Goal: Task Accomplishment & Management: Complete application form

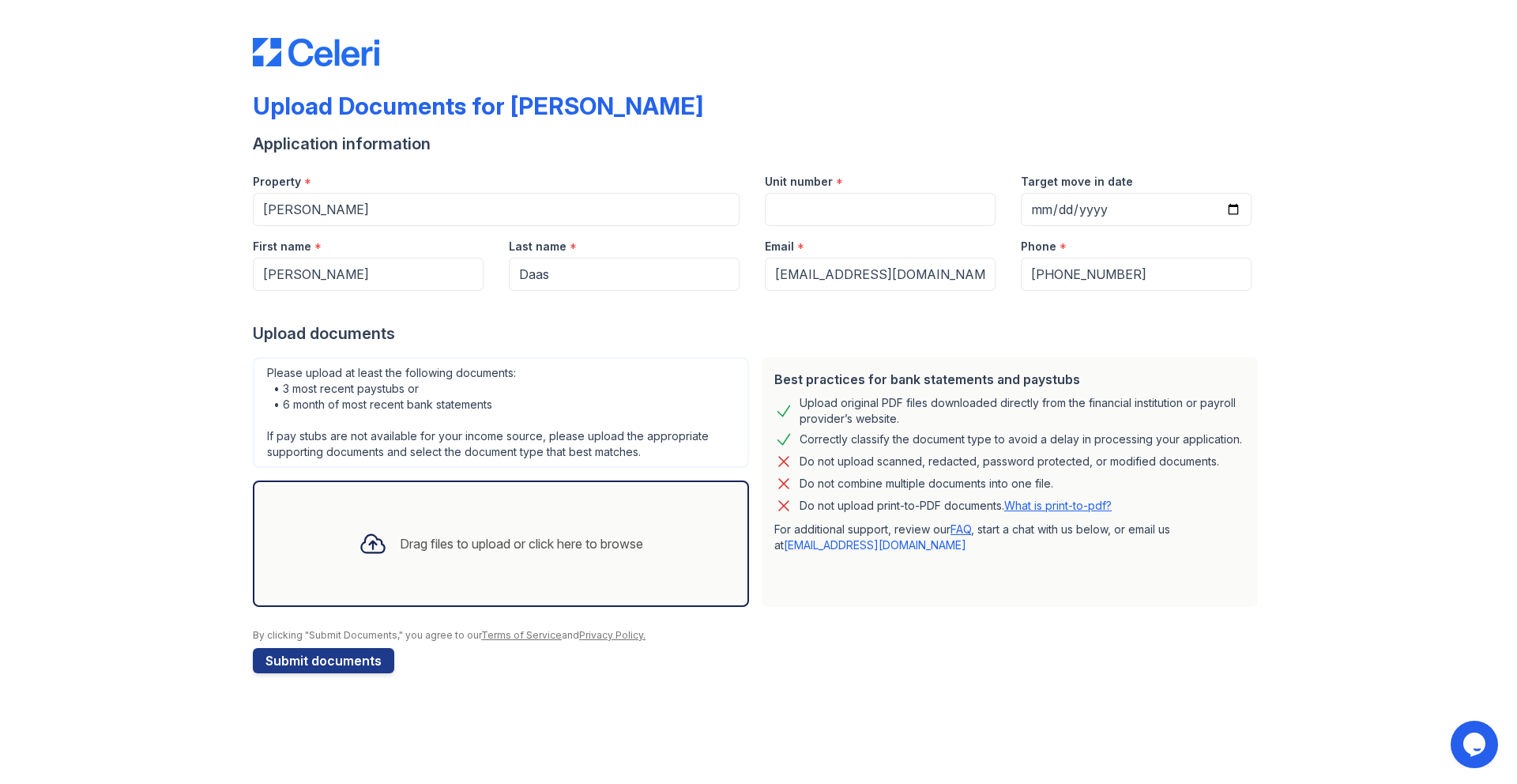
click at [476, 527] on div "Drag files to upload or click here to browse" at bounding box center [501, 543] width 310 height 53
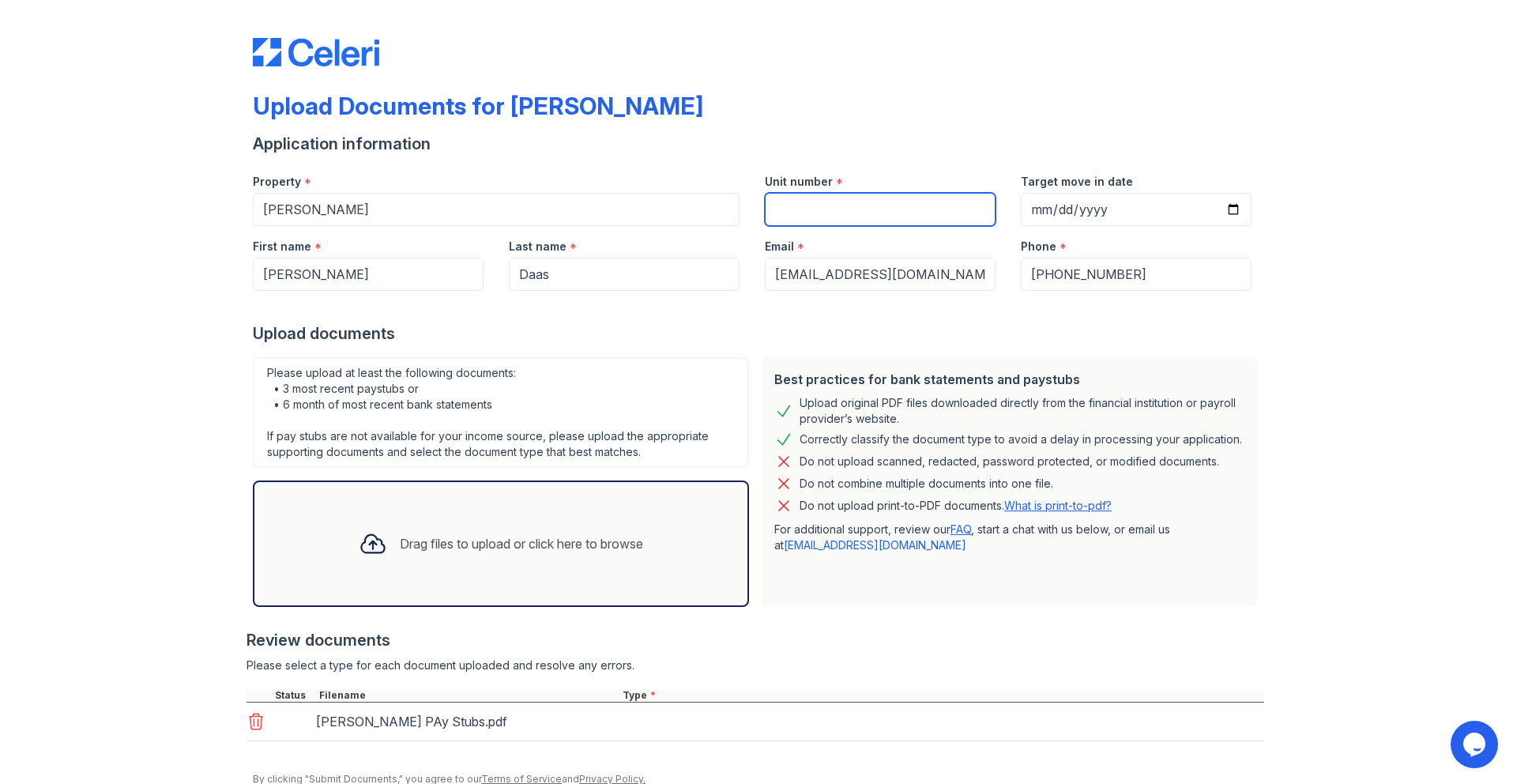
click at [841, 216] on input "Unit number" at bounding box center [880, 209] width 230 height 33
paste input "17202"
type input "17202"
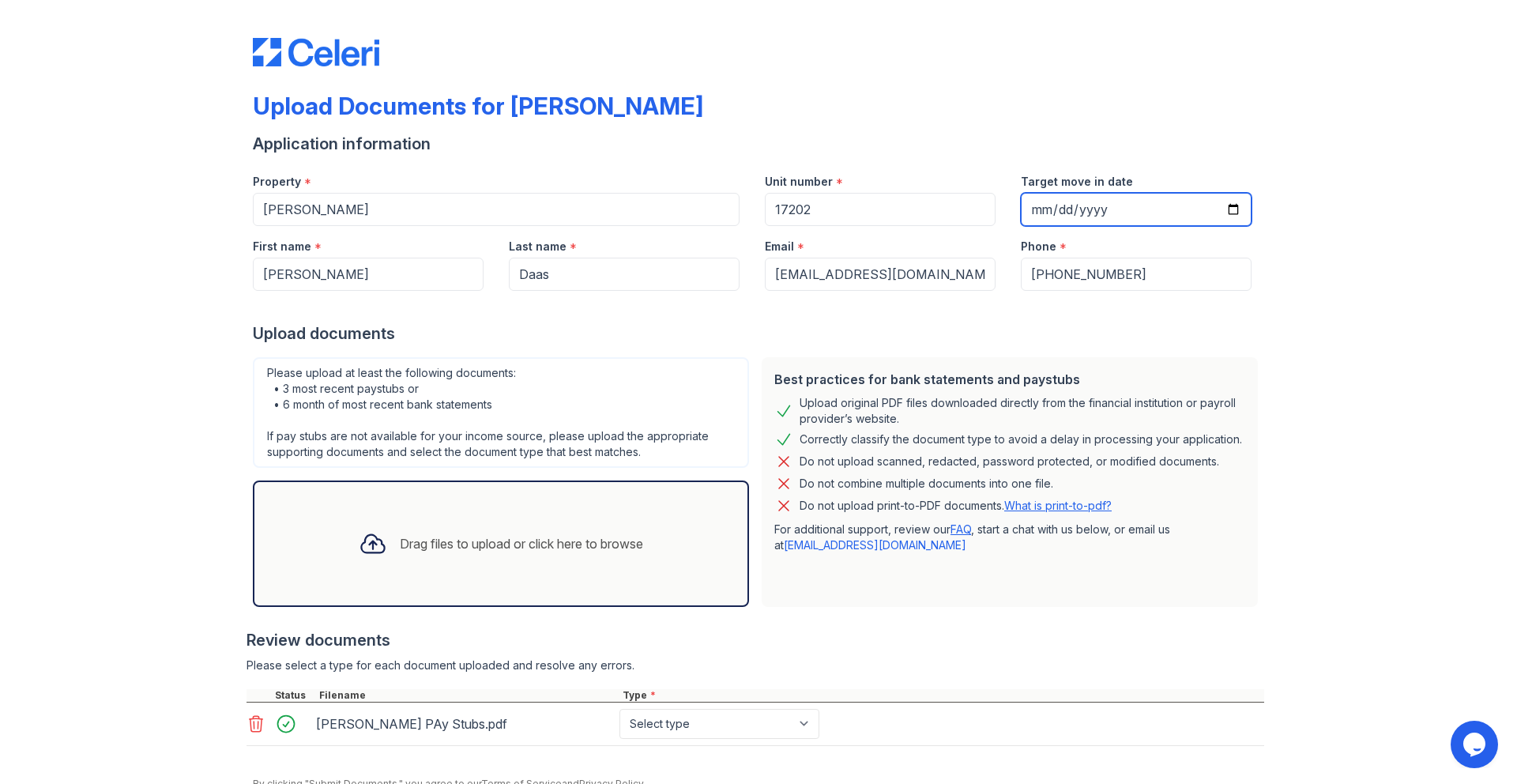
click at [1024, 222] on input "Target move in date" at bounding box center [1136, 209] width 230 height 33
type input "0001-10-08"
type input "2025-10-08"
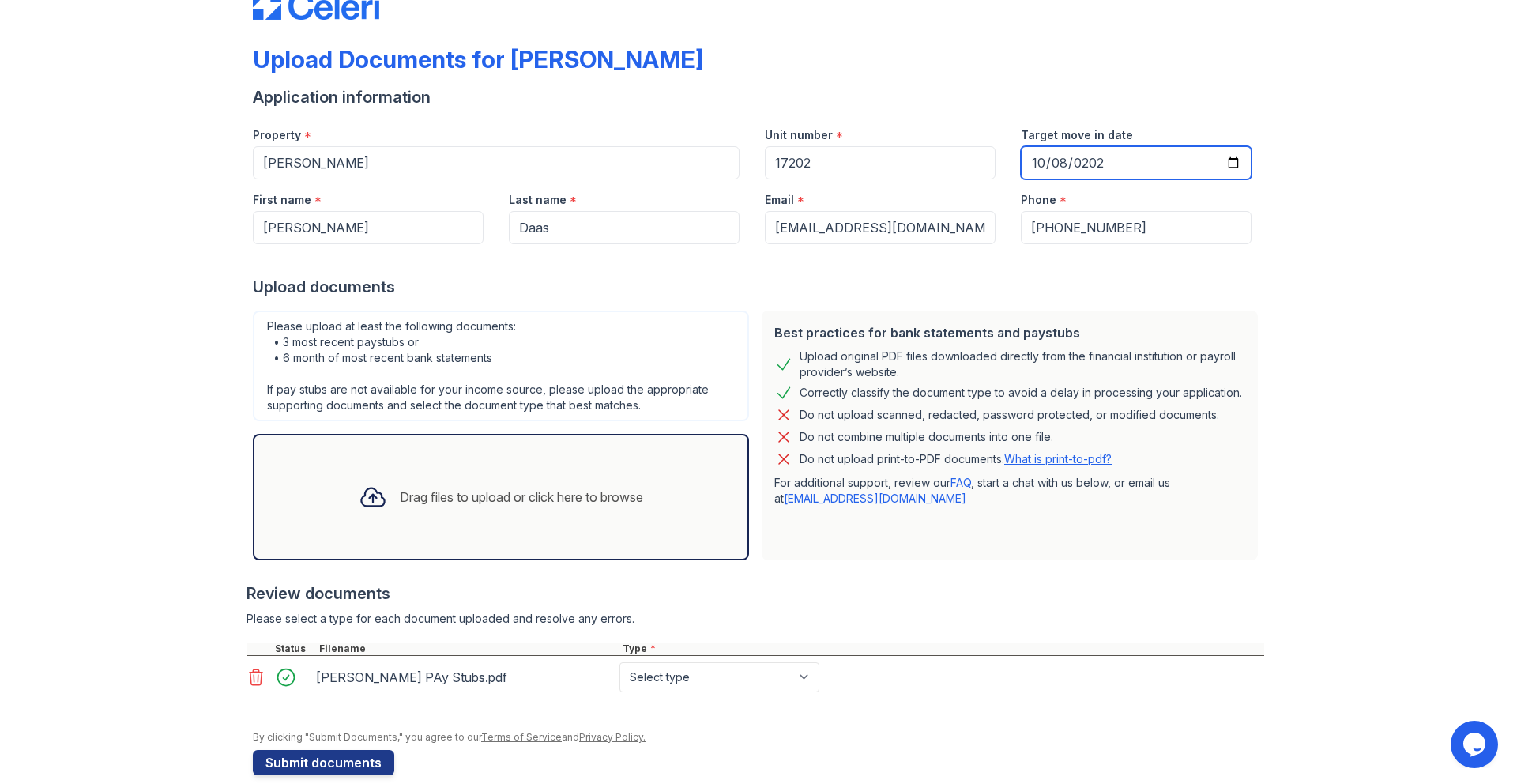
scroll to position [70, 0]
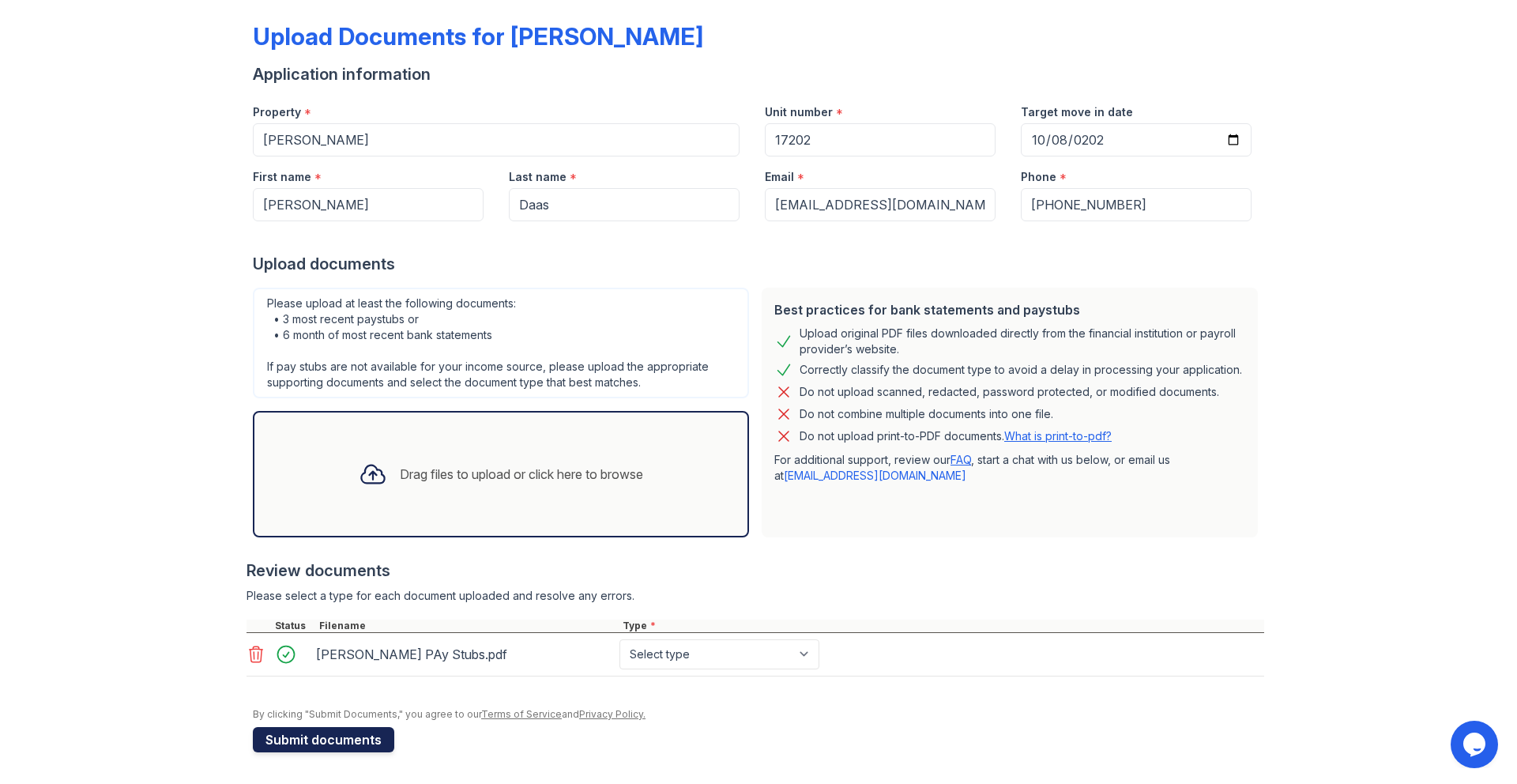
click at [351, 736] on button "Submit documents" at bounding box center [323, 740] width 142 height 25
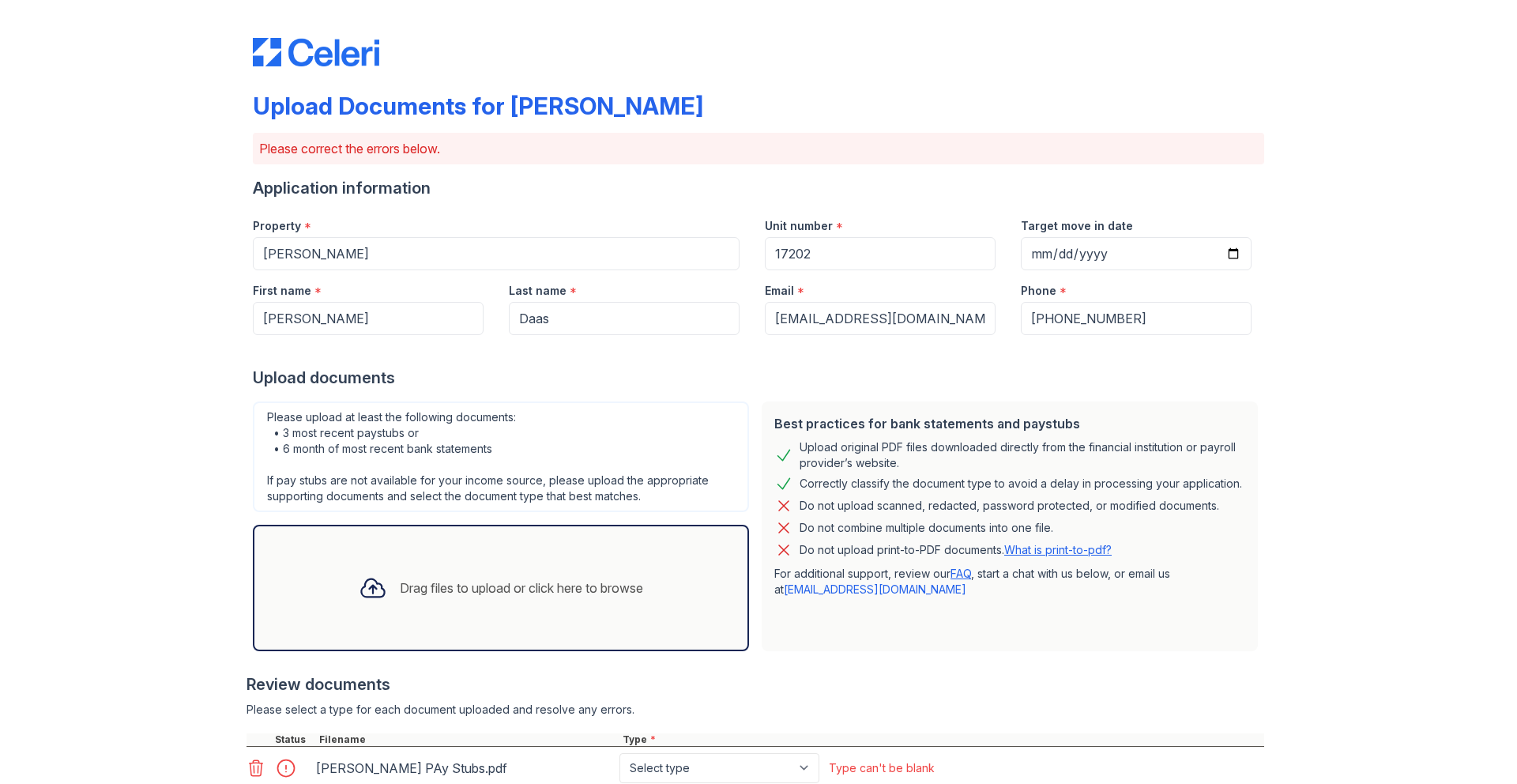
scroll to position [164, 0]
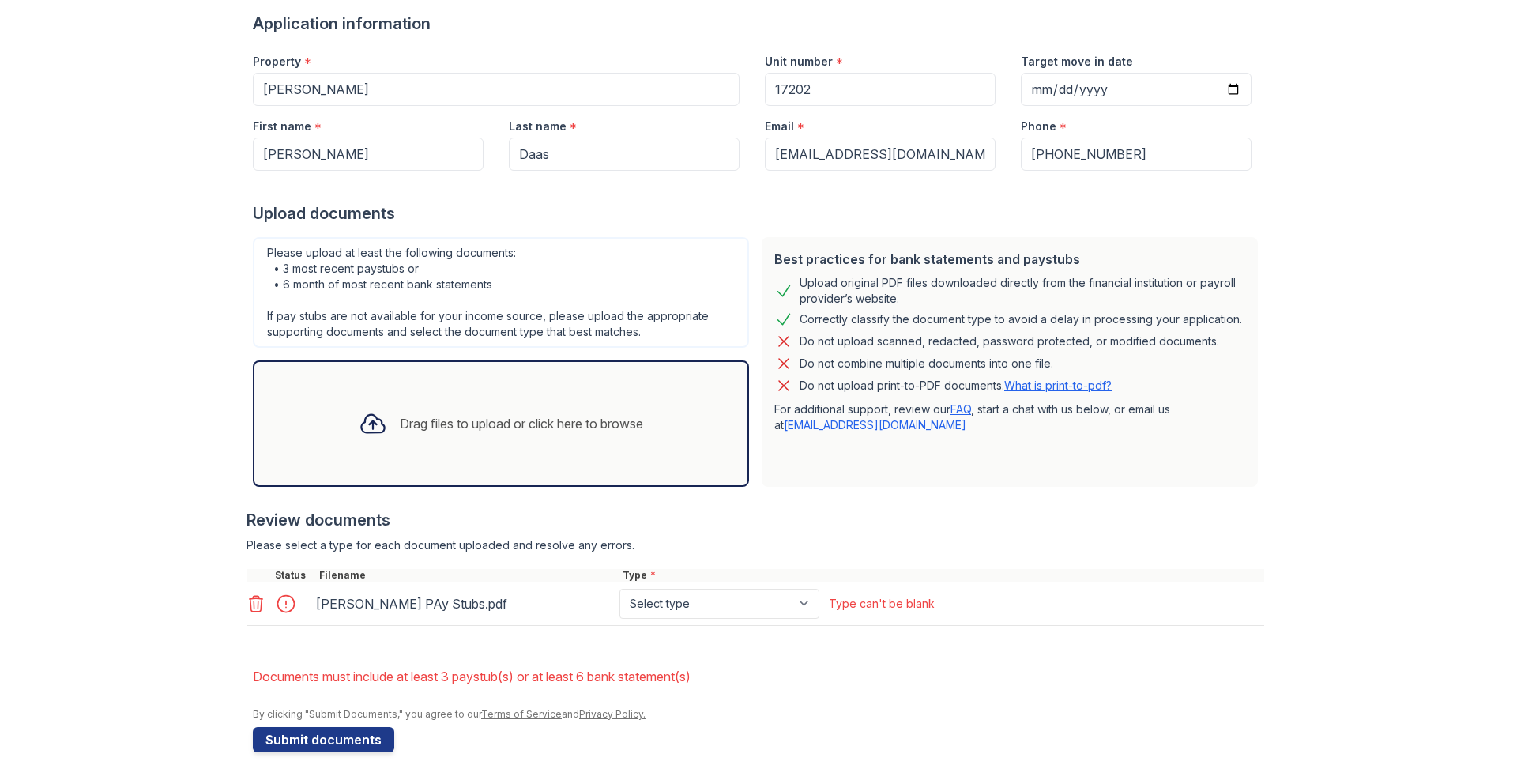
click at [290, 605] on div at bounding box center [290, 603] width 44 height 22
click at [690, 598] on select "Select type Paystub Bank Statement Offer Letter Tax Documents Benefit Award Let…" at bounding box center [719, 603] width 200 height 30
select select "paystub"
click at [620, 589] on select "Select type Paystub Bank Statement Offer Letter Tax Documents Benefit Award Let…" at bounding box center [719, 603] width 200 height 30
click at [362, 736] on button "Submit documents" at bounding box center [323, 740] width 142 height 25
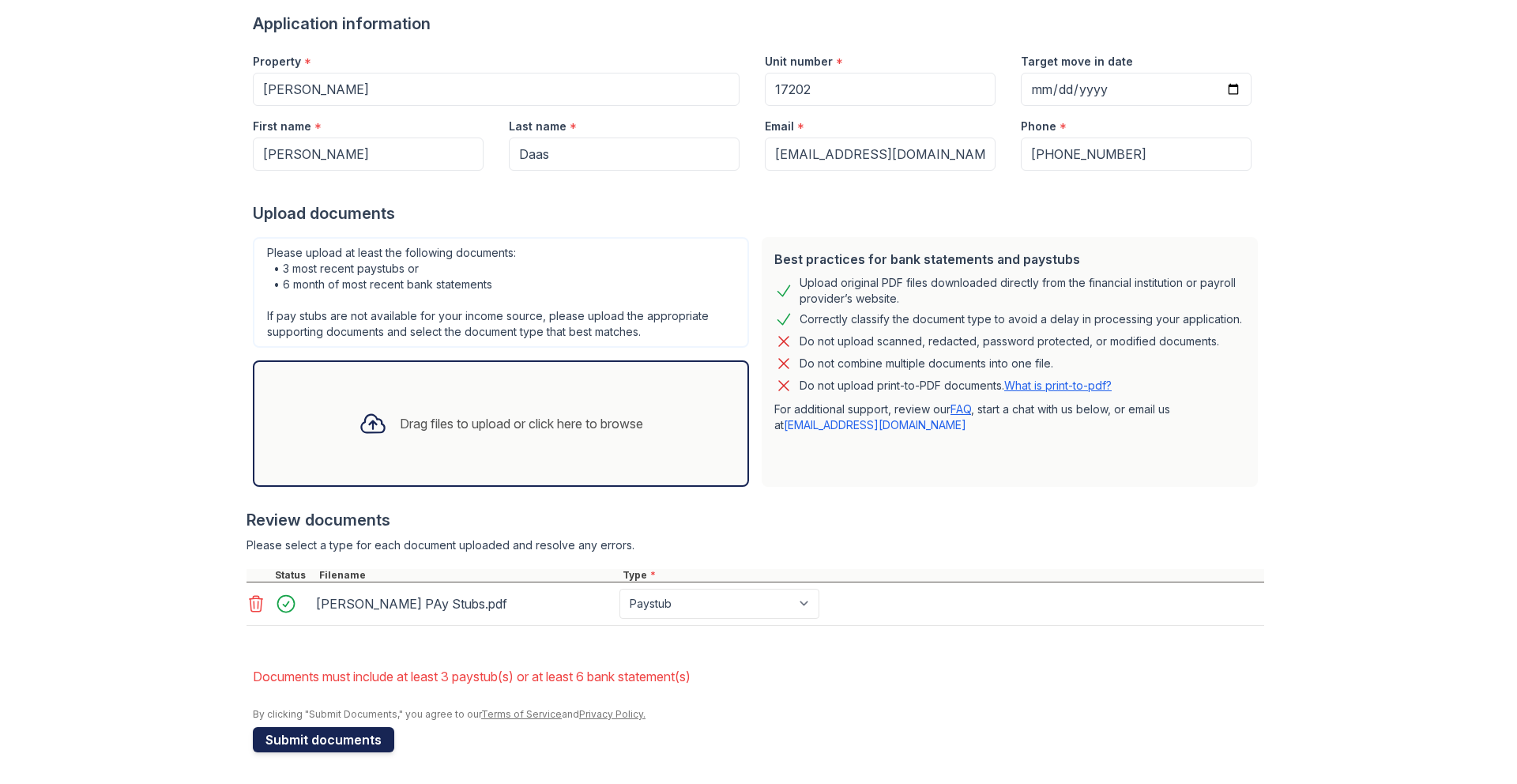
click at [365, 742] on button "Submit documents" at bounding box center [323, 740] width 142 height 25
click at [679, 604] on select "Paystub Bank Statement Offer Letter Tax Documents Benefit Award Letter Investme…" at bounding box center [719, 603] width 200 height 30
click at [620, 589] on select "Paystub Bank Statement Offer Letter Tax Documents Benefit Award Letter Investme…" at bounding box center [719, 603] width 200 height 30
click at [836, 535] on div "Review documents Please select a type for each document uploaded and resolve an…" at bounding box center [755, 567] width 1018 height 148
click at [248, 604] on icon at bounding box center [256, 603] width 19 height 19
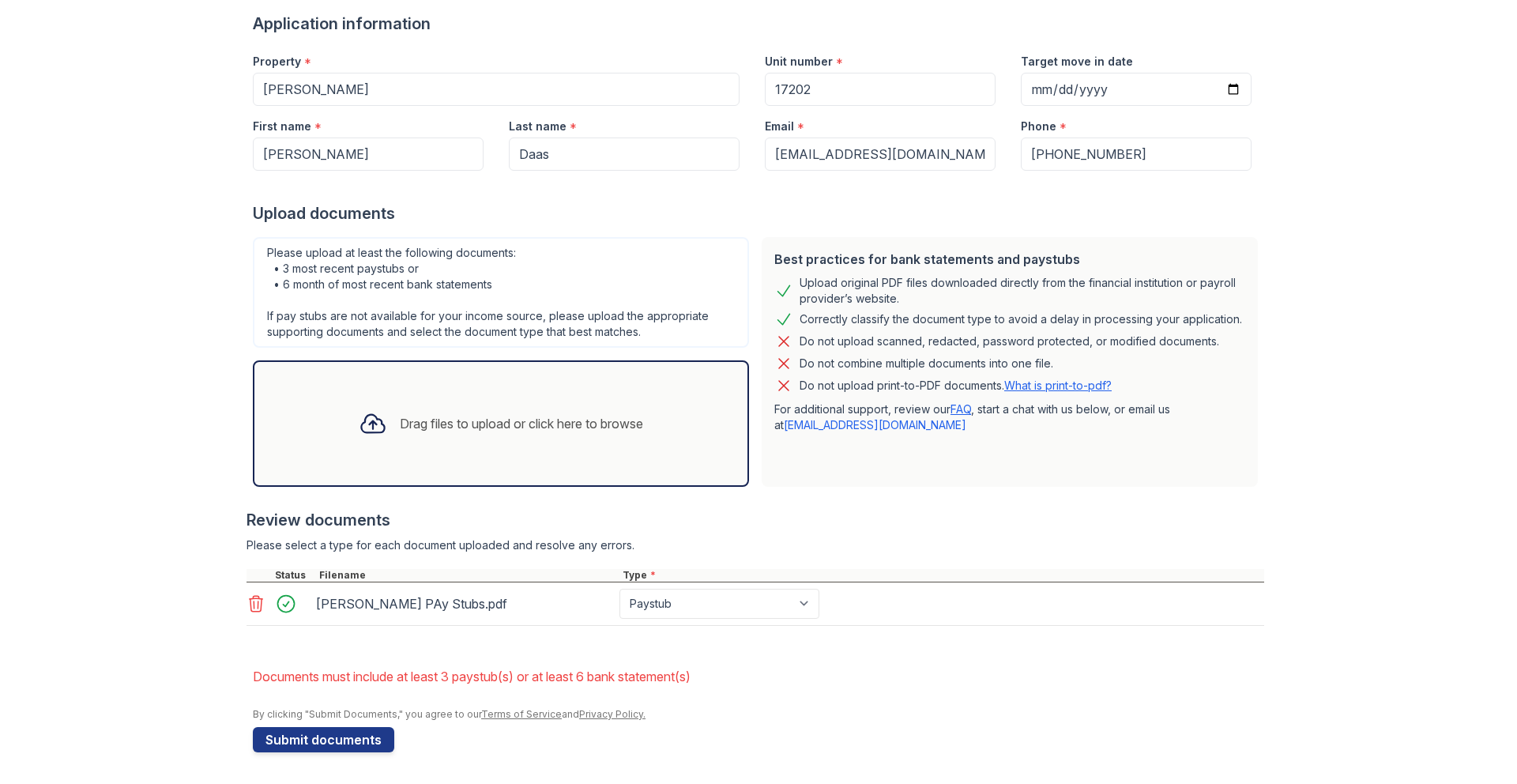
scroll to position [121, 0]
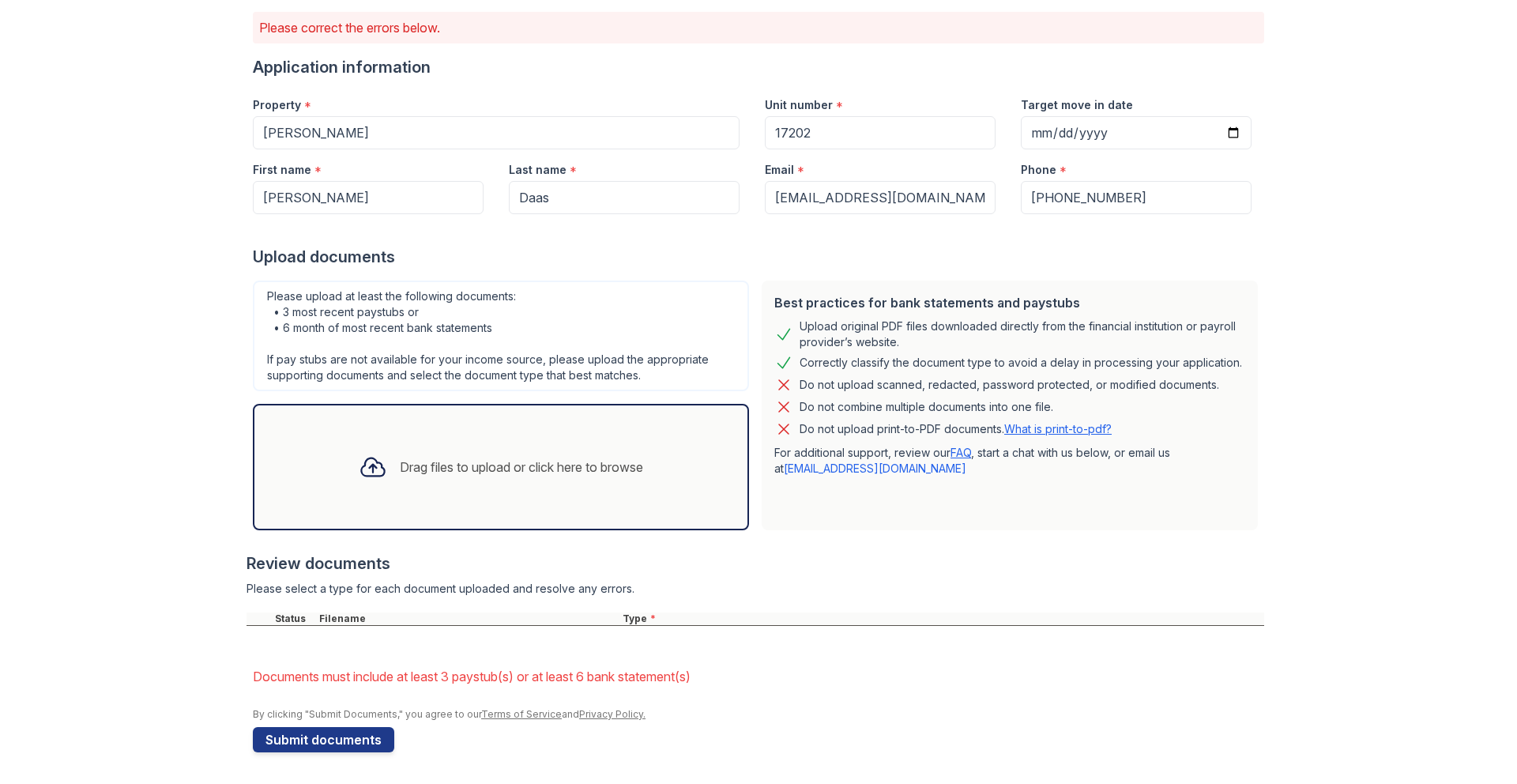
click at [459, 458] on div "Drag files to upload or click here to browse" at bounding box center [521, 466] width 243 height 19
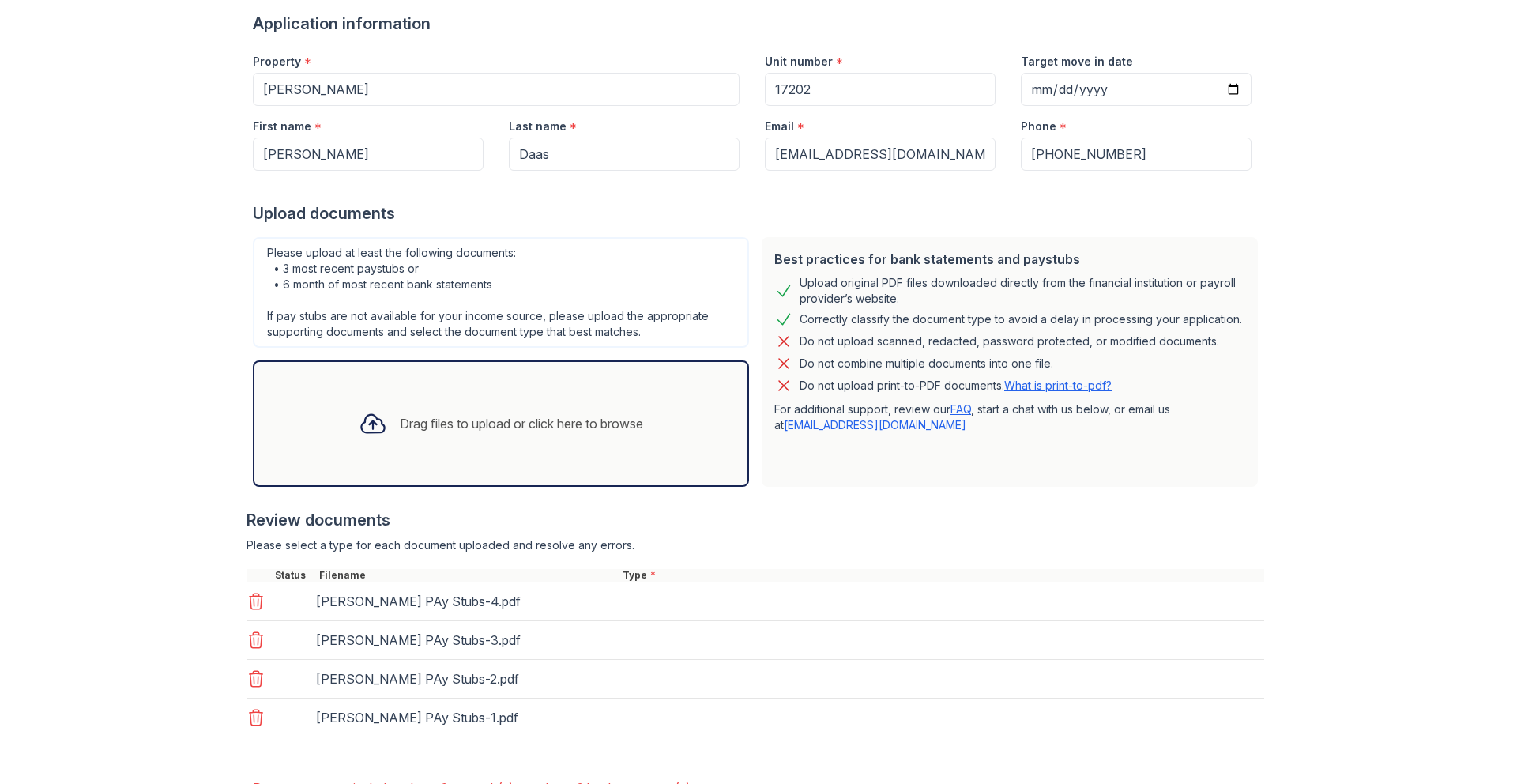
scroll to position [275, 0]
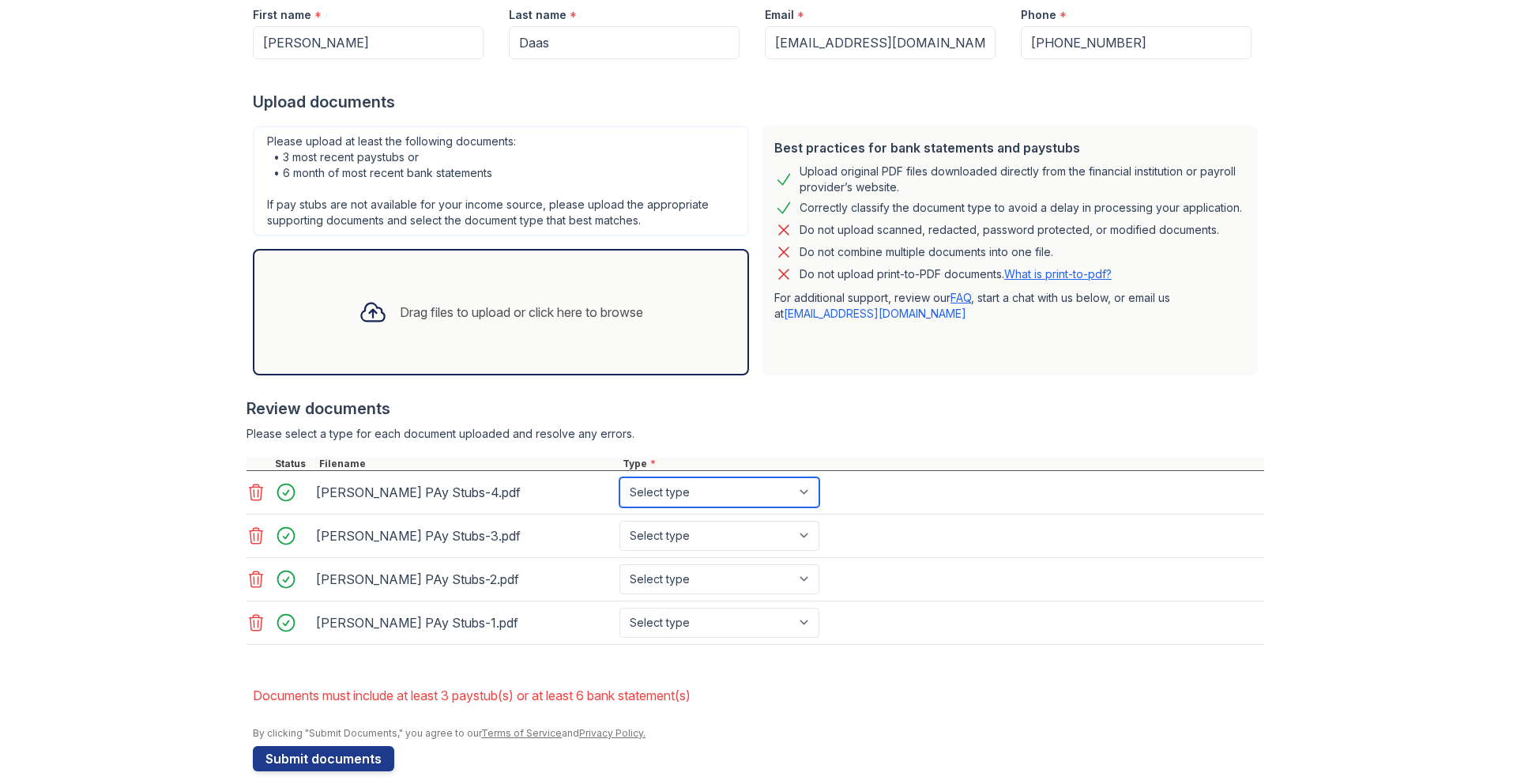
click at [717, 498] on select "Select type Paystub Bank Statement Offer Letter Tax Documents Benefit Award Let…" at bounding box center [719, 491] width 200 height 30
select select "paystub"
click at [620, 477] on select "Select type Paystub Bank Statement Offer Letter Tax Documents Benefit Award Let…" at bounding box center [719, 491] width 200 height 30
click at [697, 533] on select "Select type Paystub Bank Statement Offer Letter Tax Documents Benefit Award Let…" at bounding box center [719, 535] width 200 height 30
select select "paystub"
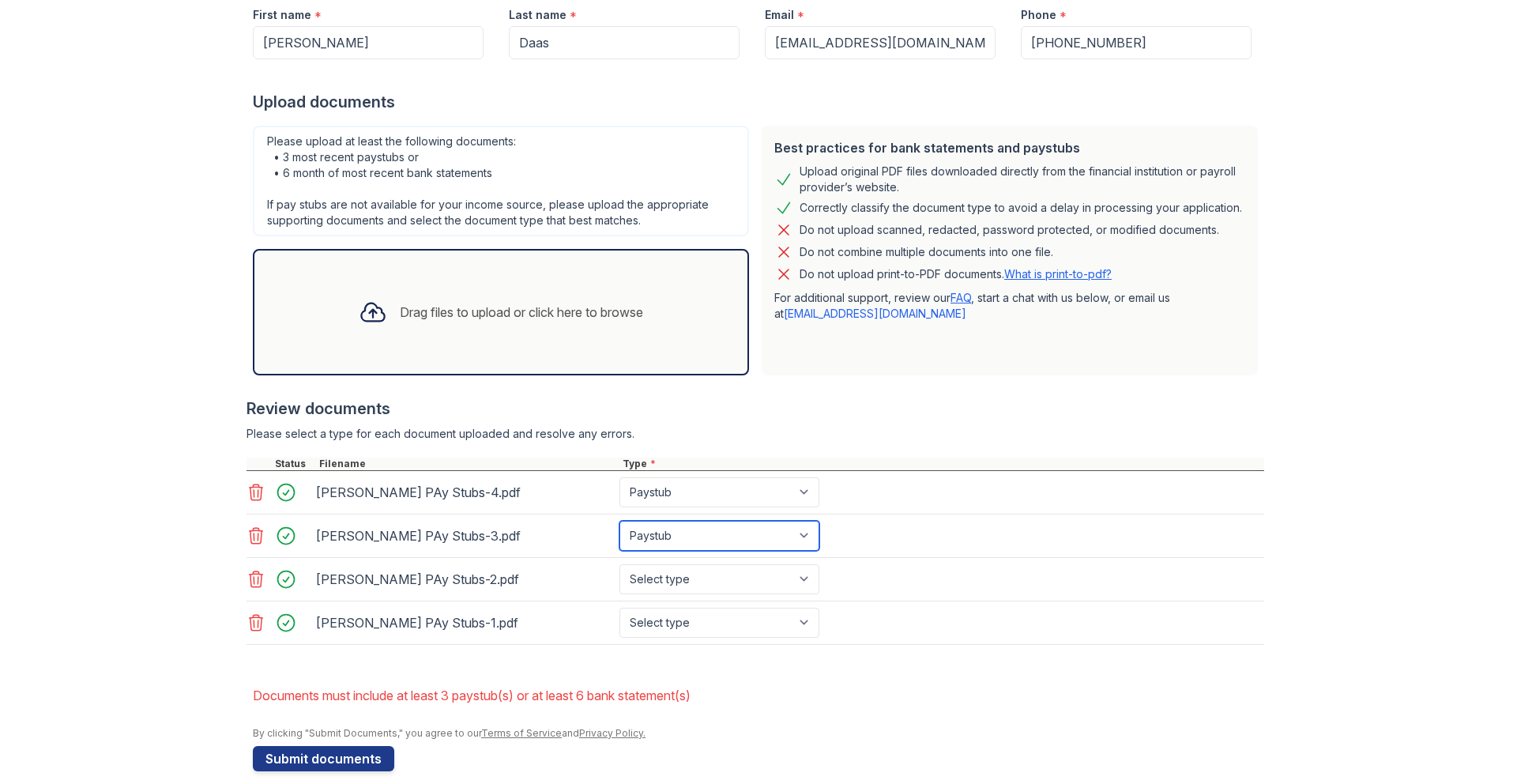
click at [620, 520] on select "Select type Paystub Bank Statement Offer Letter Tax Documents Benefit Award Let…" at bounding box center [719, 535] width 200 height 30
click at [694, 577] on select "Select type Paystub Bank Statement Offer Letter Tax Documents Benefit Award Let…" at bounding box center [719, 579] width 200 height 30
select select "paystub"
click at [620, 565] on select "Select type Paystub Bank Statement Offer Letter Tax Documents Benefit Award Let…" at bounding box center [719, 579] width 200 height 30
click at [691, 624] on select "Select type Paystub Bank Statement Offer Letter Tax Documents Benefit Award Let…" at bounding box center [719, 622] width 200 height 30
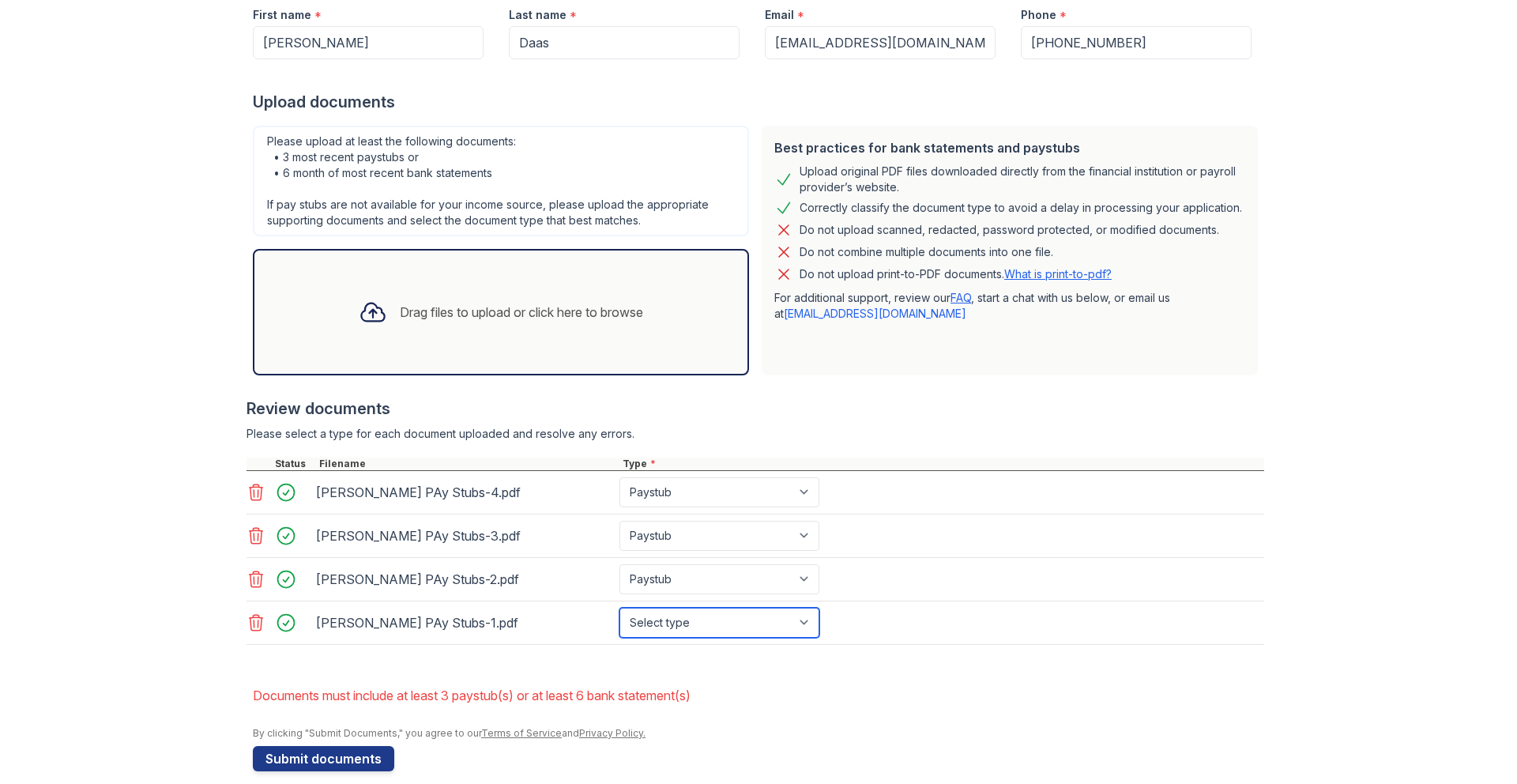
select select "paystub"
click at [620, 608] on select "Select type Paystub Bank Statement Offer Letter Tax Documents Benefit Award Let…" at bounding box center [719, 622] width 200 height 30
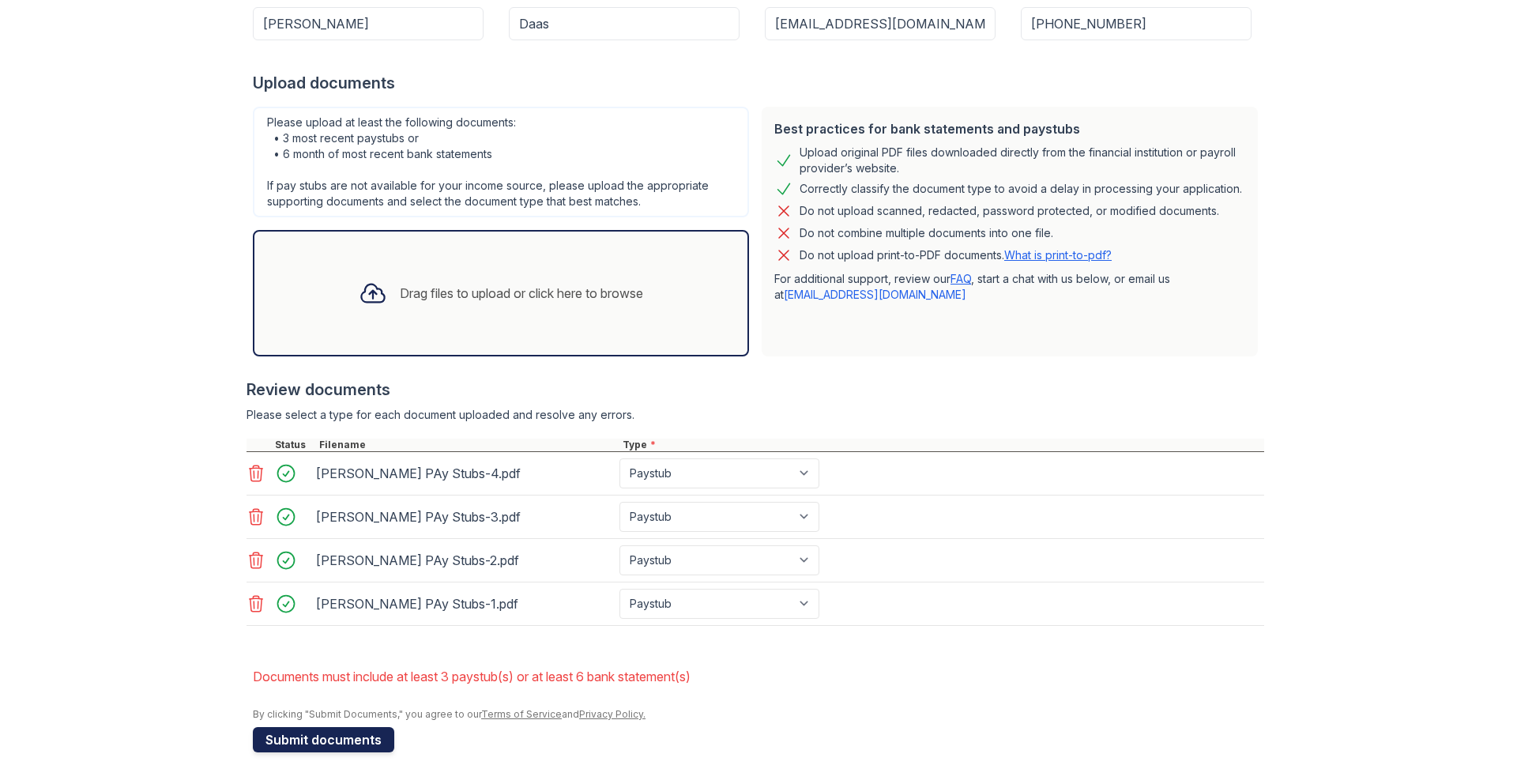
click at [304, 747] on button "Submit documents" at bounding box center [323, 740] width 142 height 25
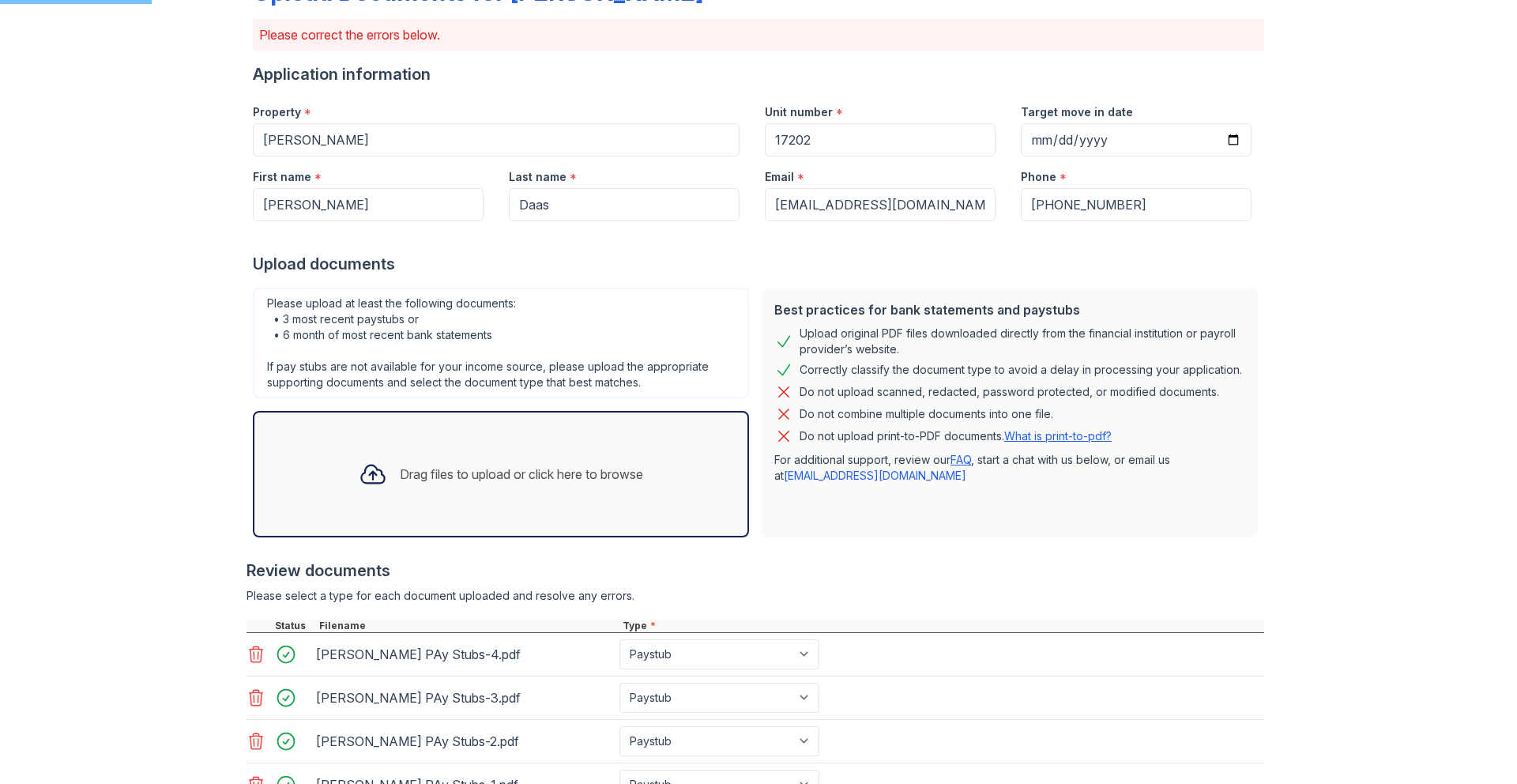
scroll to position [0, 0]
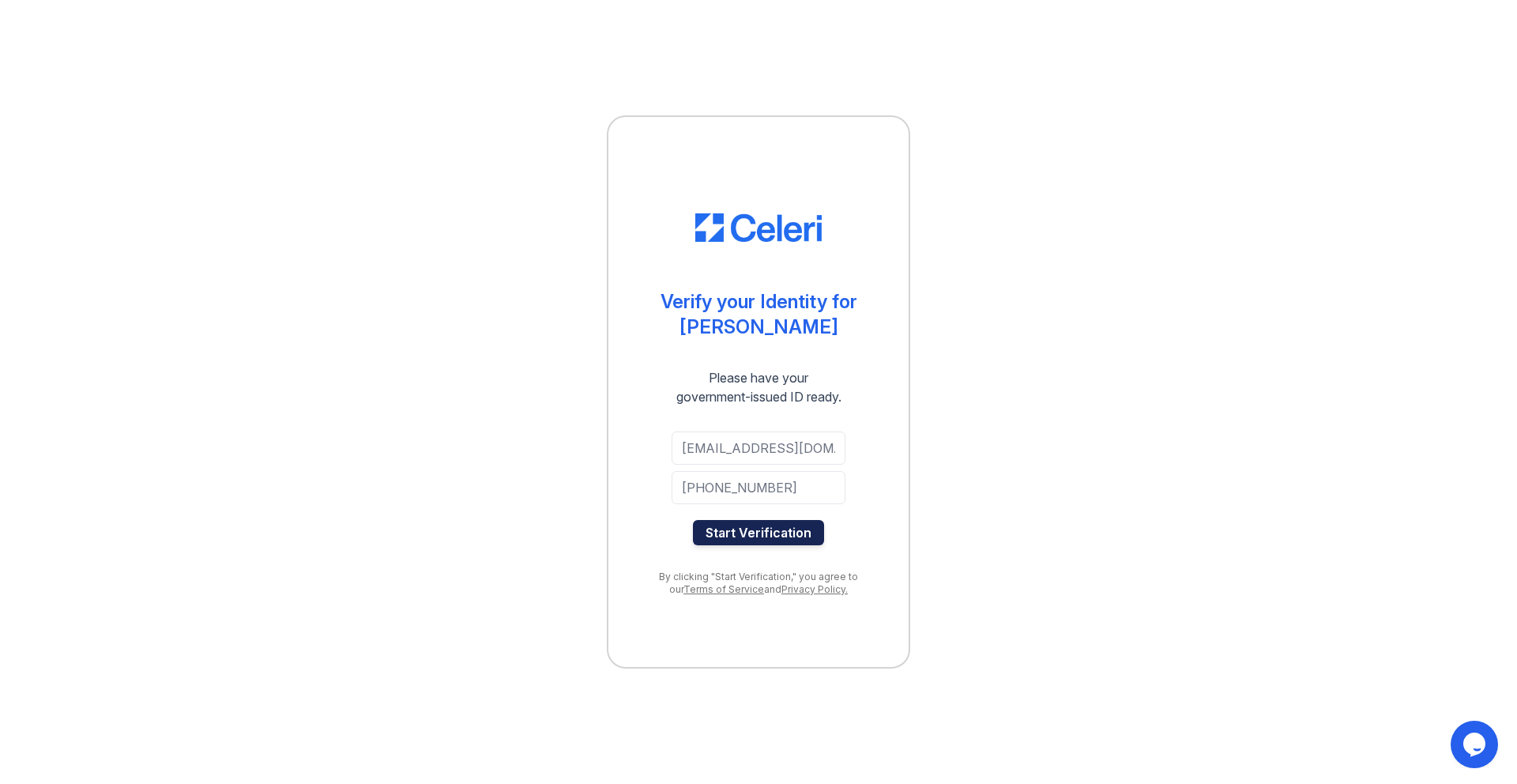
click at [758, 537] on button "Start Verification" at bounding box center [758, 533] width 131 height 25
click at [782, 530] on button "Start Verification" at bounding box center [758, 533] width 131 height 25
click at [736, 538] on button "Start Verification" at bounding box center [758, 533] width 131 height 25
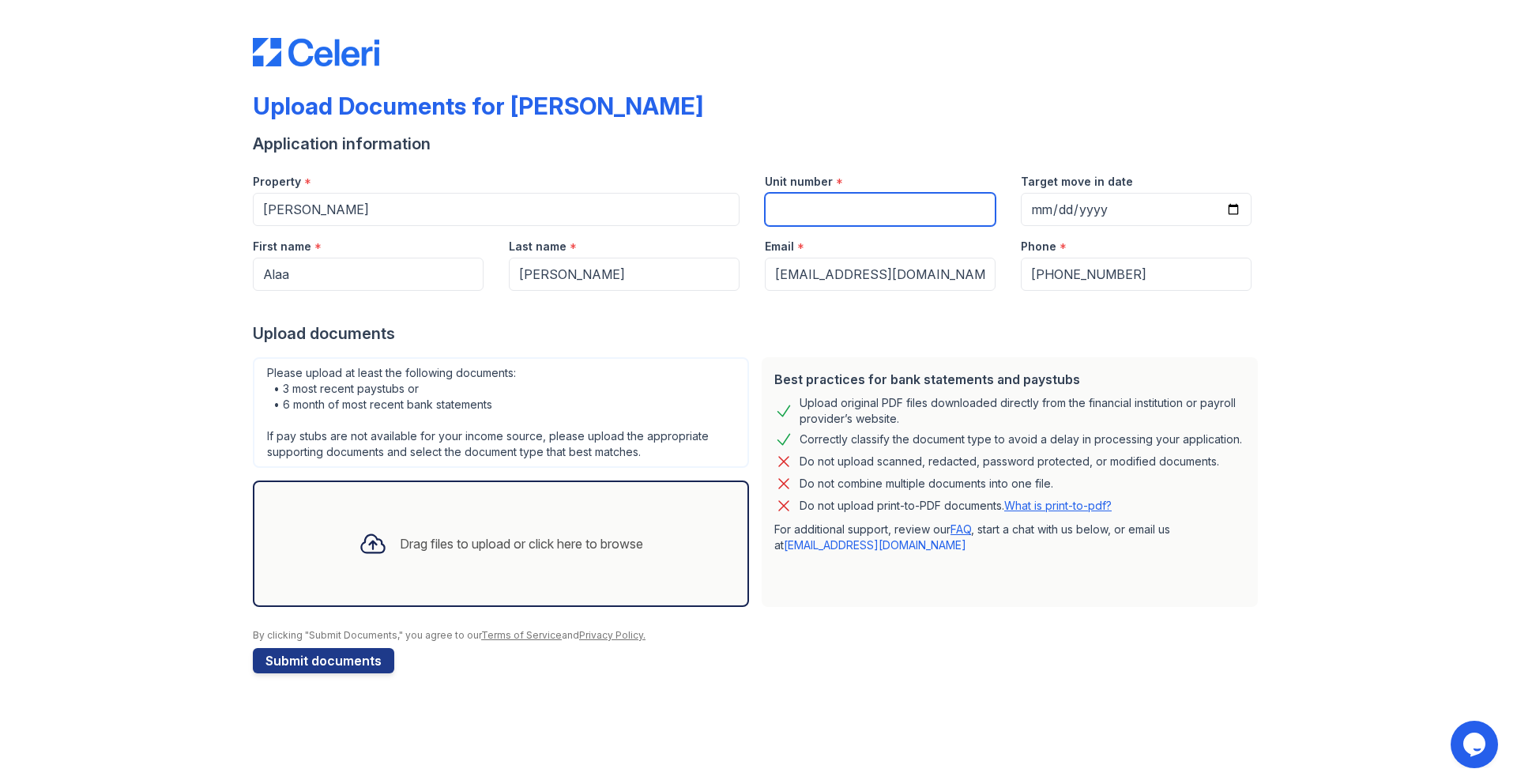
click at [907, 221] on input "Unit number" at bounding box center [880, 209] width 230 height 33
paste input "17202"
type input "17202"
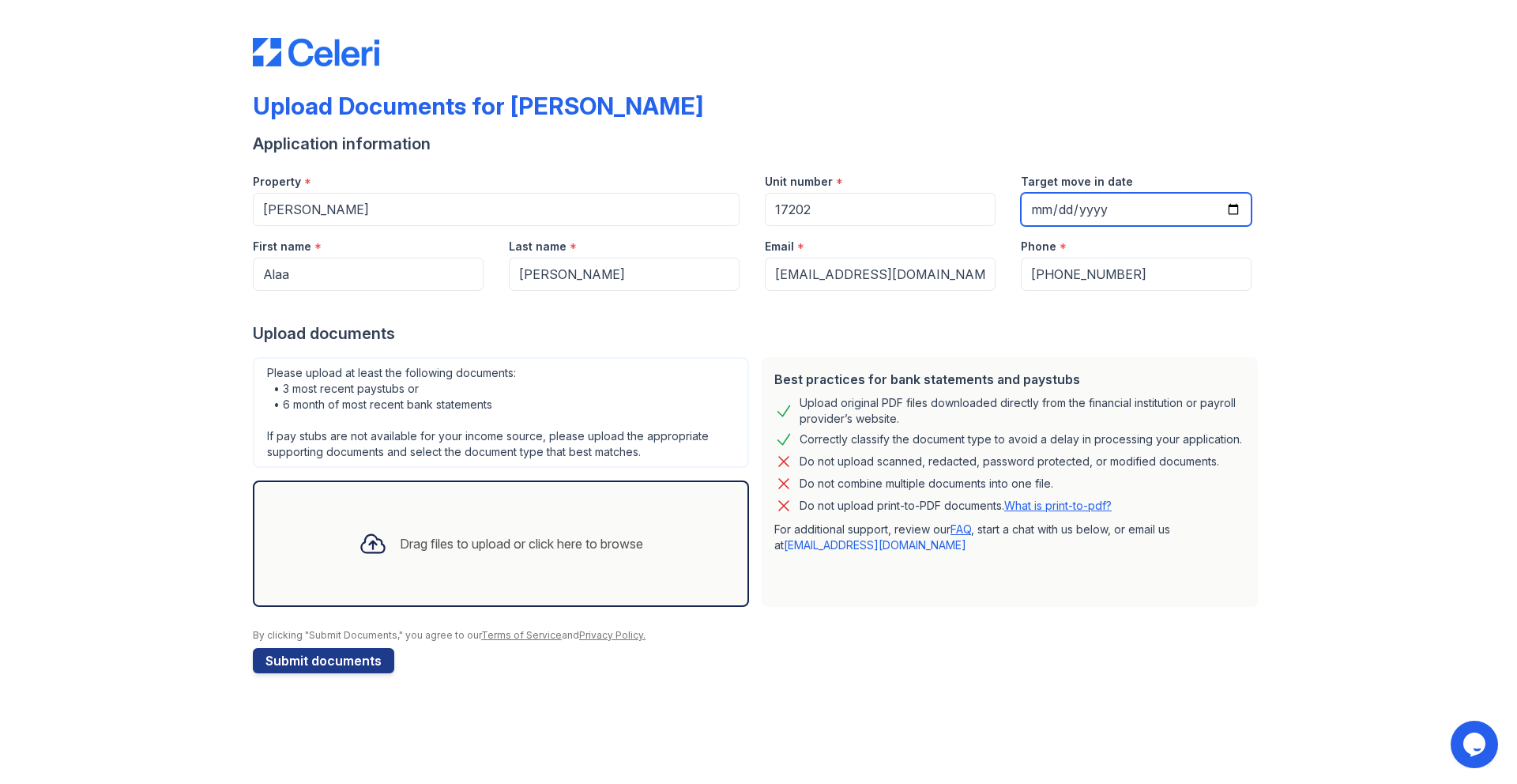
click at [1034, 217] on input "Target move in date" at bounding box center [1136, 209] width 230 height 33
click at [1031, 201] on input "Target move in date" at bounding box center [1136, 209] width 230 height 33
click at [1059, 214] on input "Target move in date" at bounding box center [1136, 209] width 230 height 33
type input "0001-10-08"
type input "[DATE]"
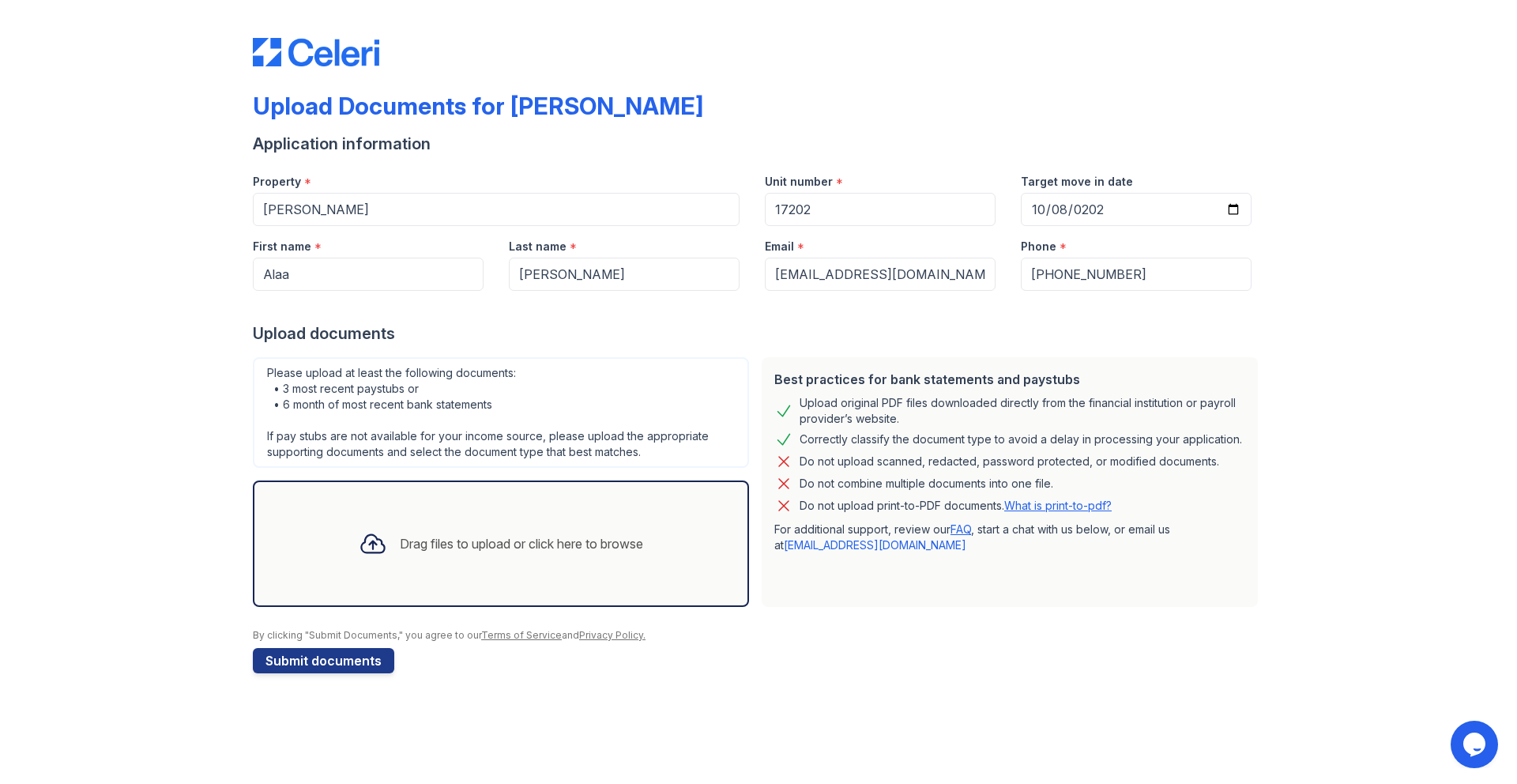
click at [500, 537] on div "Drag files to upload or click here to browse" at bounding box center [521, 543] width 243 height 19
click at [512, 521] on div "Drag files to upload or click here to browse" at bounding box center [501, 543] width 310 height 53
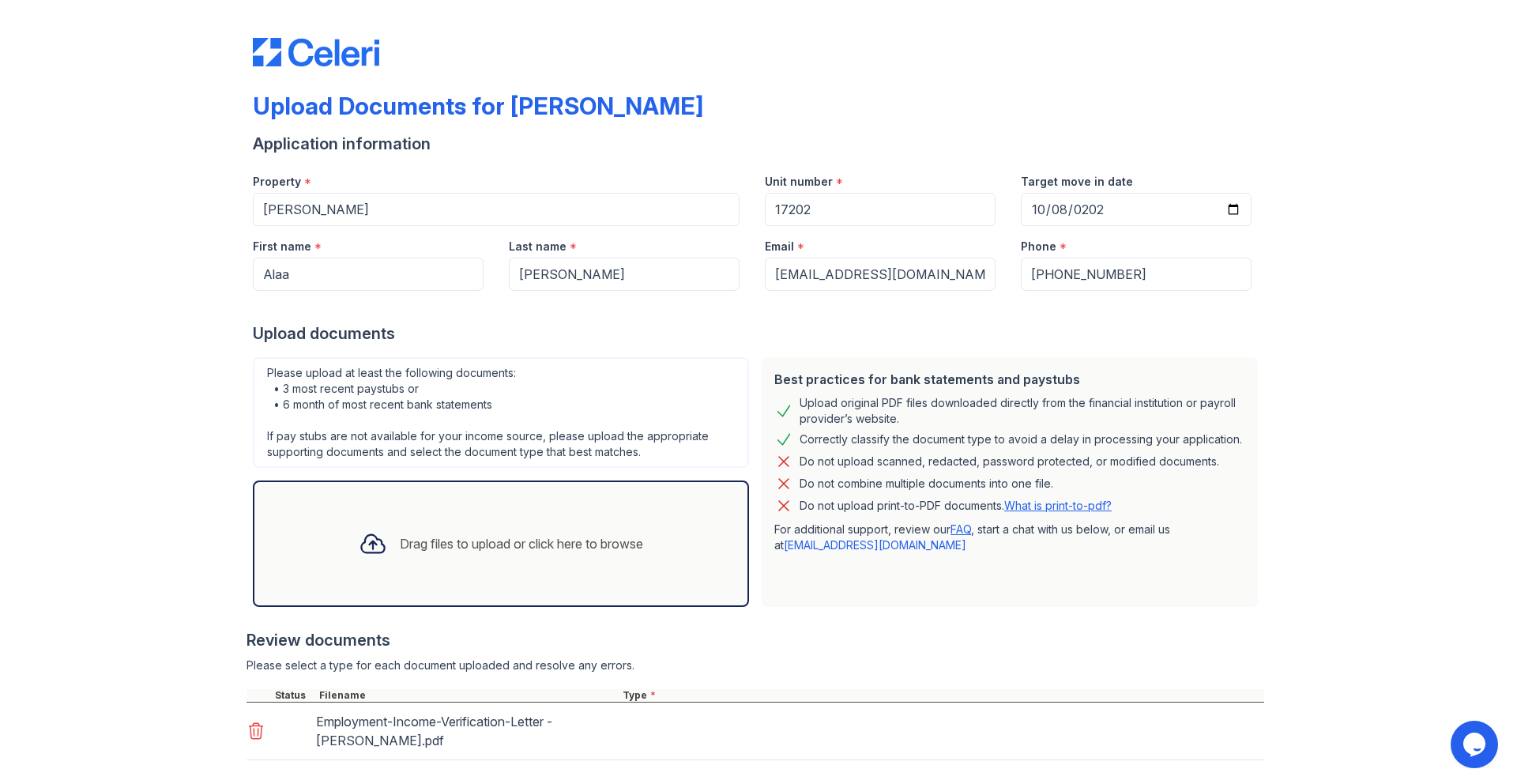
scroll to position [84, 0]
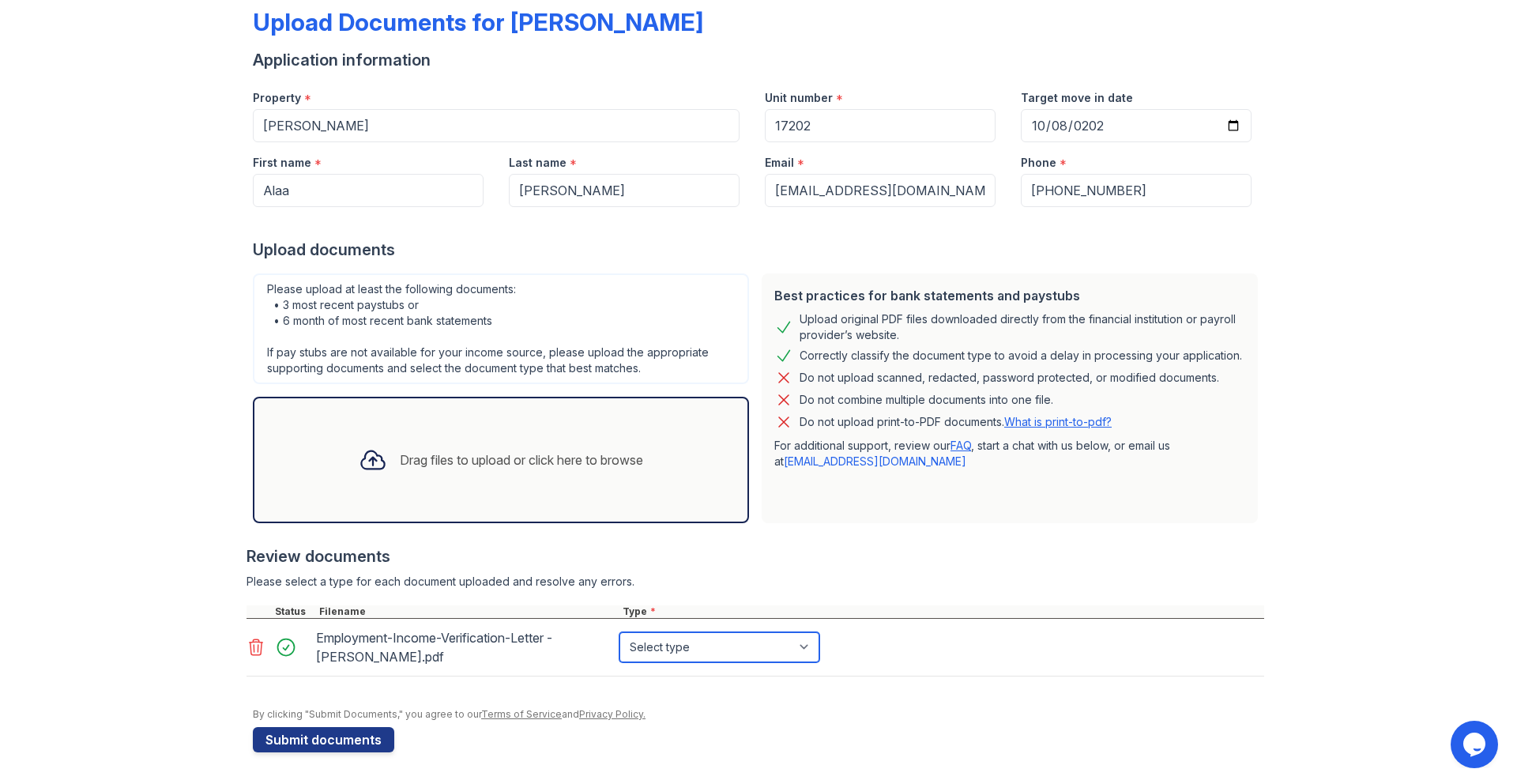
click at [661, 657] on select "Select type Paystub Bank Statement Offer Letter Tax Documents Benefit Award Let…" at bounding box center [719, 647] width 200 height 30
select select "offer_letter"
click at [620, 632] on select "Select type Paystub Bank Statement Offer Letter Tax Documents Benefit Award Let…" at bounding box center [719, 647] width 200 height 30
click at [665, 660] on select "Select type Paystub Bank Statement Offer Letter Tax Documents Benefit Award Let…" at bounding box center [719, 647] width 200 height 30
click at [620, 632] on select "Select type Paystub Bank Statement Offer Letter Tax Documents Benefit Award Let…" at bounding box center [719, 647] width 200 height 30
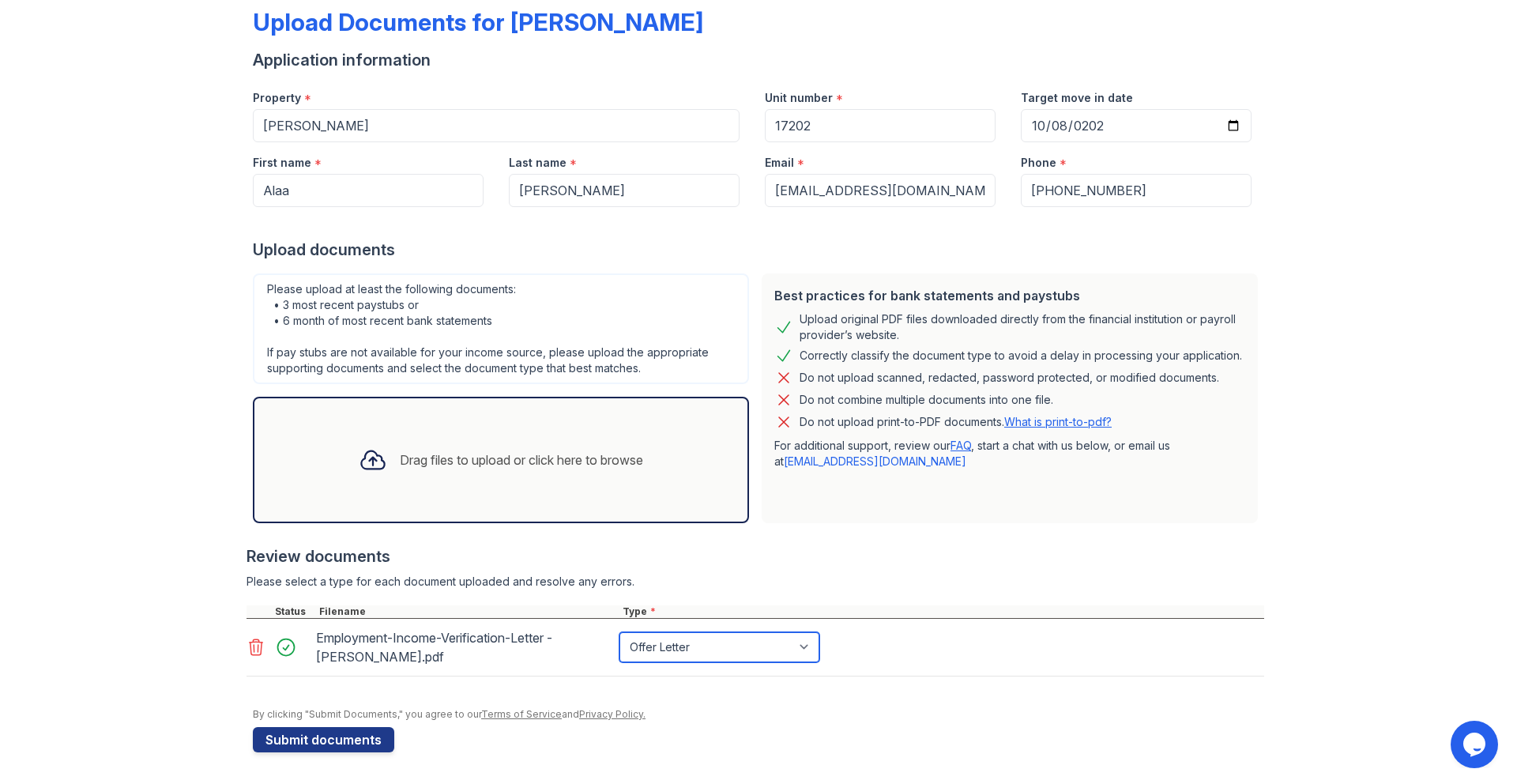
click at [695, 644] on select "Select type Paystub Bank Statement Offer Letter Tax Documents Benefit Award Let…" at bounding box center [719, 647] width 200 height 30
click at [643, 638] on select "Select type Paystub Bank Statement Offer Letter Tax Documents Benefit Award Let…" at bounding box center [719, 647] width 200 height 30
click at [331, 742] on button "Submit documents" at bounding box center [323, 740] width 142 height 25
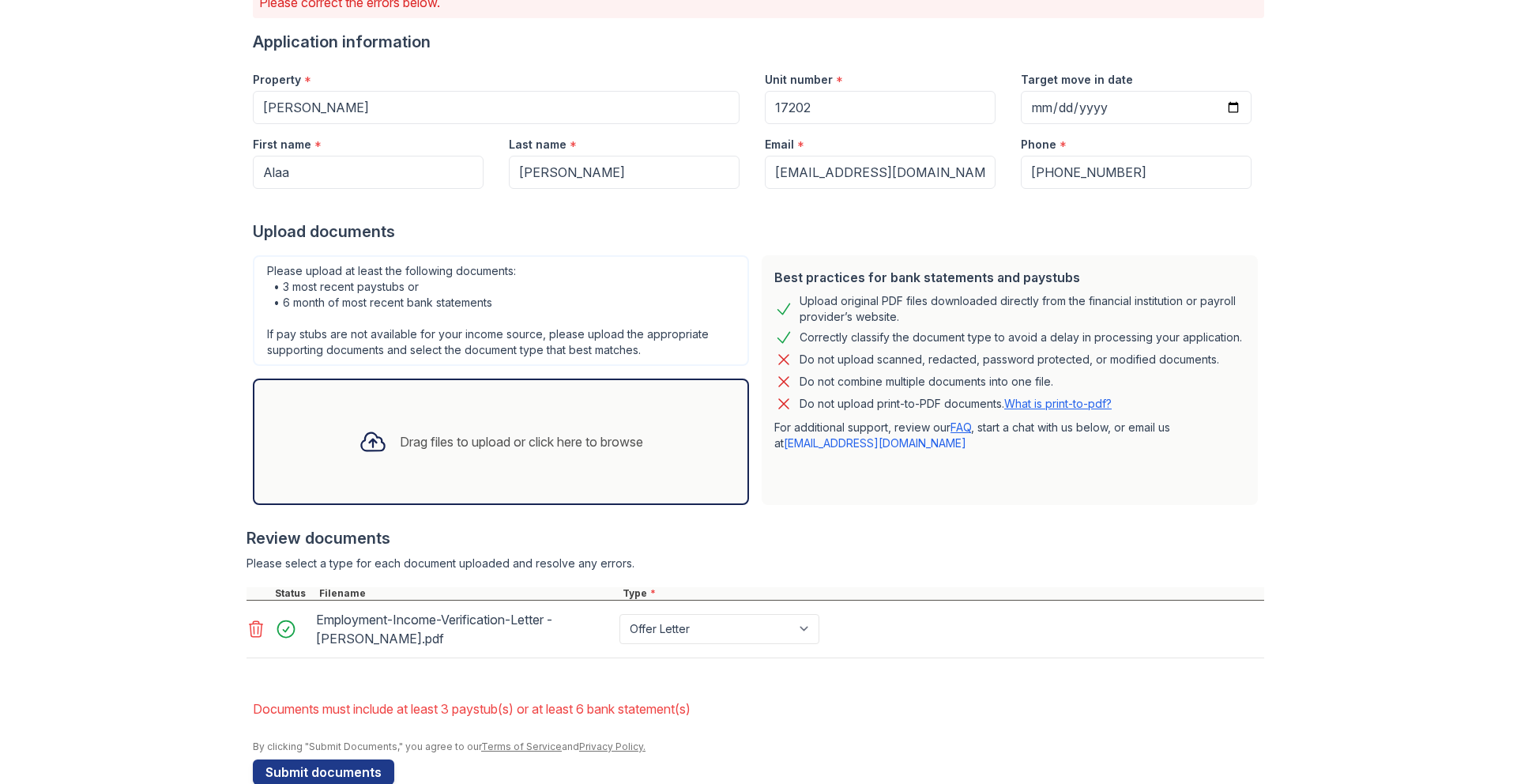
scroll to position [179, 0]
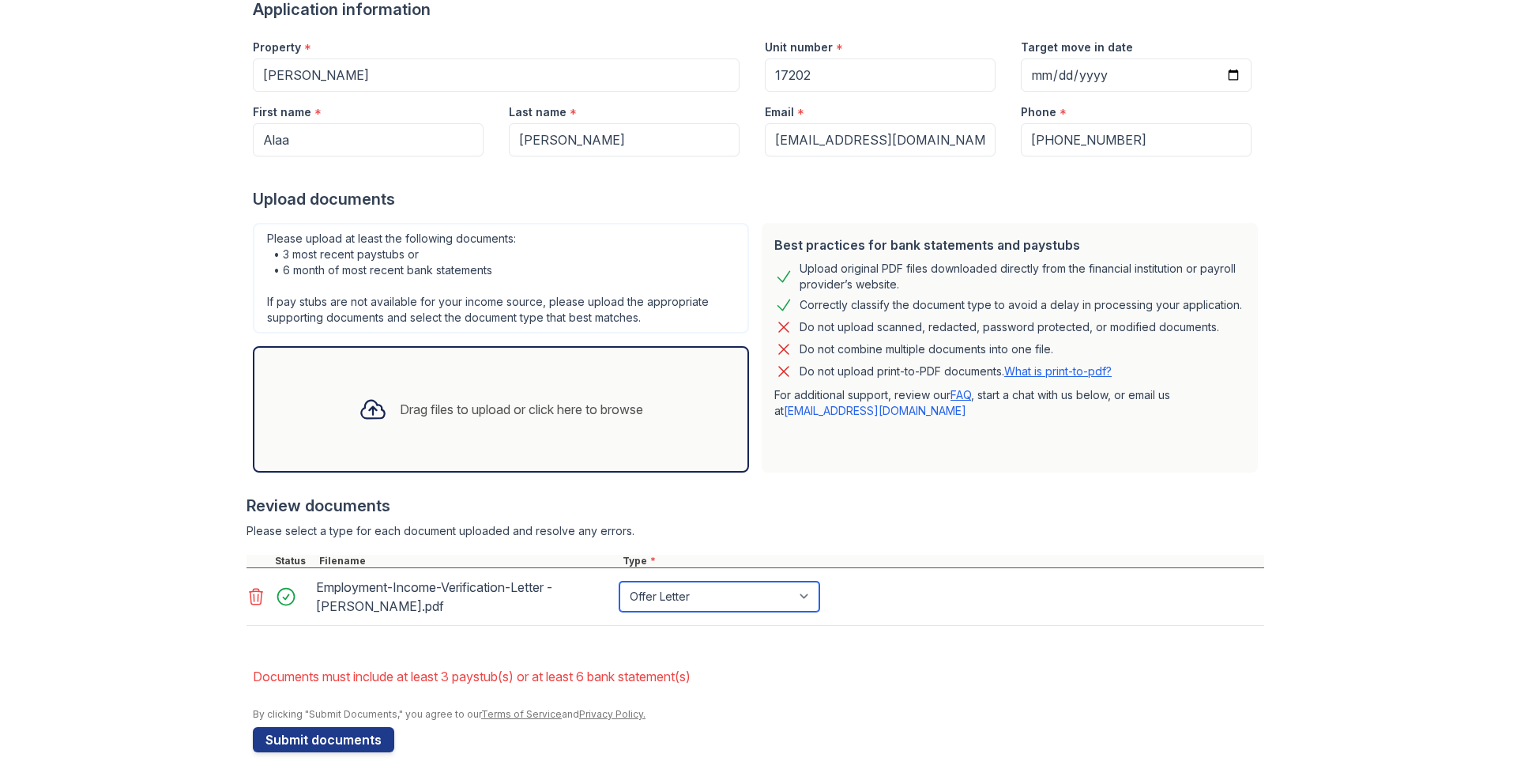
click at [670, 604] on select "Paystub Bank Statement Offer Letter Tax Documents Benefit Award Letter Investme…" at bounding box center [719, 596] width 200 height 30
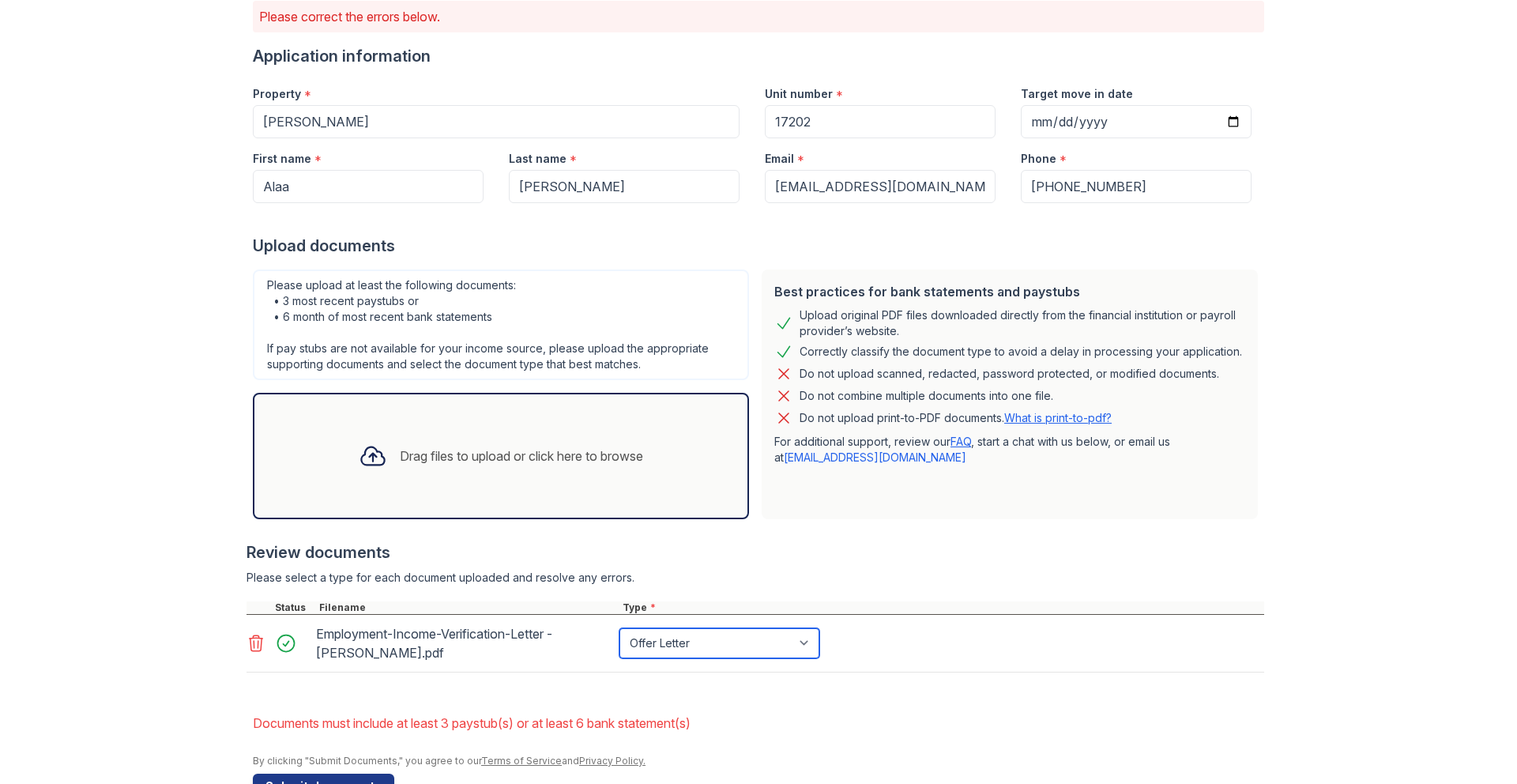
scroll to position [129, 0]
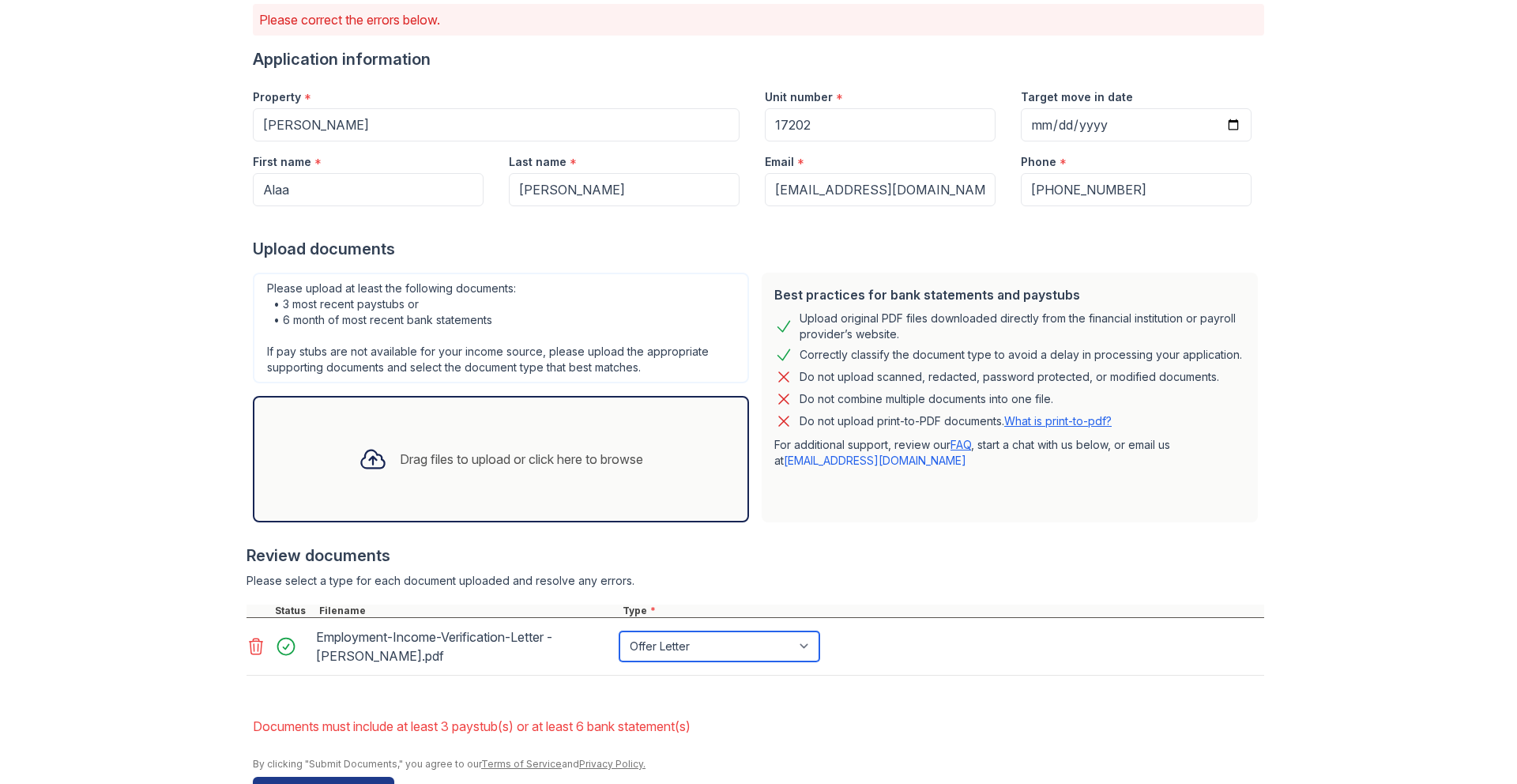
click at [722, 651] on select "Paystub Bank Statement Offer Letter Tax Documents Benefit Award Letter Investme…" at bounding box center [719, 646] width 200 height 30
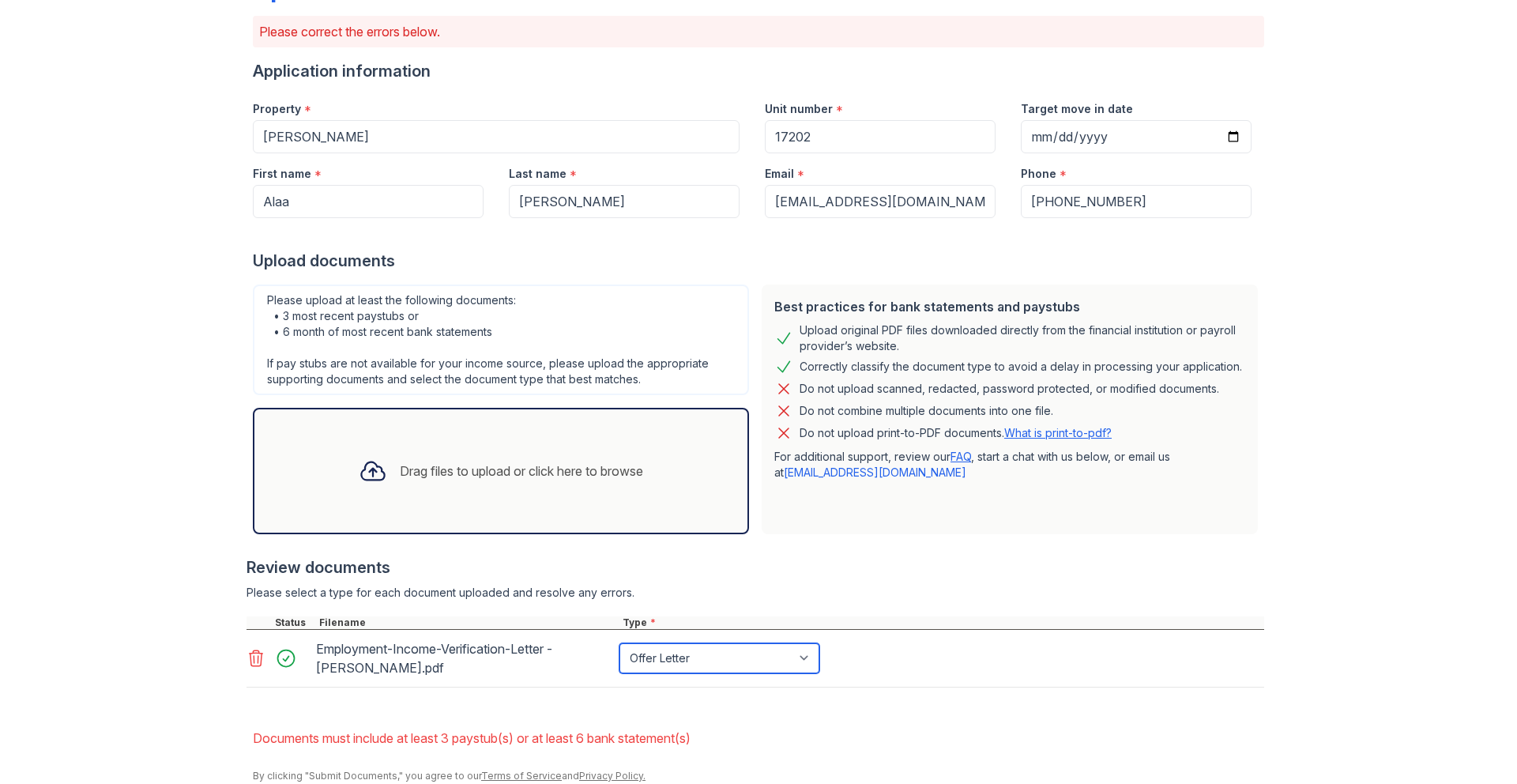
scroll to position [129, 0]
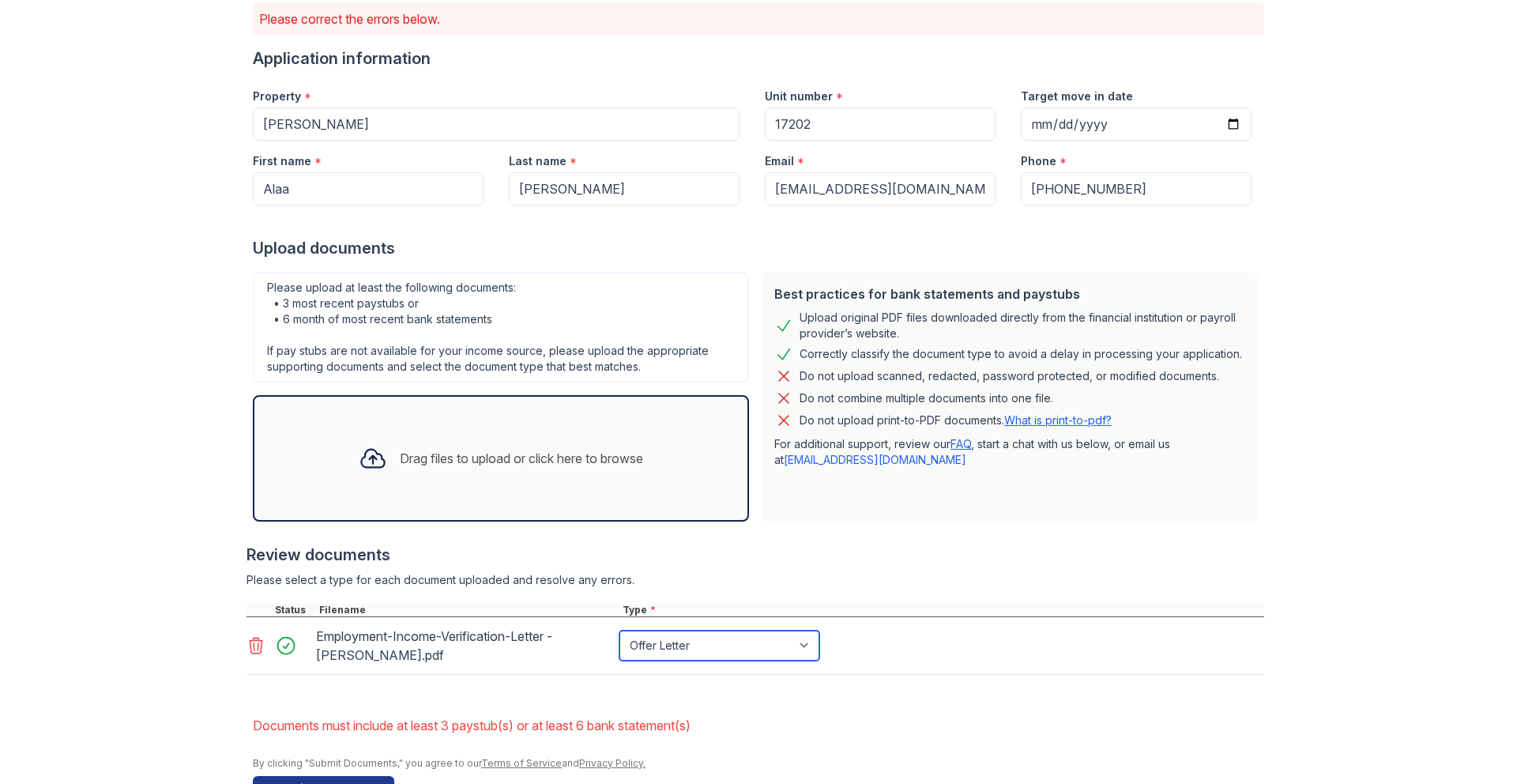
click at [670, 640] on select "Paystub Bank Statement Offer Letter Tax Documents Benefit Award Letter Investme…" at bounding box center [719, 645] width 200 height 30
select select "other"
click at [620, 630] on select "Paystub Bank Statement Offer Letter Tax Documents Benefit Award Letter Investme…" at bounding box center [719, 645] width 200 height 30
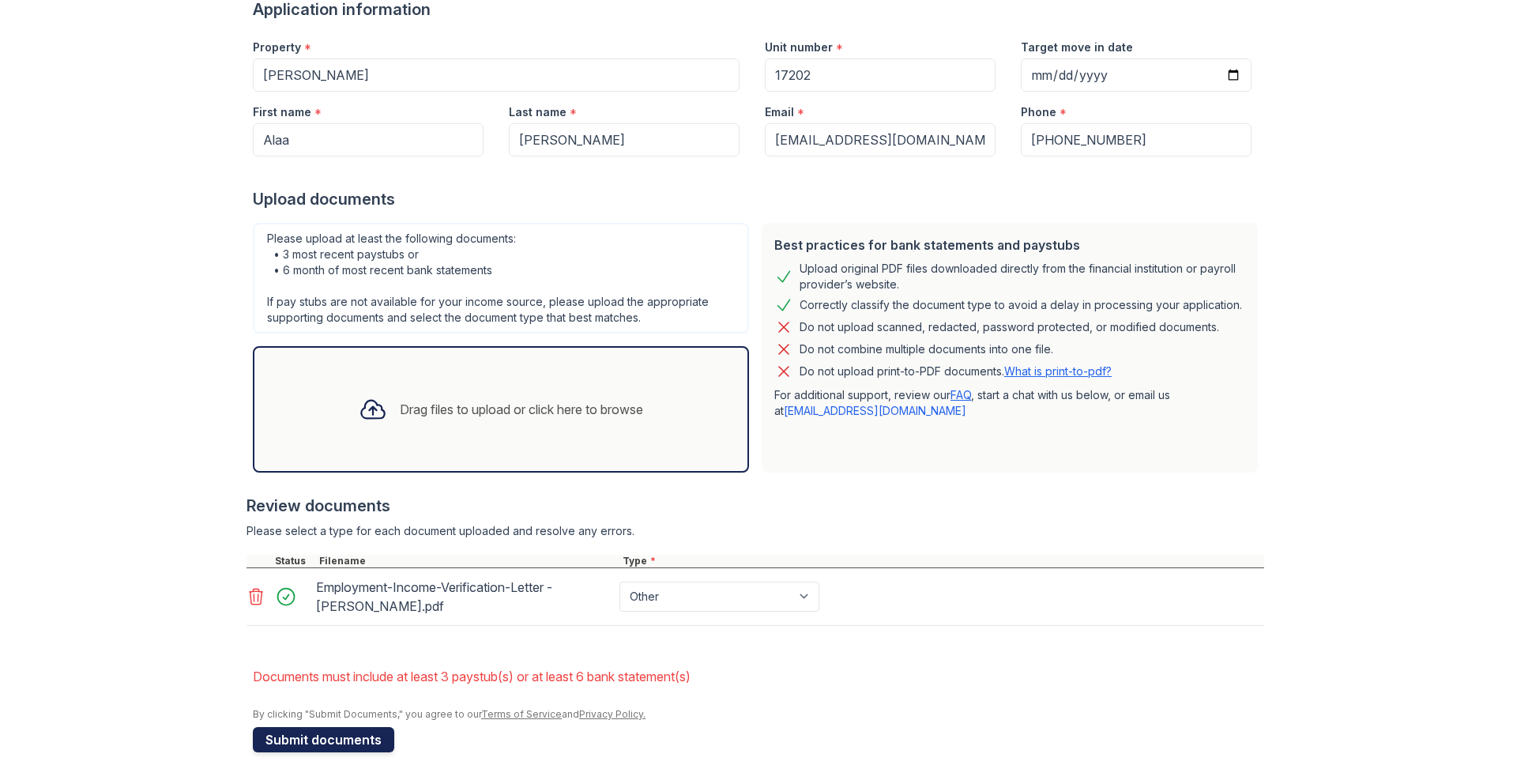
click at [341, 747] on button "Submit documents" at bounding box center [323, 740] width 142 height 25
click at [493, 400] on div "Drag files to upload or click here to browse" at bounding box center [521, 409] width 243 height 19
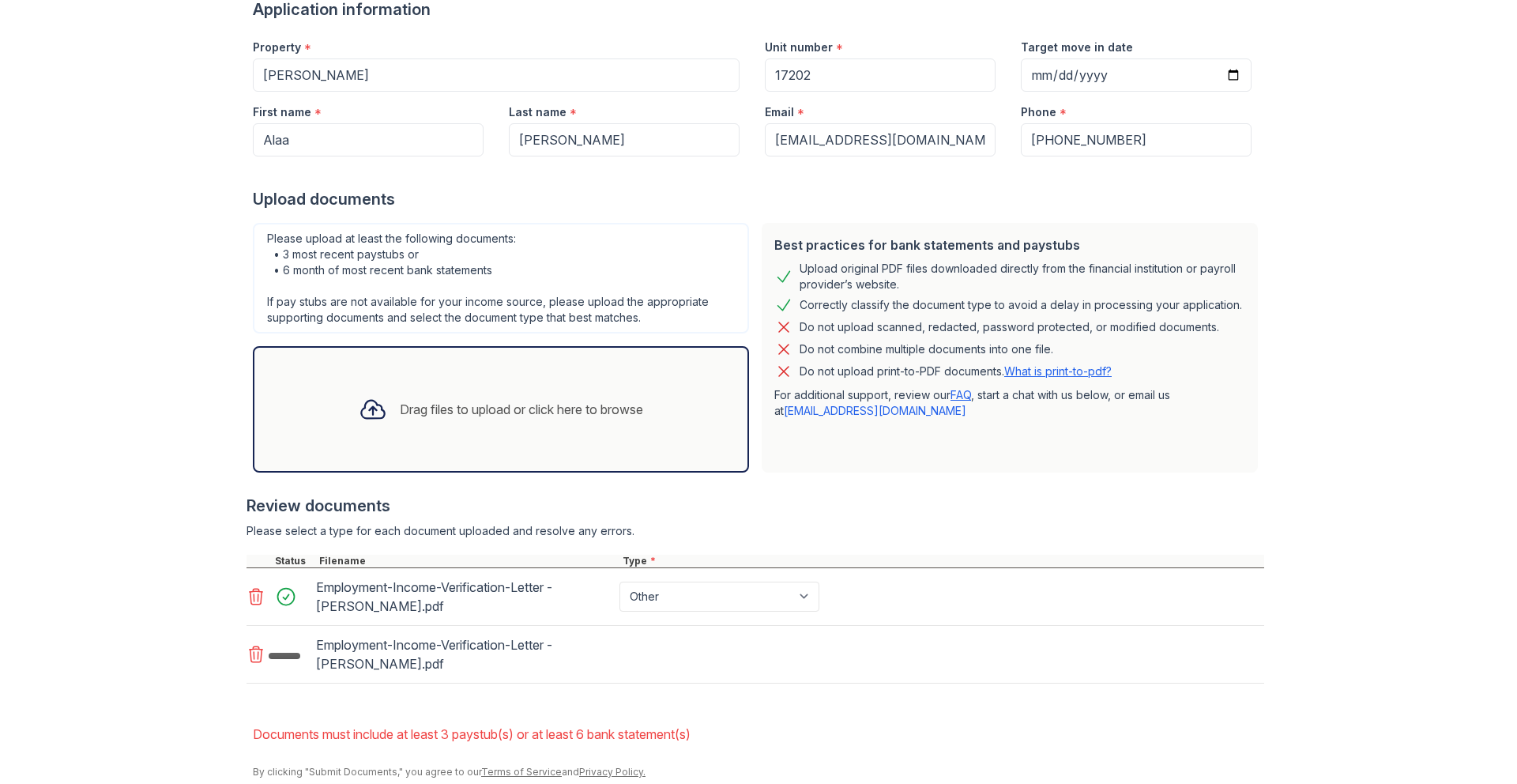
scroll to position [237, 0]
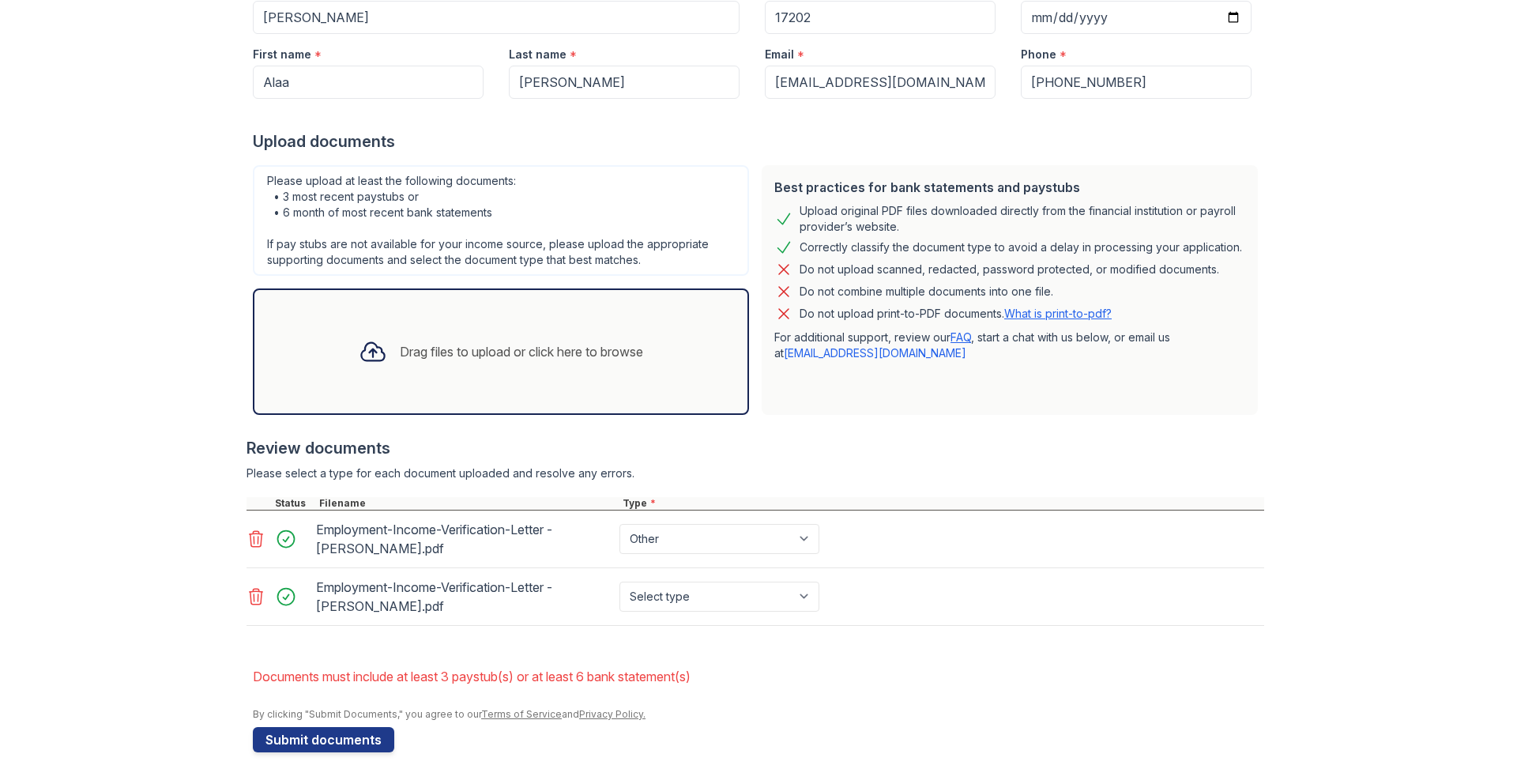
click at [422, 360] on div "Drag files to upload or click here to browse" at bounding box center [521, 351] width 243 height 19
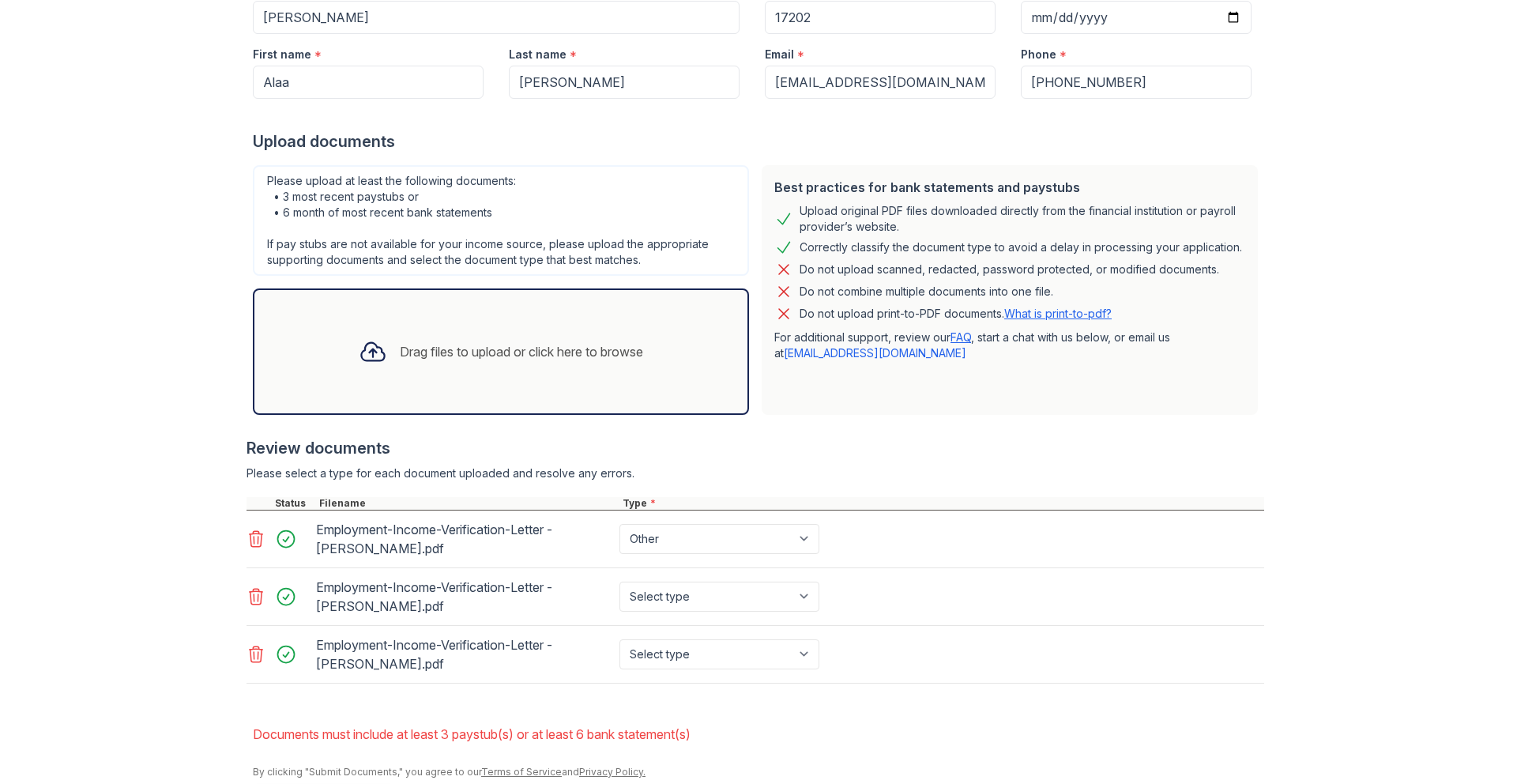
scroll to position [294, 0]
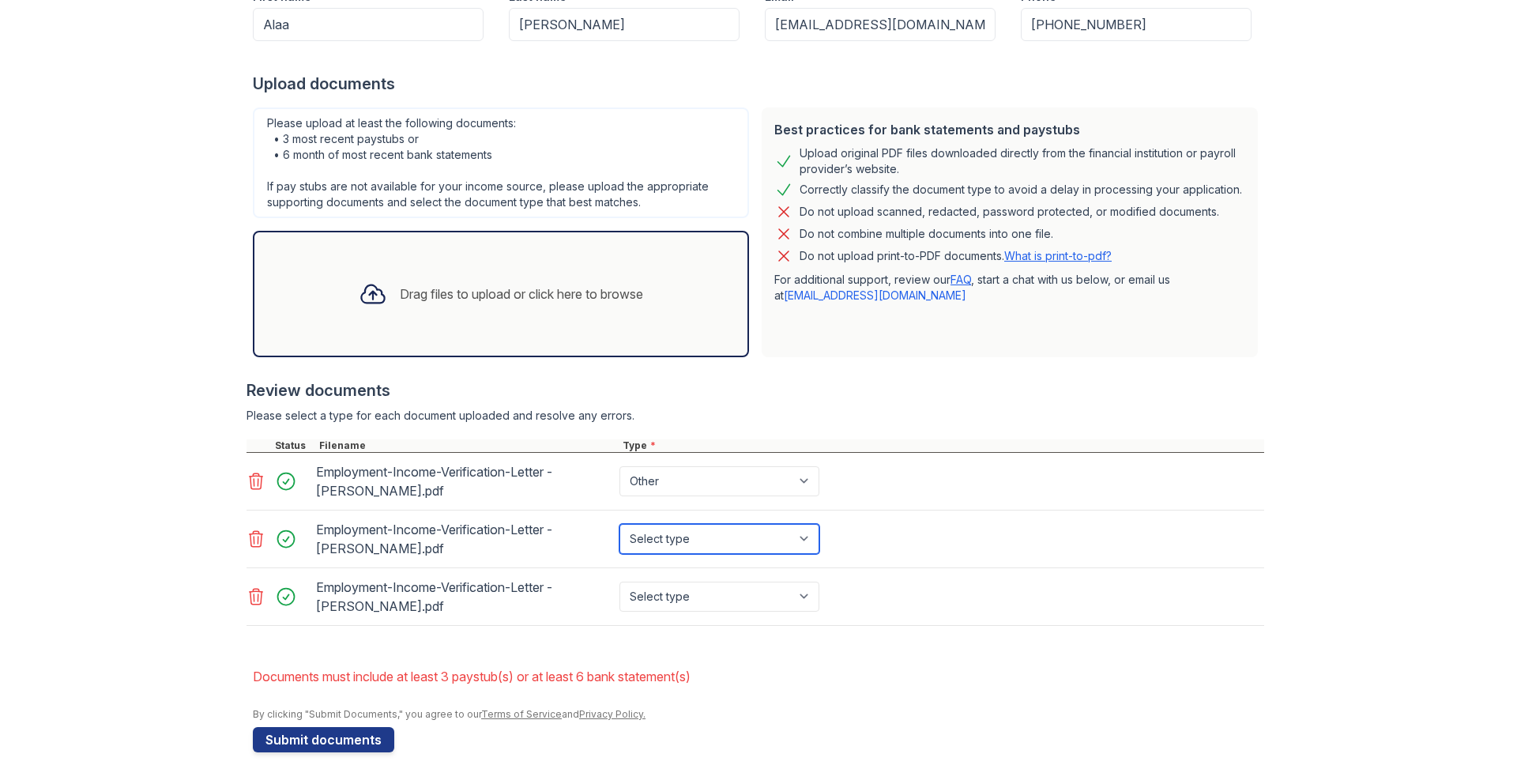
click at [670, 527] on select "Select type Paystub Bank Statement Offer Letter Tax Documents Benefit Award Let…" at bounding box center [719, 538] width 200 height 30
select select "other"
click at [620, 524] on select "Select type Paystub Bank Statement Offer Letter Tax Documents Benefit Award Let…" at bounding box center [719, 538] width 200 height 30
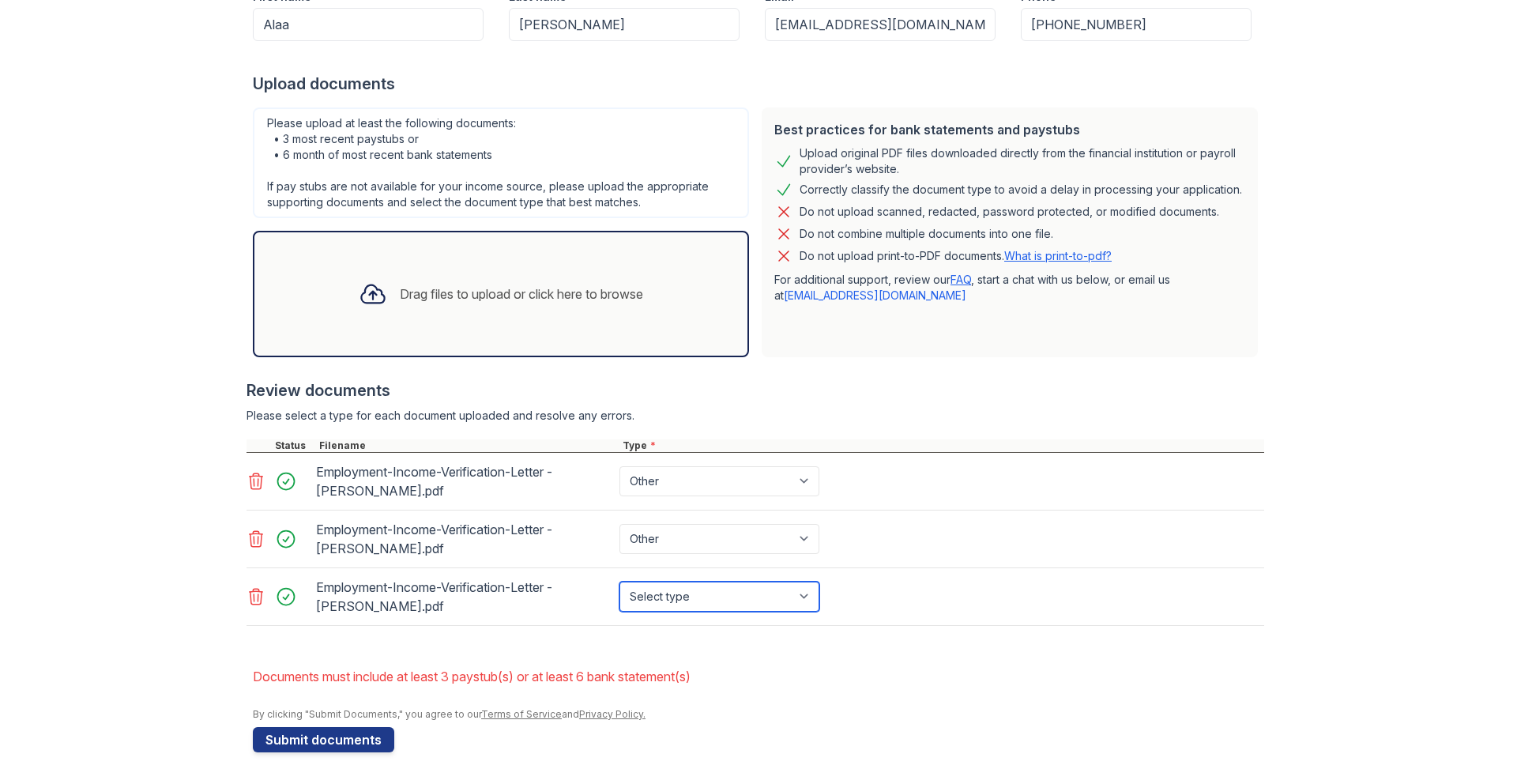
click at [661, 592] on select "Select type Paystub Bank Statement Offer Letter Tax Documents Benefit Award Let…" at bounding box center [719, 596] width 200 height 30
select select "other"
click at [620, 582] on select "Select type Paystub Bank Statement Offer Letter Tax Documents Benefit Award Let…" at bounding box center [719, 596] width 200 height 30
click at [347, 733] on button "Submit documents" at bounding box center [323, 740] width 142 height 25
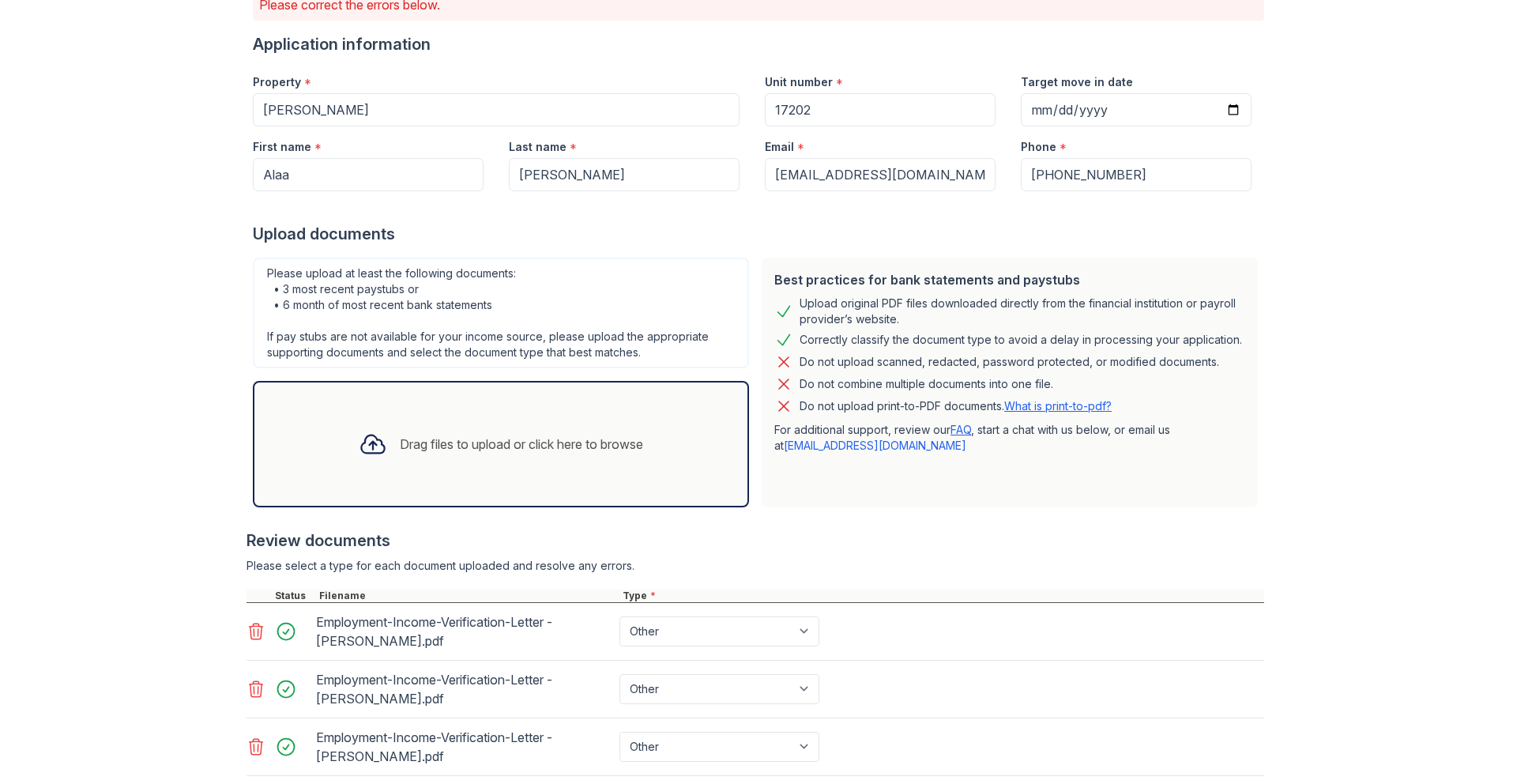
scroll to position [69, 0]
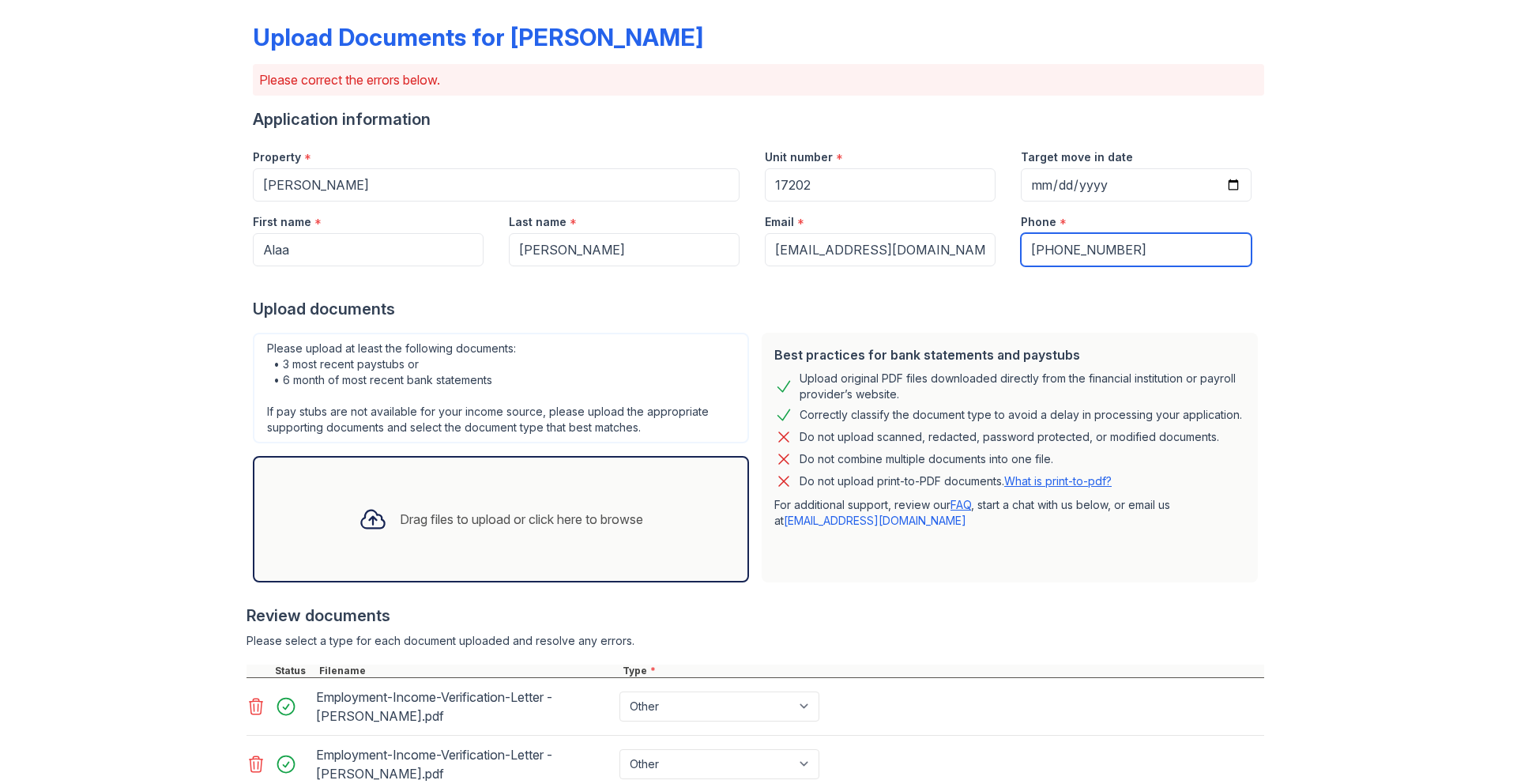
click at [1113, 243] on input "+15596498934" at bounding box center [1136, 249] width 230 height 33
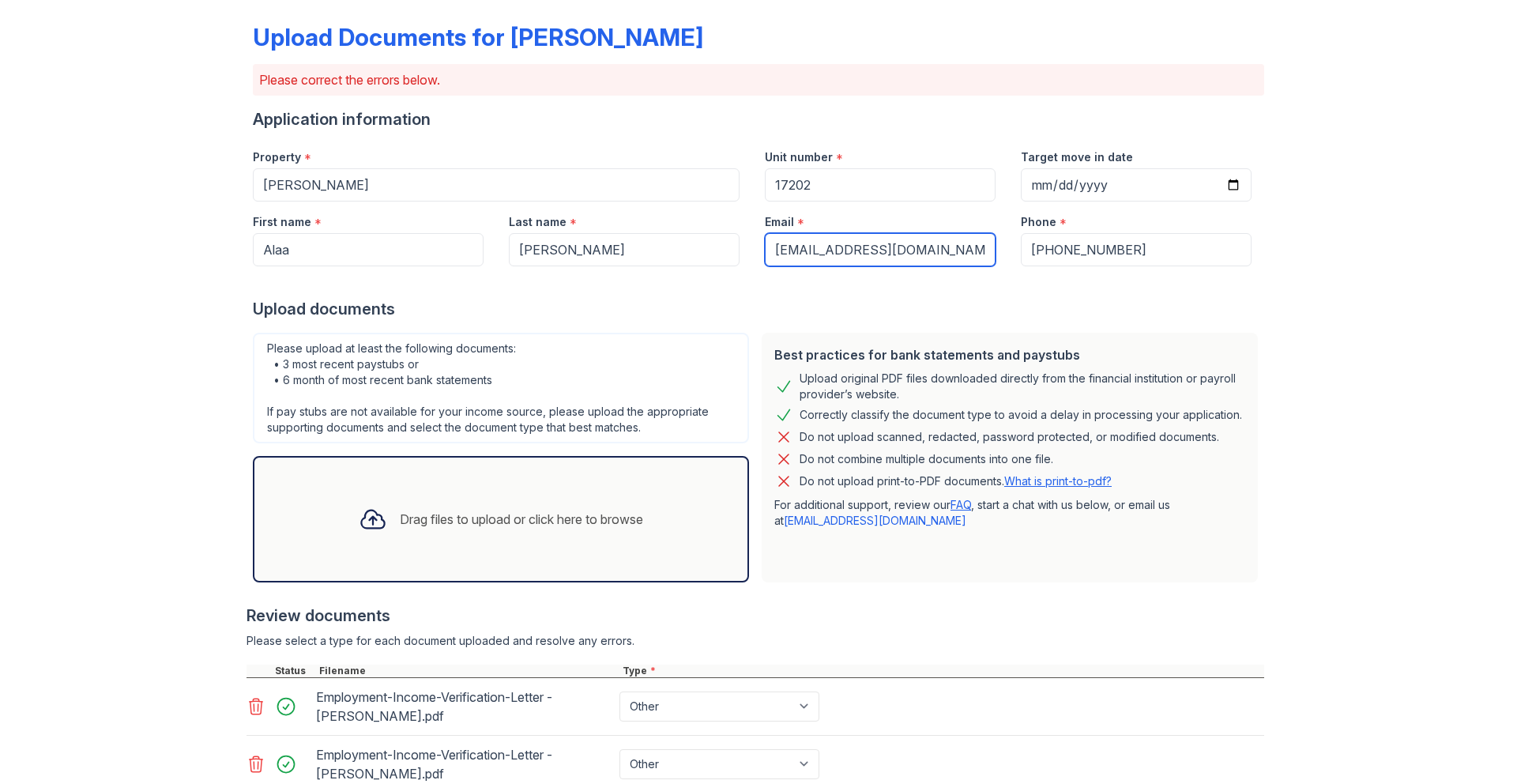
click at [880, 243] on input "a8146972@gmail.com" at bounding box center [880, 249] width 230 height 33
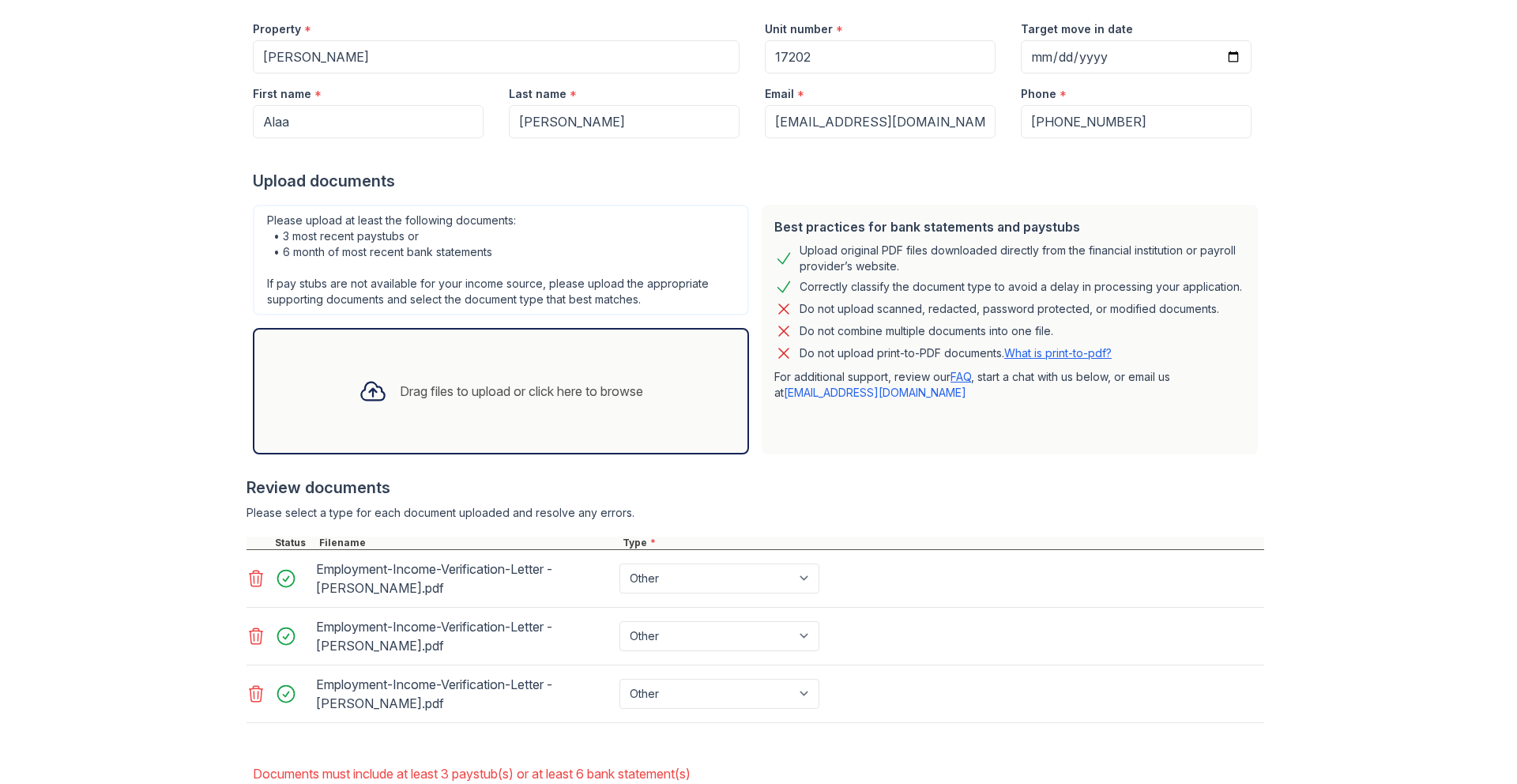
scroll to position [294, 0]
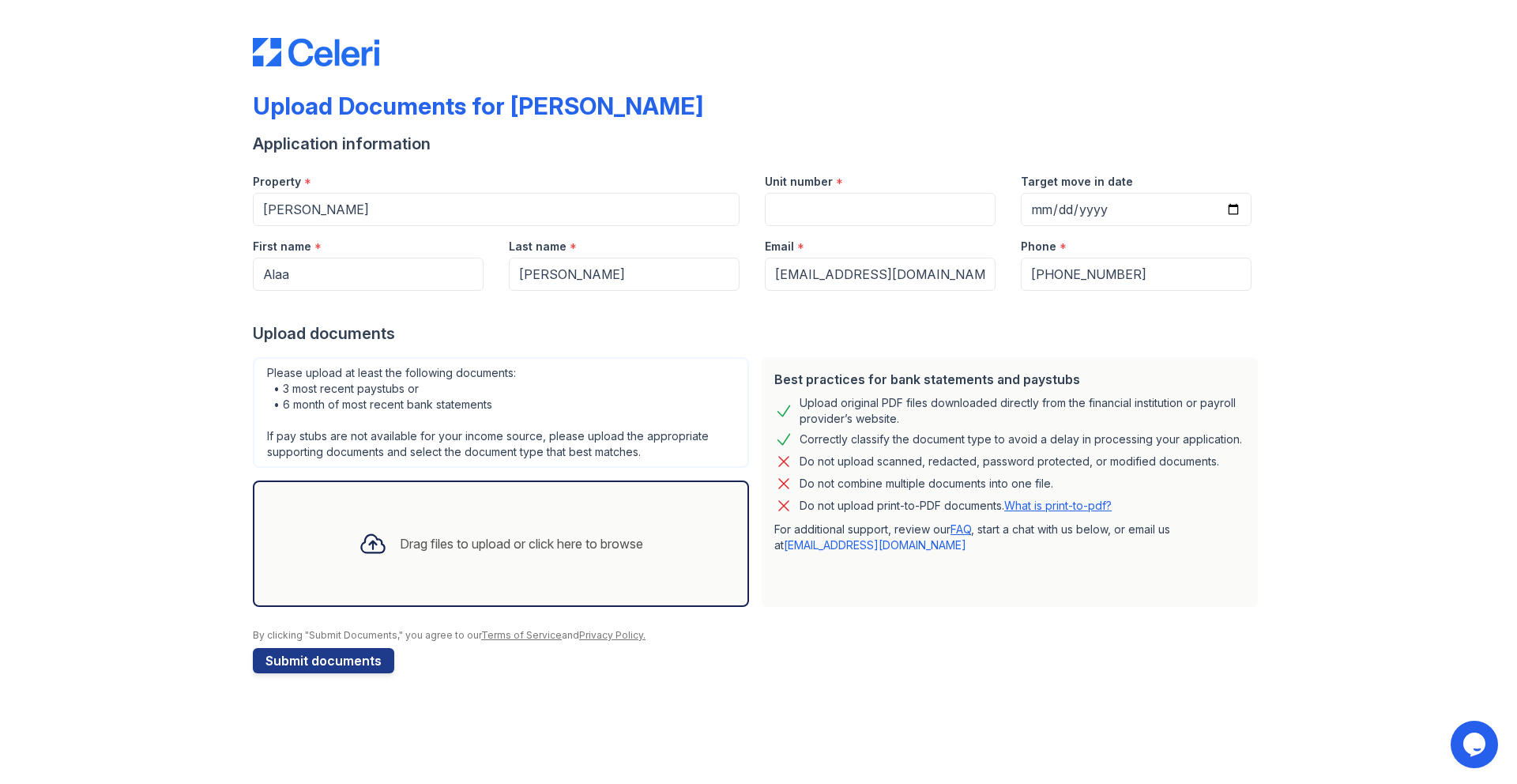
click at [501, 532] on div "Drag files to upload or click here to browse" at bounding box center [501, 543] width 310 height 53
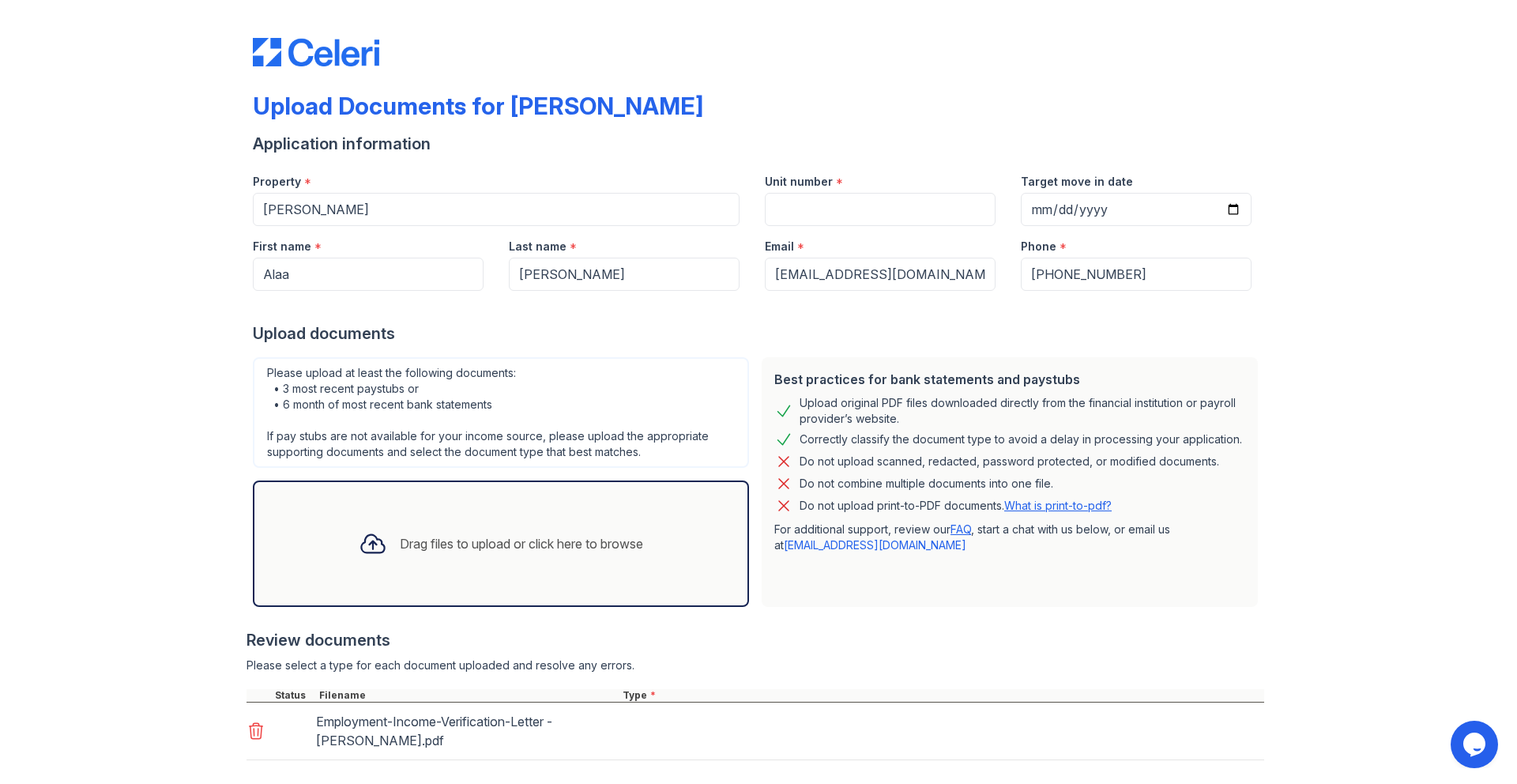
scroll to position [84, 0]
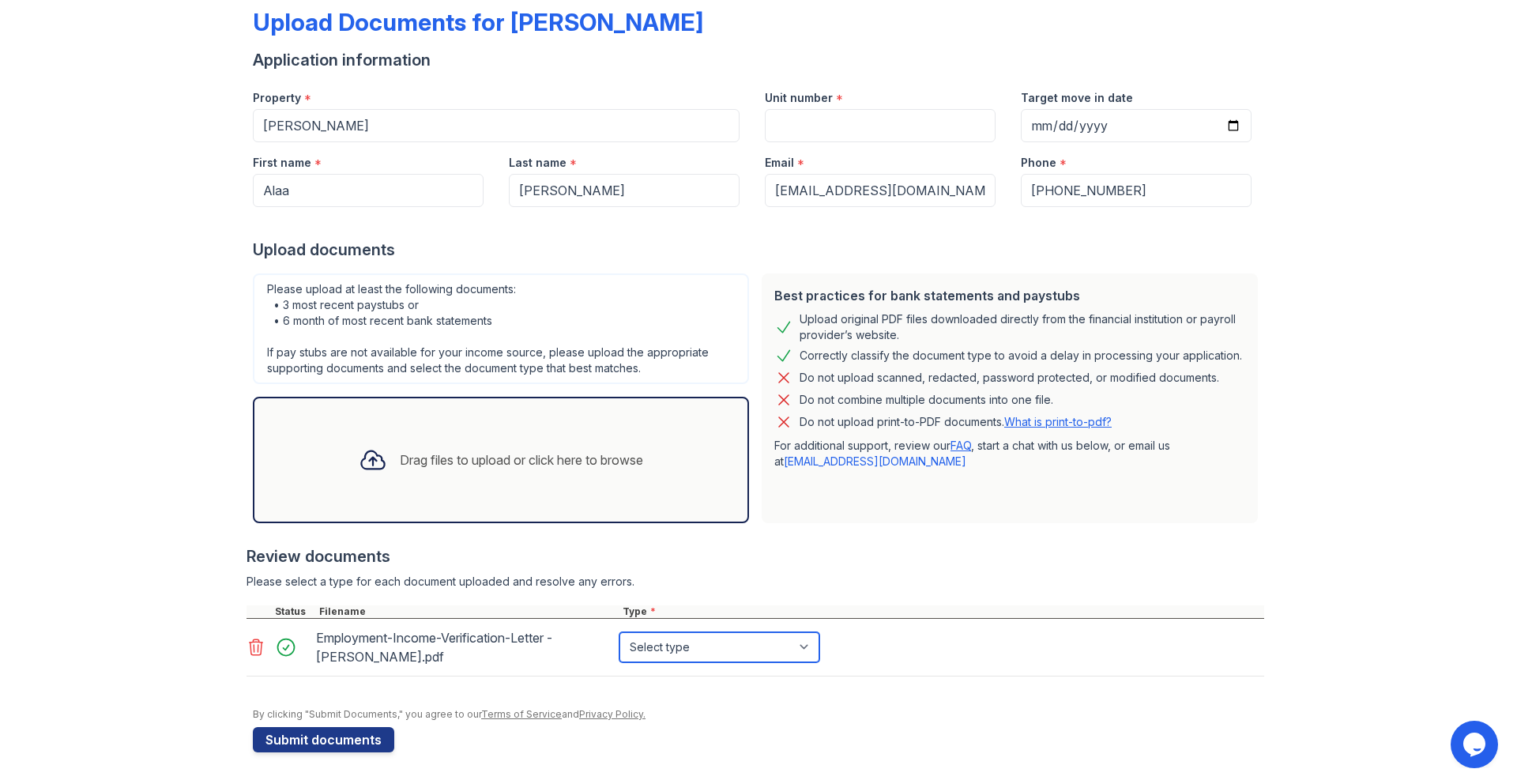
click at [670, 638] on select "Select type Paystub Bank Statement Offer Letter Tax Documents Benefit Award Let…" at bounding box center [719, 647] width 200 height 30
select select "other"
click at [620, 632] on select "Select type Paystub Bank Statement Offer Letter Tax Documents Benefit Award Let…" at bounding box center [719, 647] width 200 height 30
click at [314, 734] on button "Submit documents" at bounding box center [323, 740] width 142 height 25
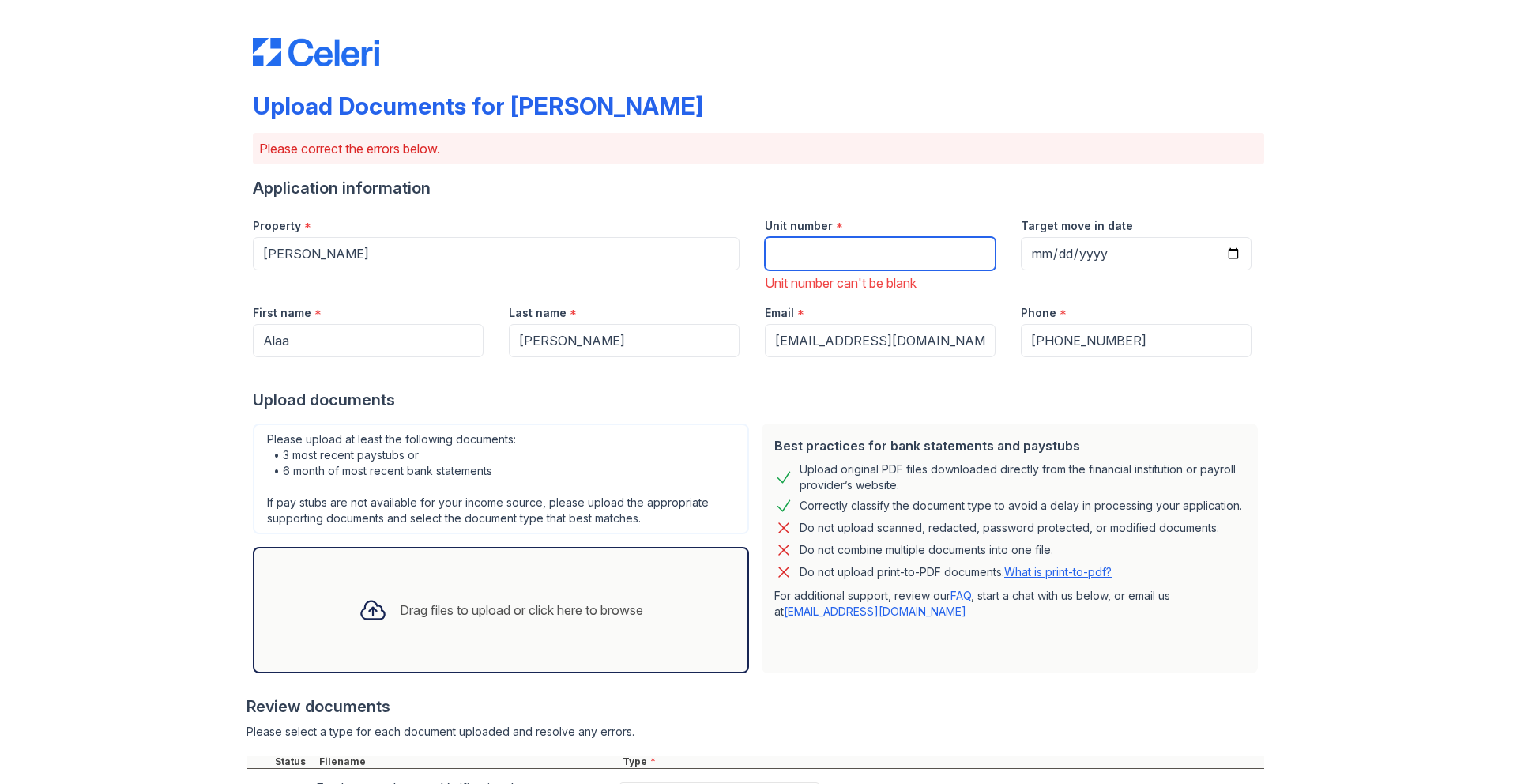
click at [836, 239] on input "Unit number" at bounding box center [880, 253] width 230 height 33
paste input "17202"
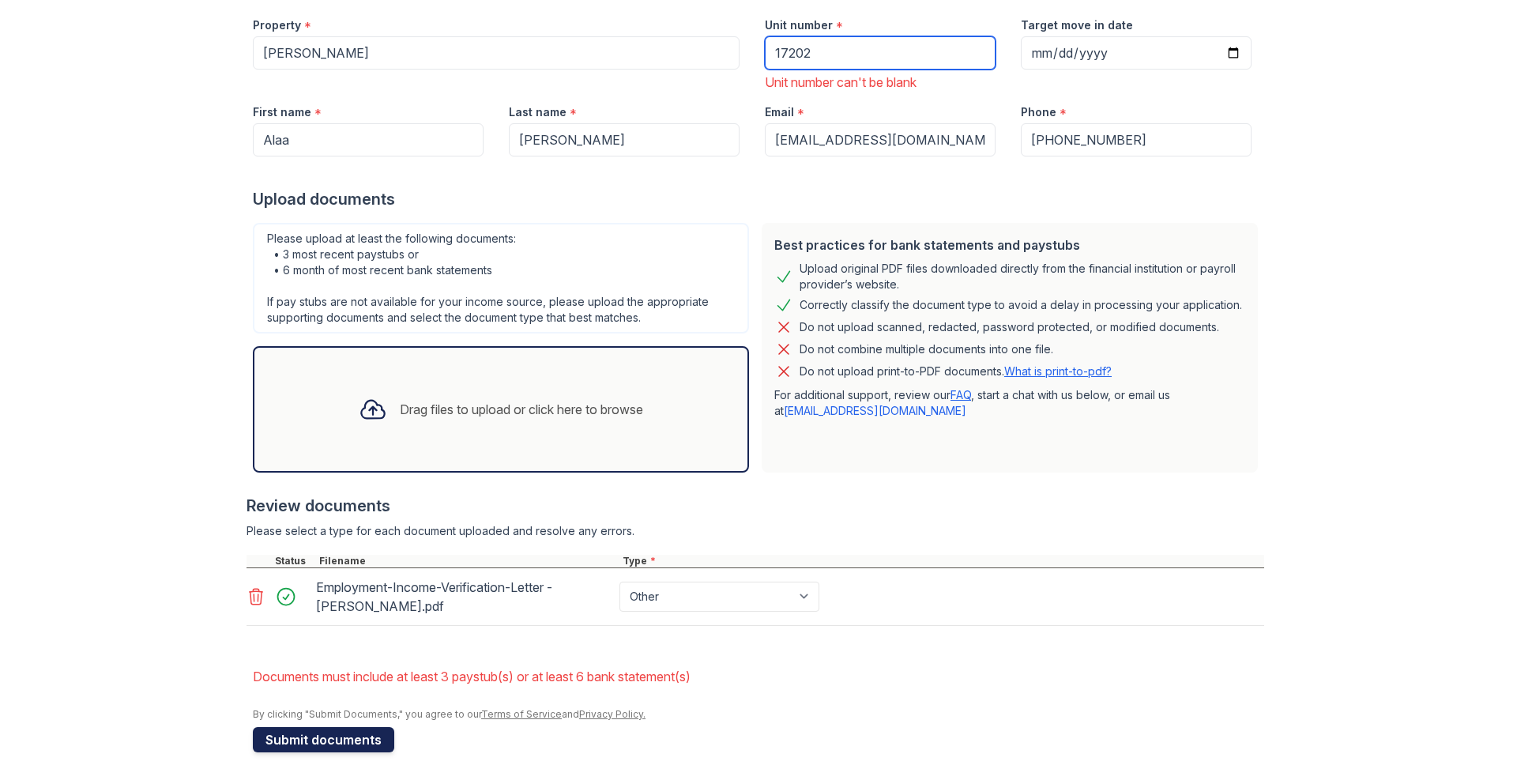
type input "17202"
click at [360, 738] on button "Submit documents" at bounding box center [323, 740] width 142 height 25
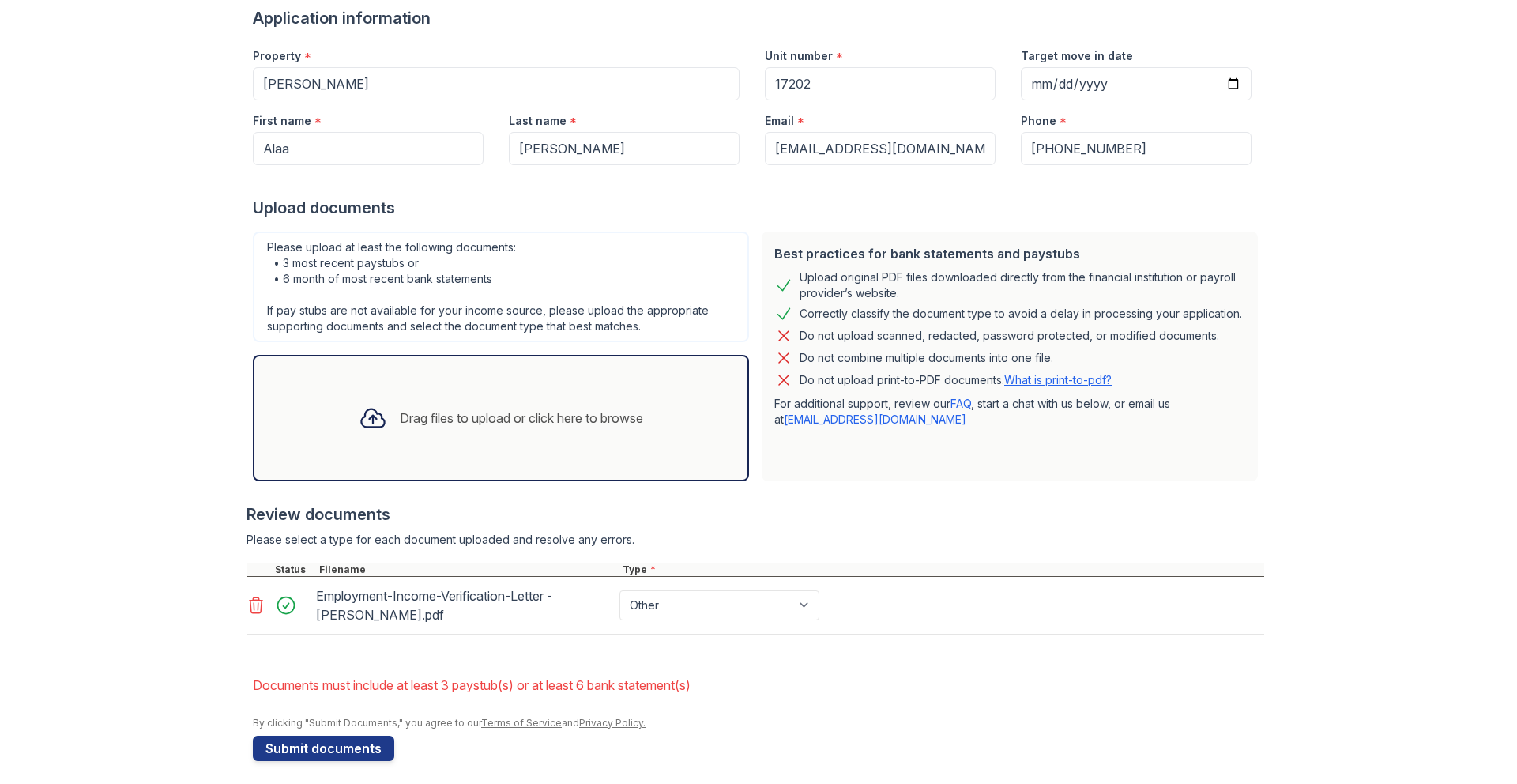
scroll to position [179, 0]
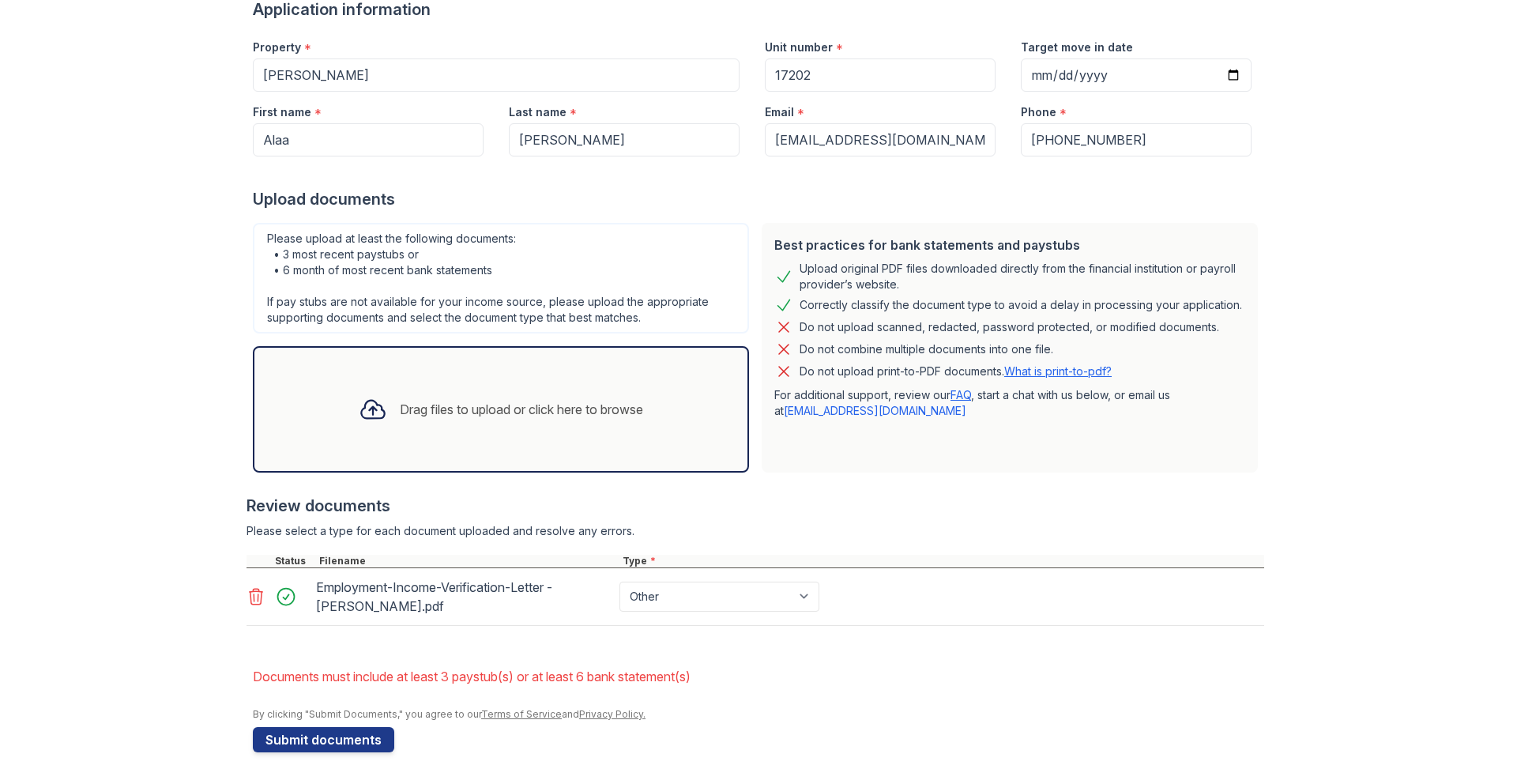
click at [383, 423] on div at bounding box center [372, 408] width 41 height 41
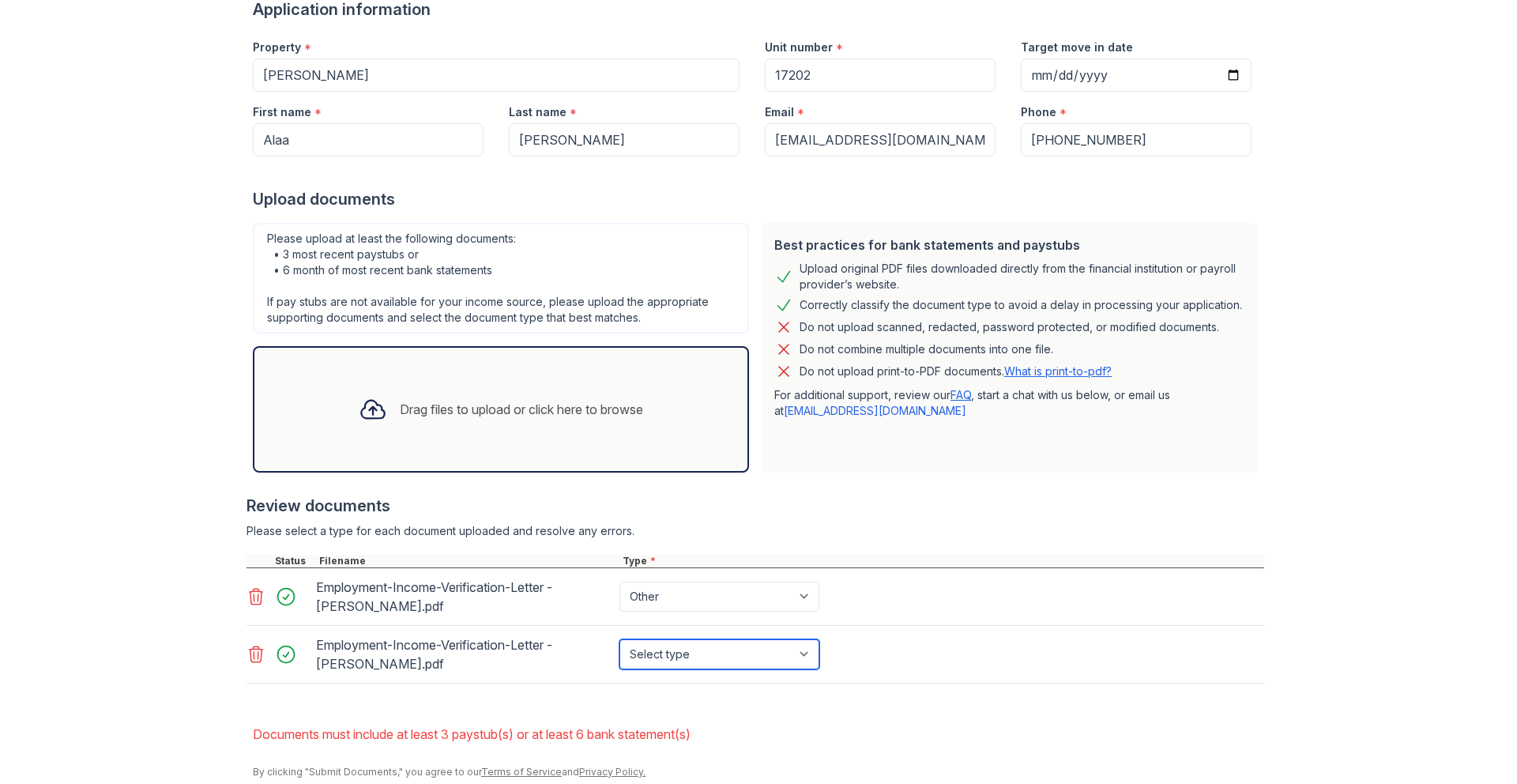
click at [680, 650] on select "Select type Paystub Bank Statement Offer Letter Tax Documents Benefit Award Let…" at bounding box center [719, 654] width 200 height 30
select select "offer_letter"
click at [620, 639] on select "Select type Paystub Bank Statement Offer Letter Tax Documents Benefit Award Let…" at bounding box center [719, 654] width 200 height 30
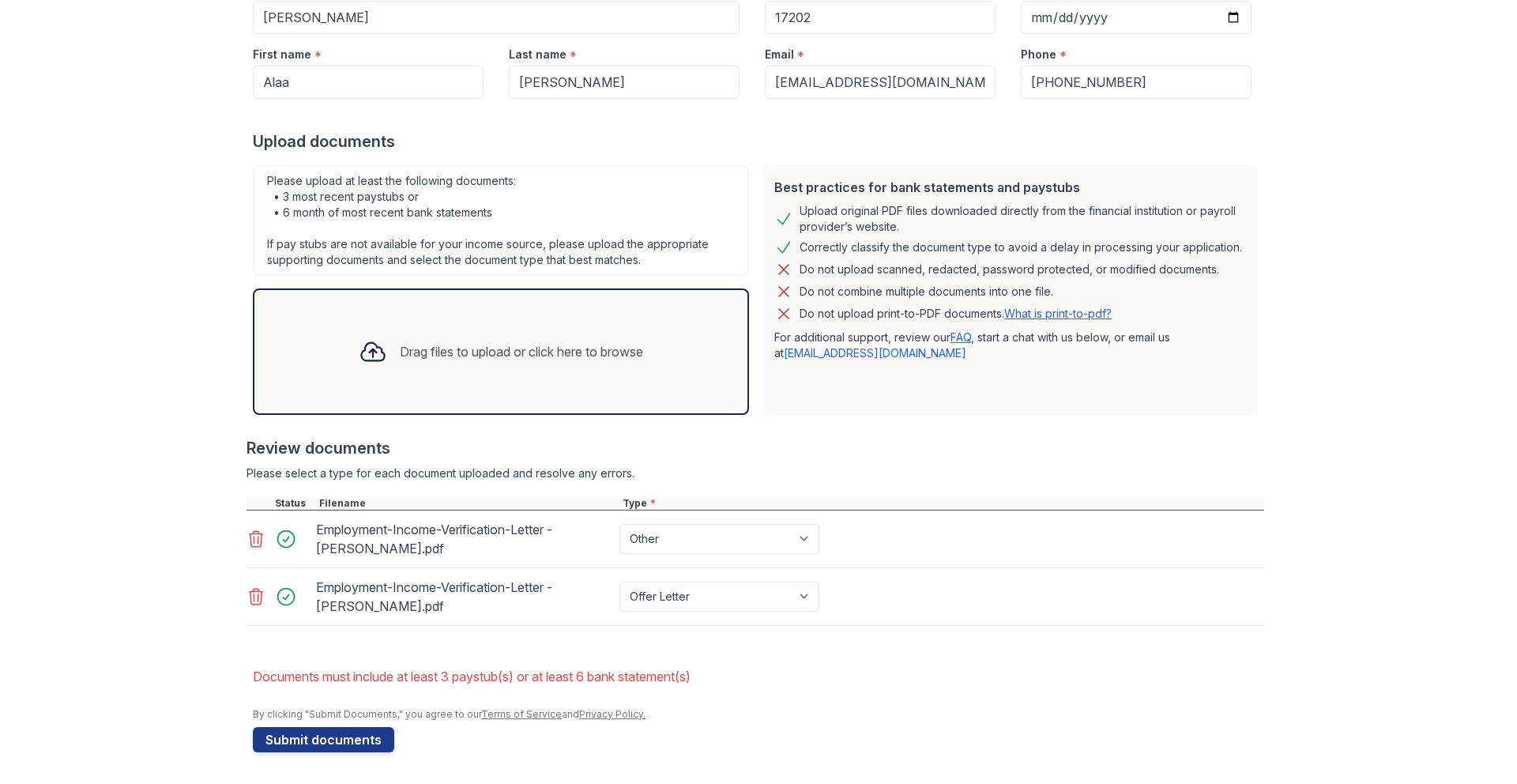
click at [389, 356] on div "Drag files to upload or click here to browse" at bounding box center [501, 351] width 310 height 53
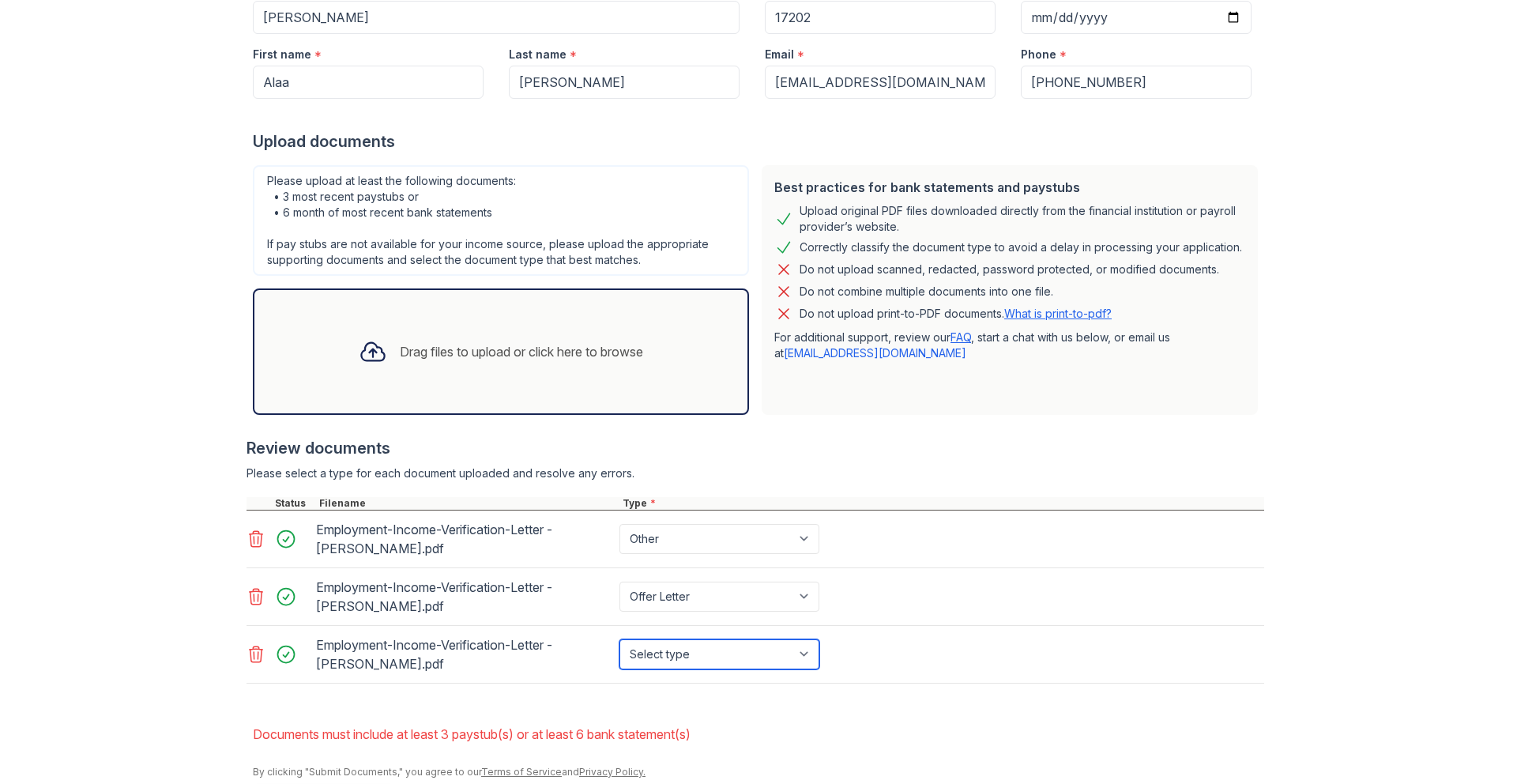
click at [687, 656] on select "Select type Paystub Bank Statement Offer Letter Tax Documents Benefit Award Let…" at bounding box center [719, 654] width 200 height 30
click at [665, 662] on select "Select type Paystub Bank Statement Offer Letter Tax Documents Benefit Award Let…" at bounding box center [719, 654] width 200 height 30
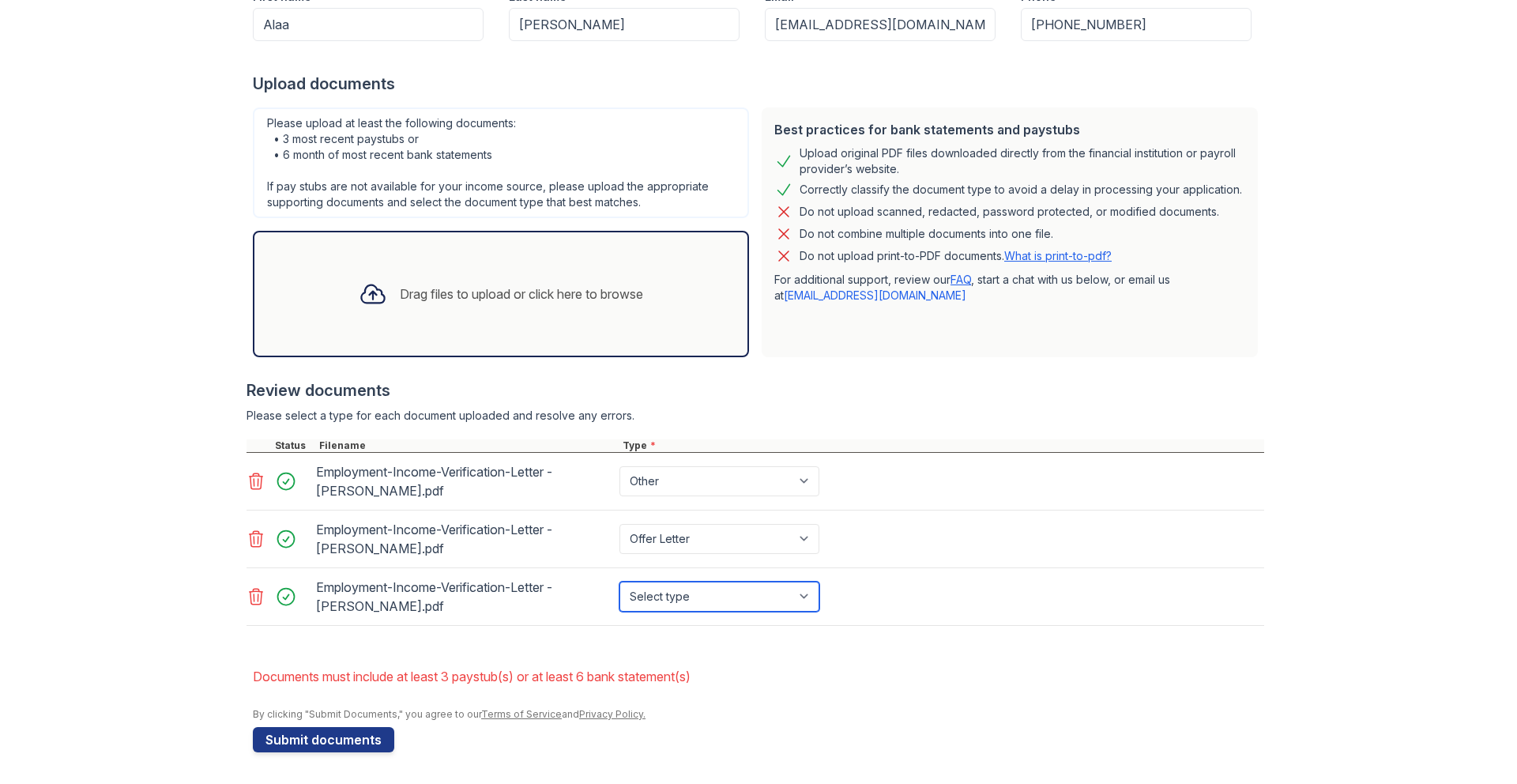
click at [679, 597] on select "Select type Paystub Bank Statement Offer Letter Tax Documents Benefit Award Let…" at bounding box center [719, 596] width 200 height 30
click at [692, 605] on select "Select type Paystub Bank Statement Offer Letter Tax Documents Benefit Award Let…" at bounding box center [719, 596] width 200 height 30
select select "offer_letter"
click at [620, 582] on select "Select type Paystub Bank Statement Offer Letter Tax Documents Benefit Award Let…" at bounding box center [719, 596] width 200 height 30
click at [364, 741] on button "Submit documents" at bounding box center [323, 740] width 142 height 25
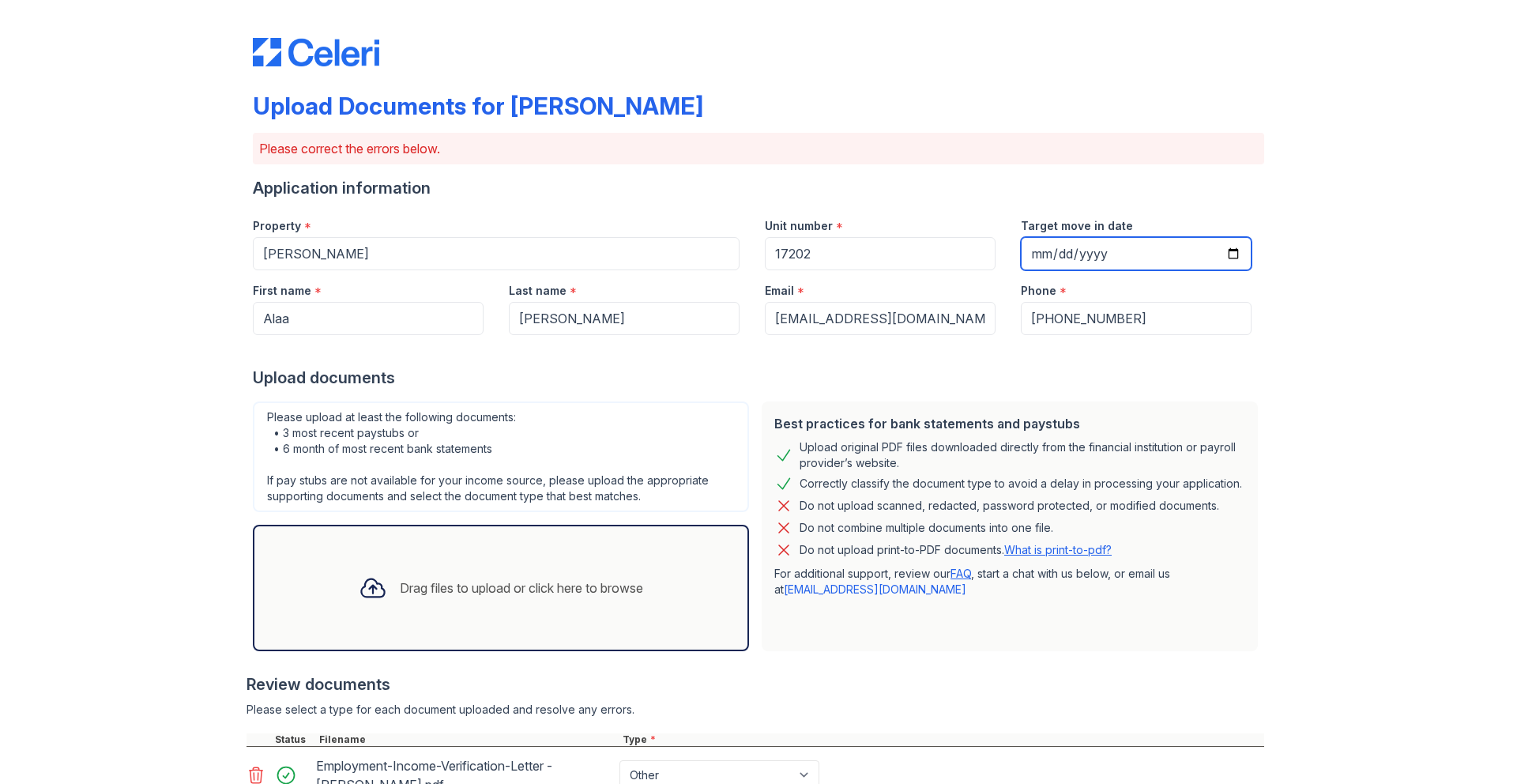
click at [1087, 237] on input "Target move in date" at bounding box center [1136, 253] width 230 height 33
type input "0199-10-08"
type input "2025-10-08"
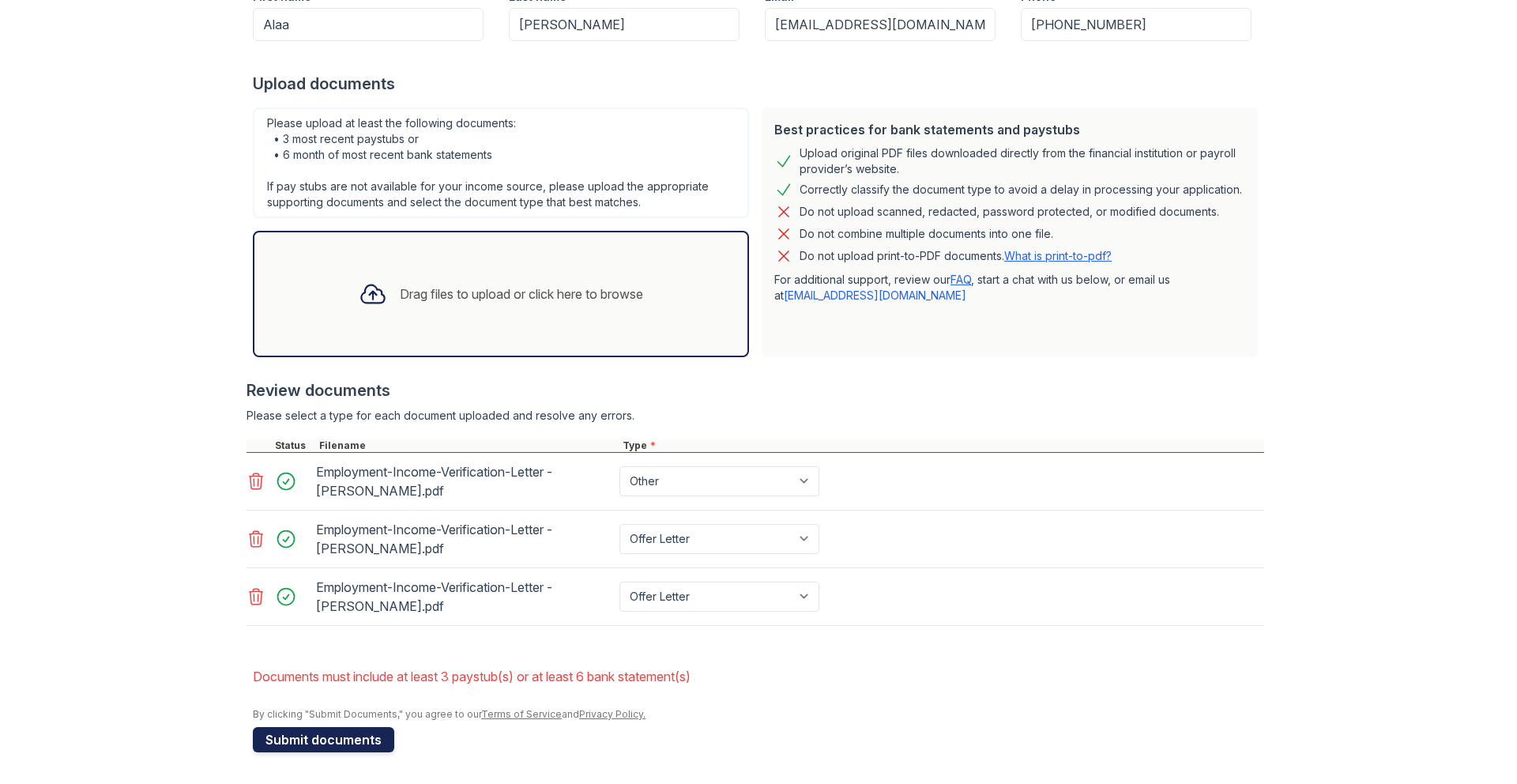
click at [347, 747] on button "Submit documents" at bounding box center [323, 740] width 142 height 25
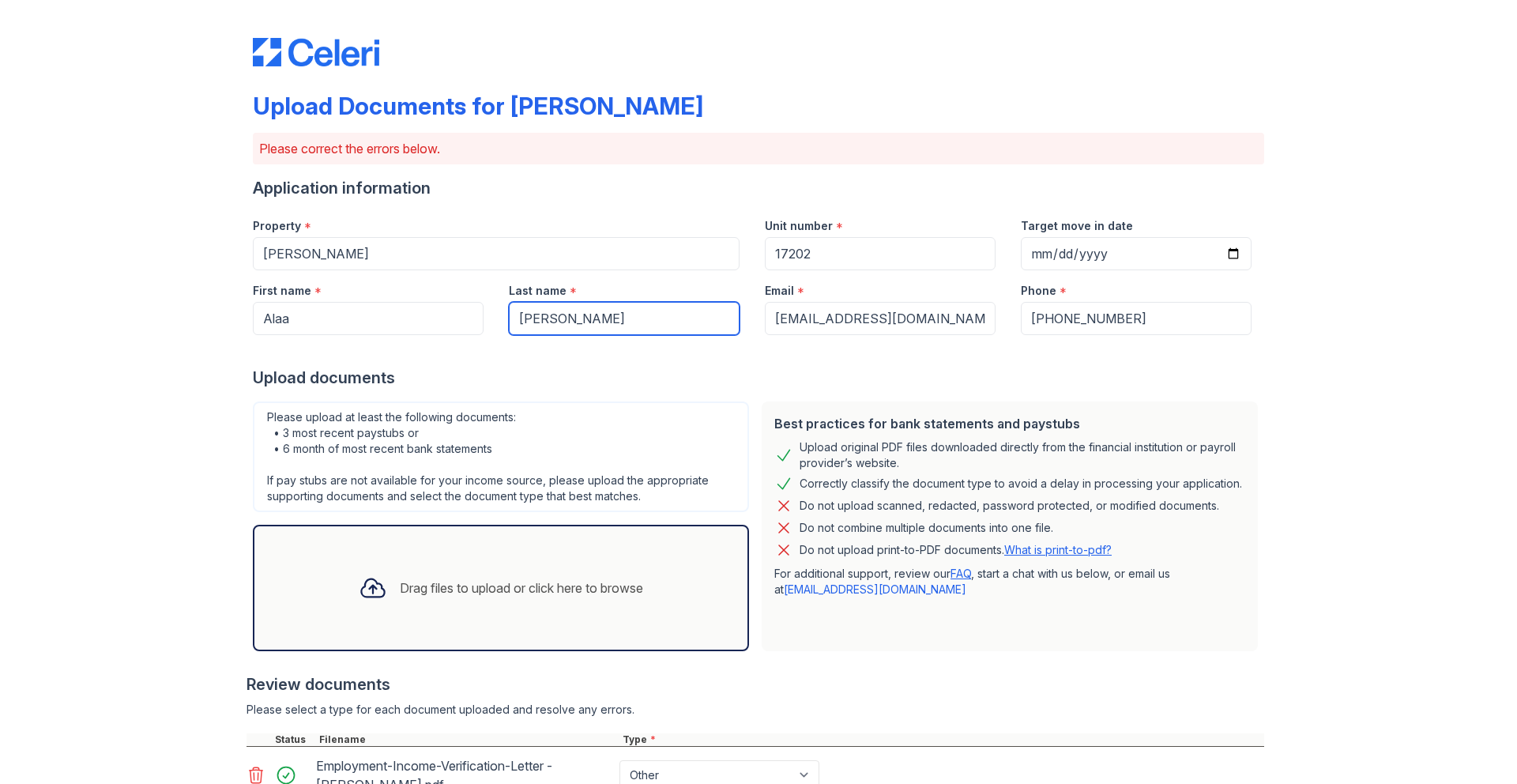
click at [576, 313] on input "Shtaiwi" at bounding box center [623, 318] width 230 height 33
click at [379, 314] on input "Alaa" at bounding box center [368, 318] width 230 height 33
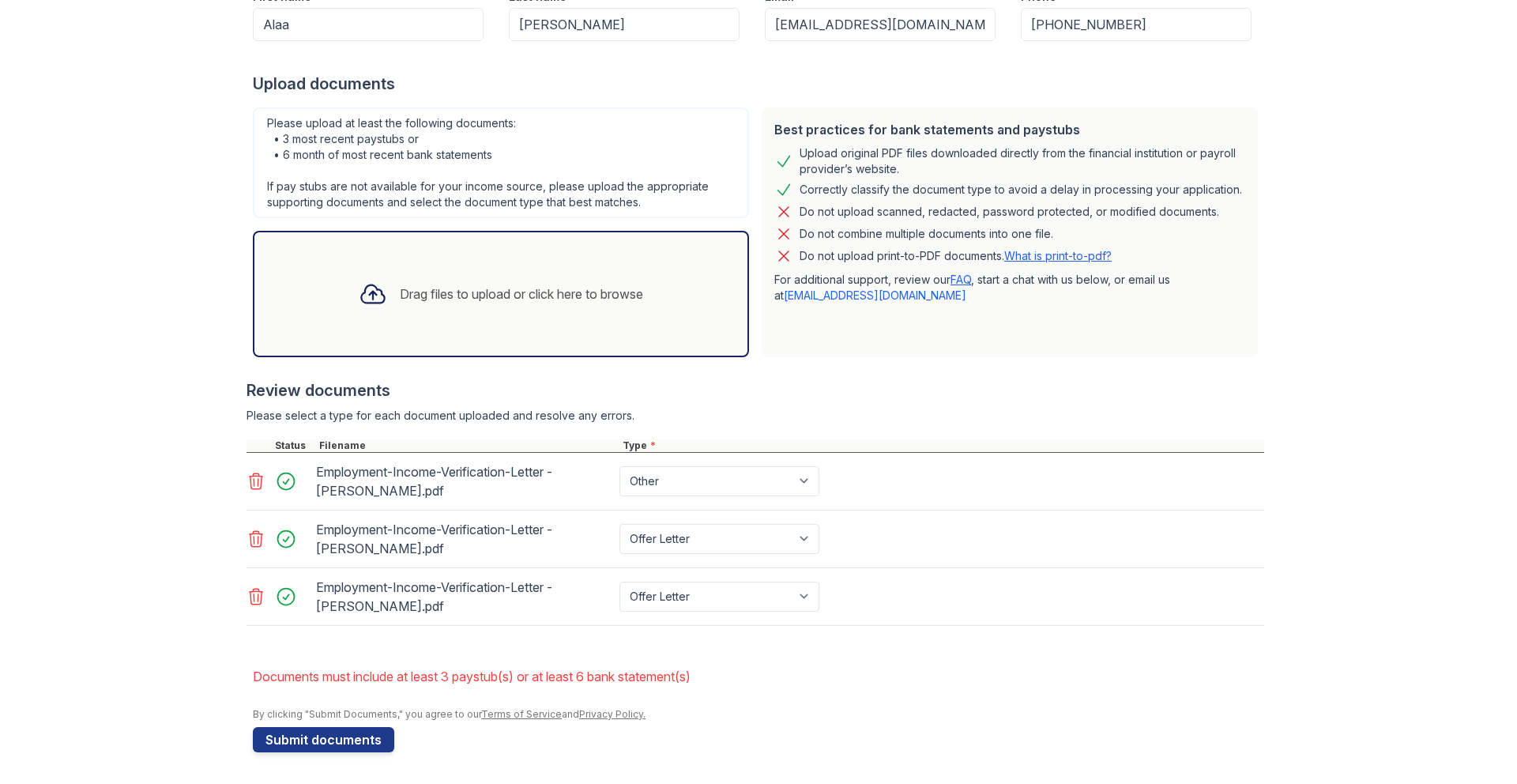
click at [257, 541] on icon at bounding box center [256, 538] width 19 height 19
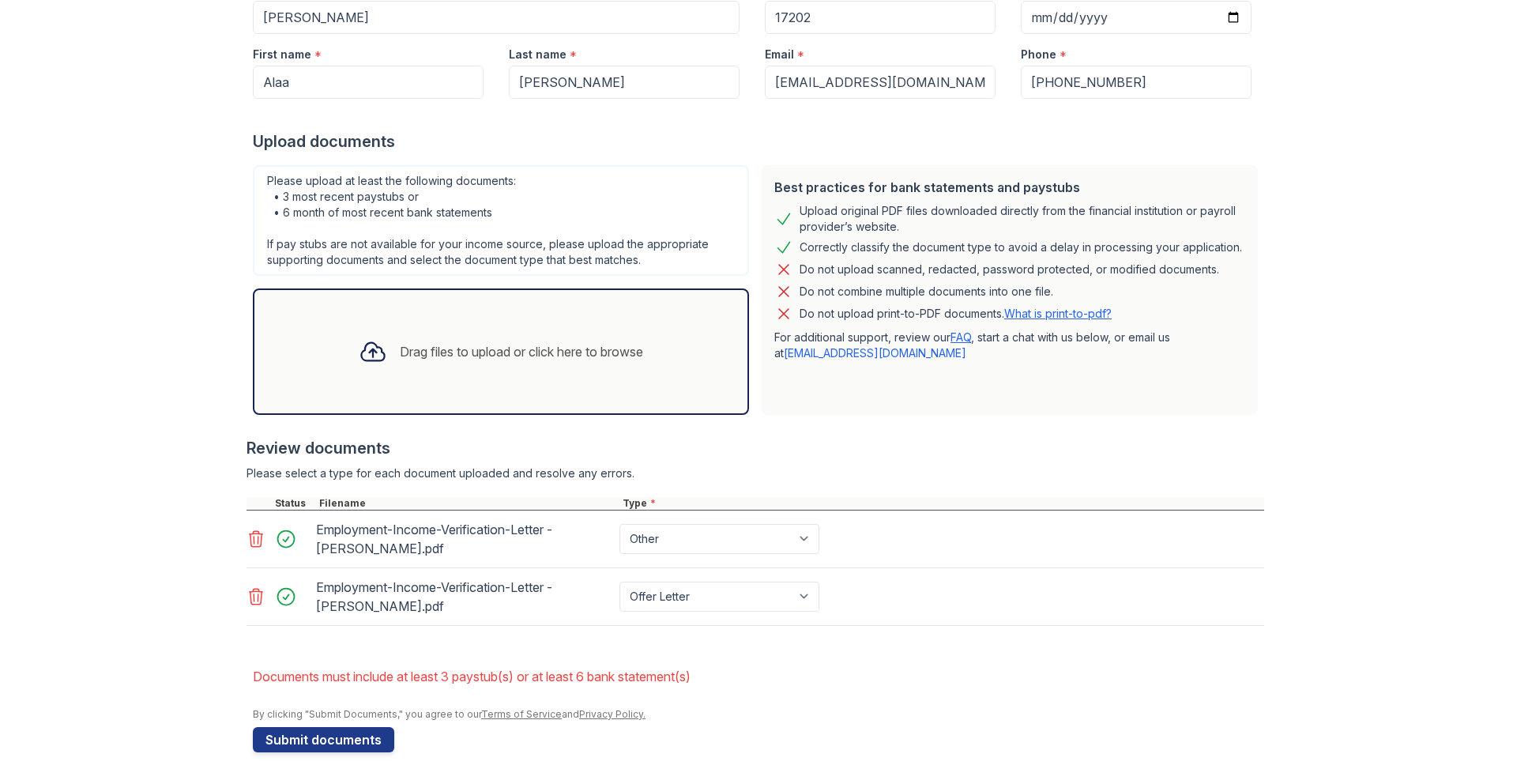
click at [264, 594] on icon at bounding box center [256, 596] width 19 height 19
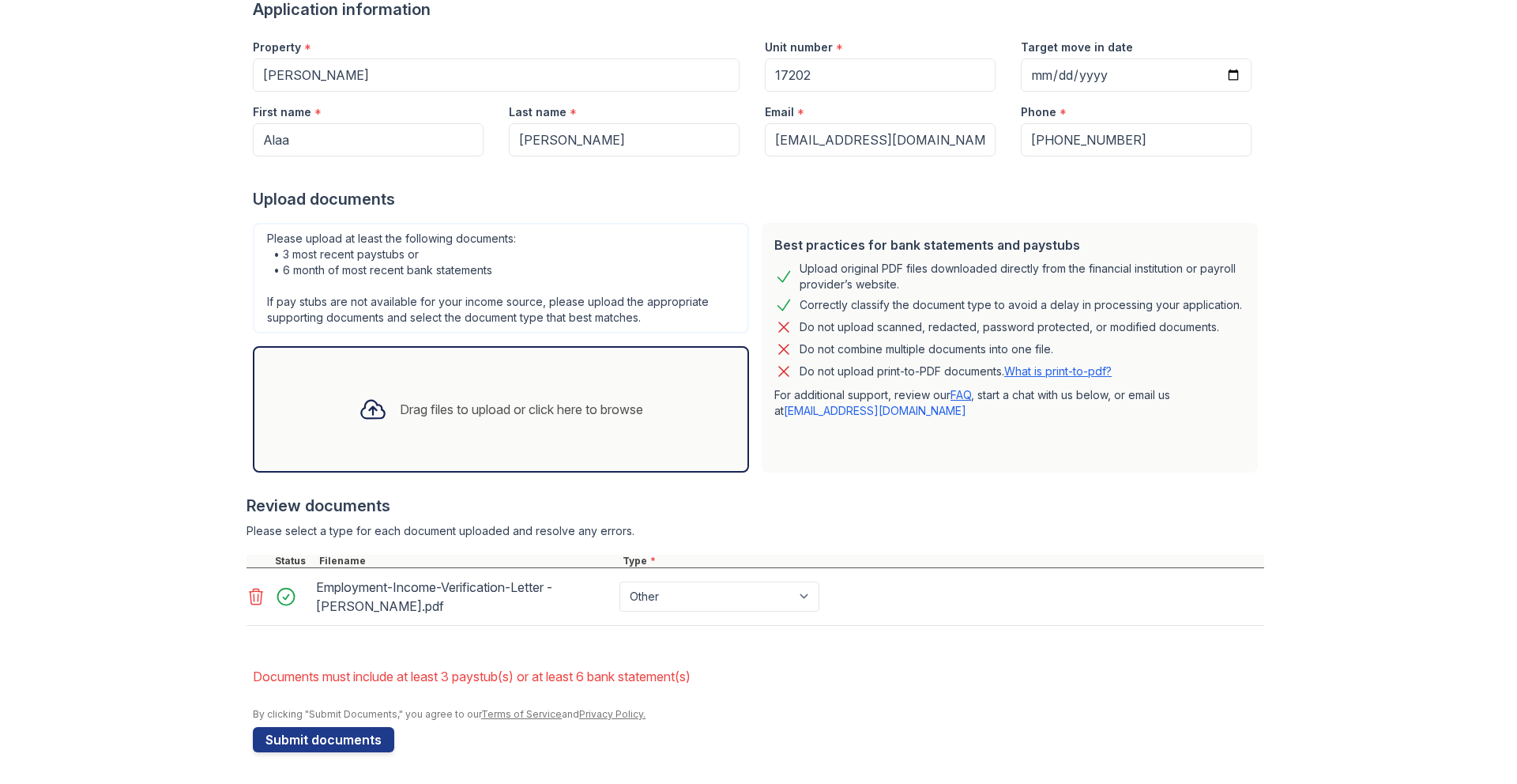
click at [443, 431] on div "Drag files to upload or click here to browse" at bounding box center [501, 408] width 310 height 53
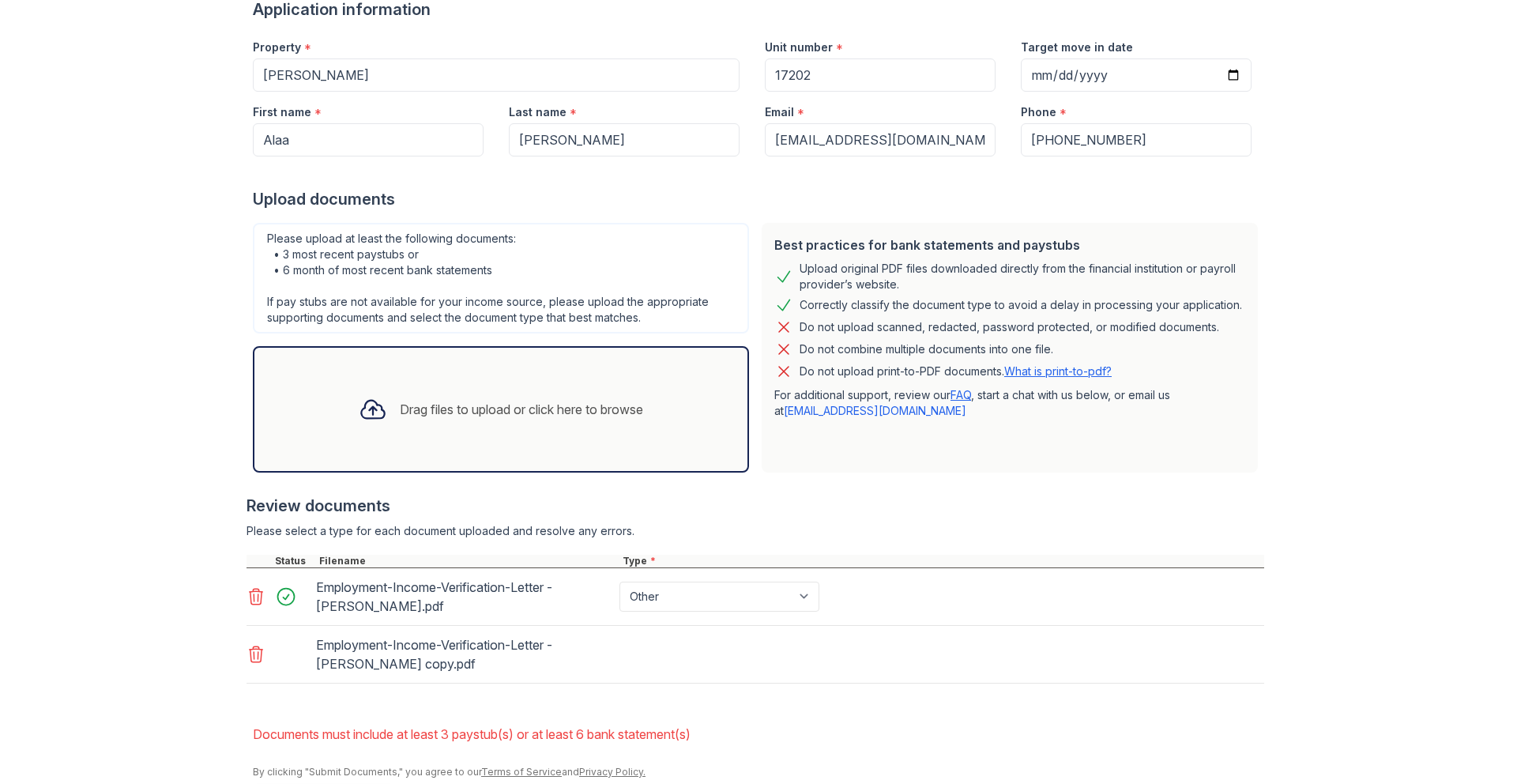
scroll to position [237, 0]
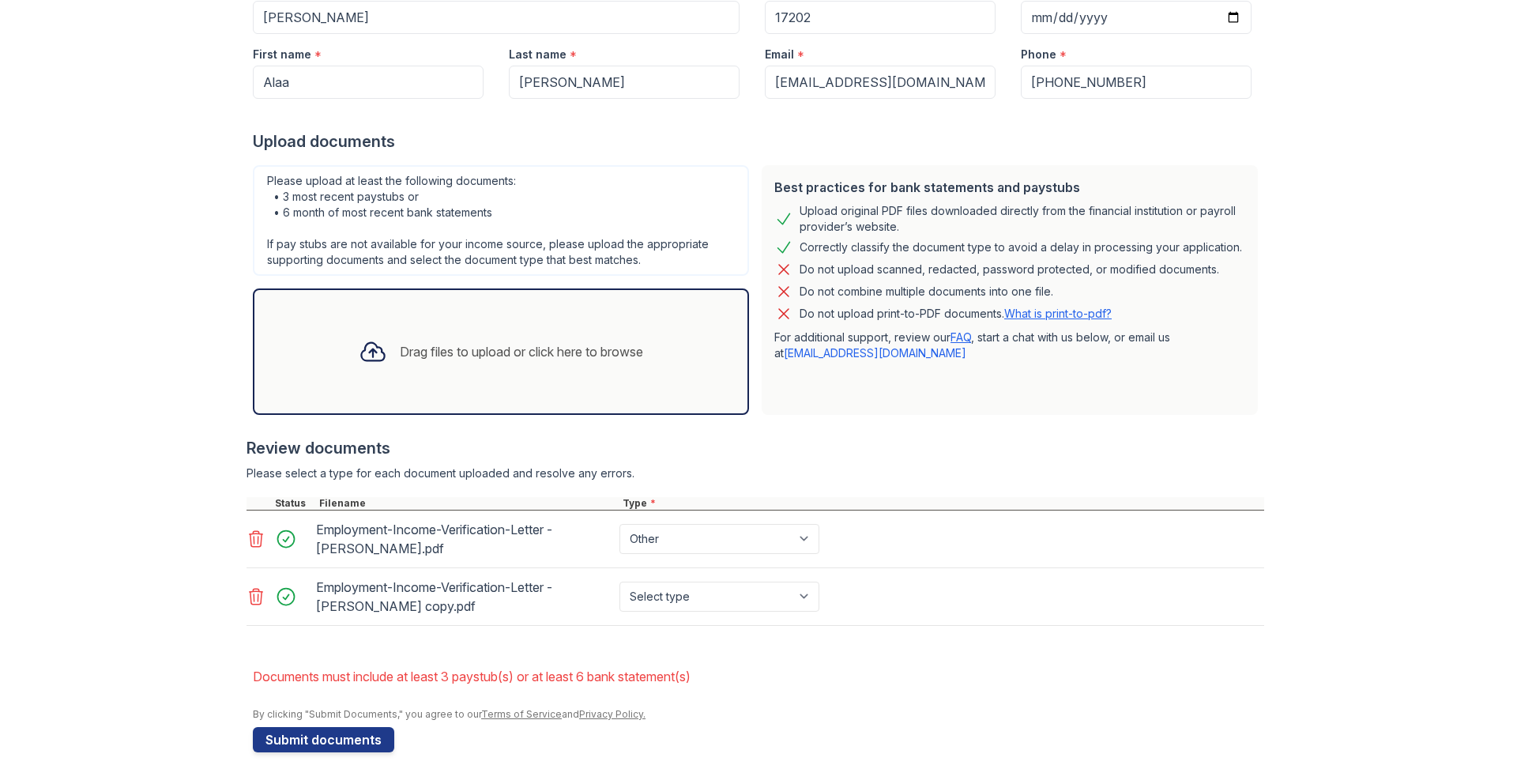
click at [400, 346] on div "Drag files to upload or click here to browse" at bounding box center [521, 351] width 243 height 19
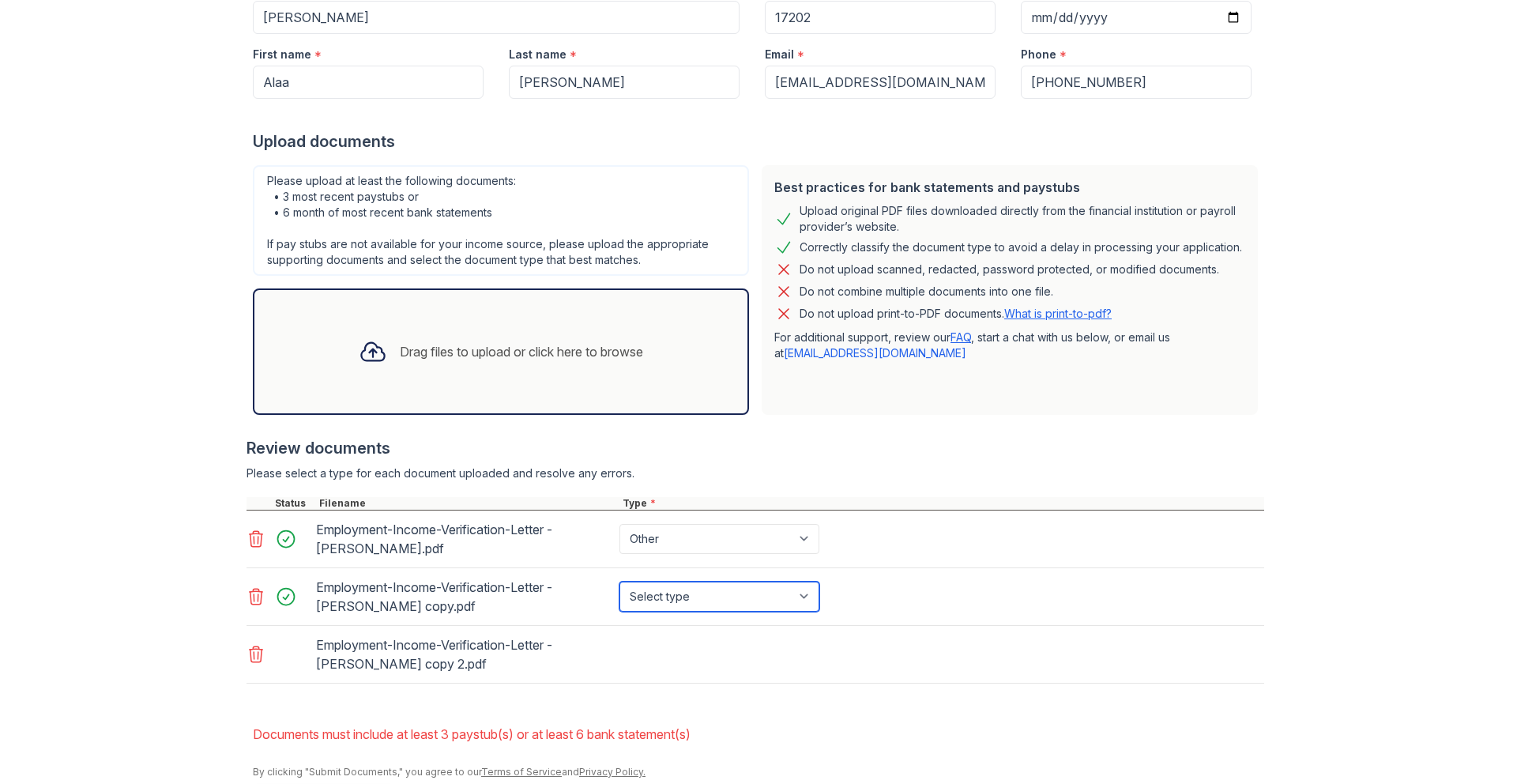
click at [712, 607] on select "Select type Paystub Bank Statement Offer Letter Tax Documents Benefit Award Let…" at bounding box center [719, 596] width 200 height 30
select select "offer_letter"
click at [620, 582] on select "Select type Paystub Bank Statement Offer Letter Tax Documents Benefit Award Let…" at bounding box center [719, 596] width 200 height 30
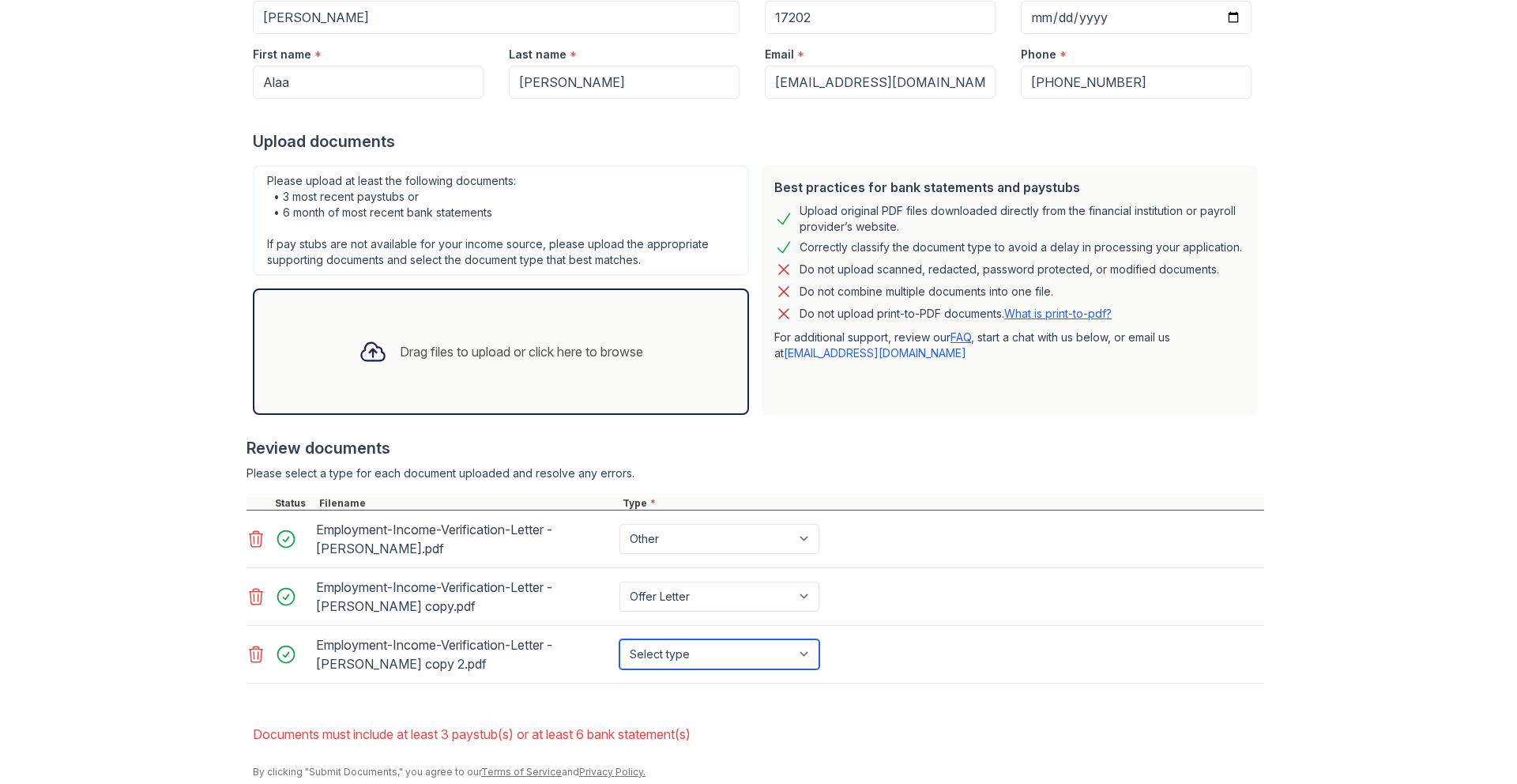
click at [654, 647] on select "Select type Paystub Bank Statement Offer Letter Tax Documents Benefit Award Let…" at bounding box center [719, 654] width 200 height 30
click at [652, 647] on select "Select type Paystub Bank Statement Offer Letter Tax Documents Benefit Award Let…" at bounding box center [719, 654] width 200 height 30
select select "other"
click at [620, 639] on select "Select type Paystub Bank Statement Offer Letter Tax Documents Benefit Award Let…" at bounding box center [719, 654] width 200 height 30
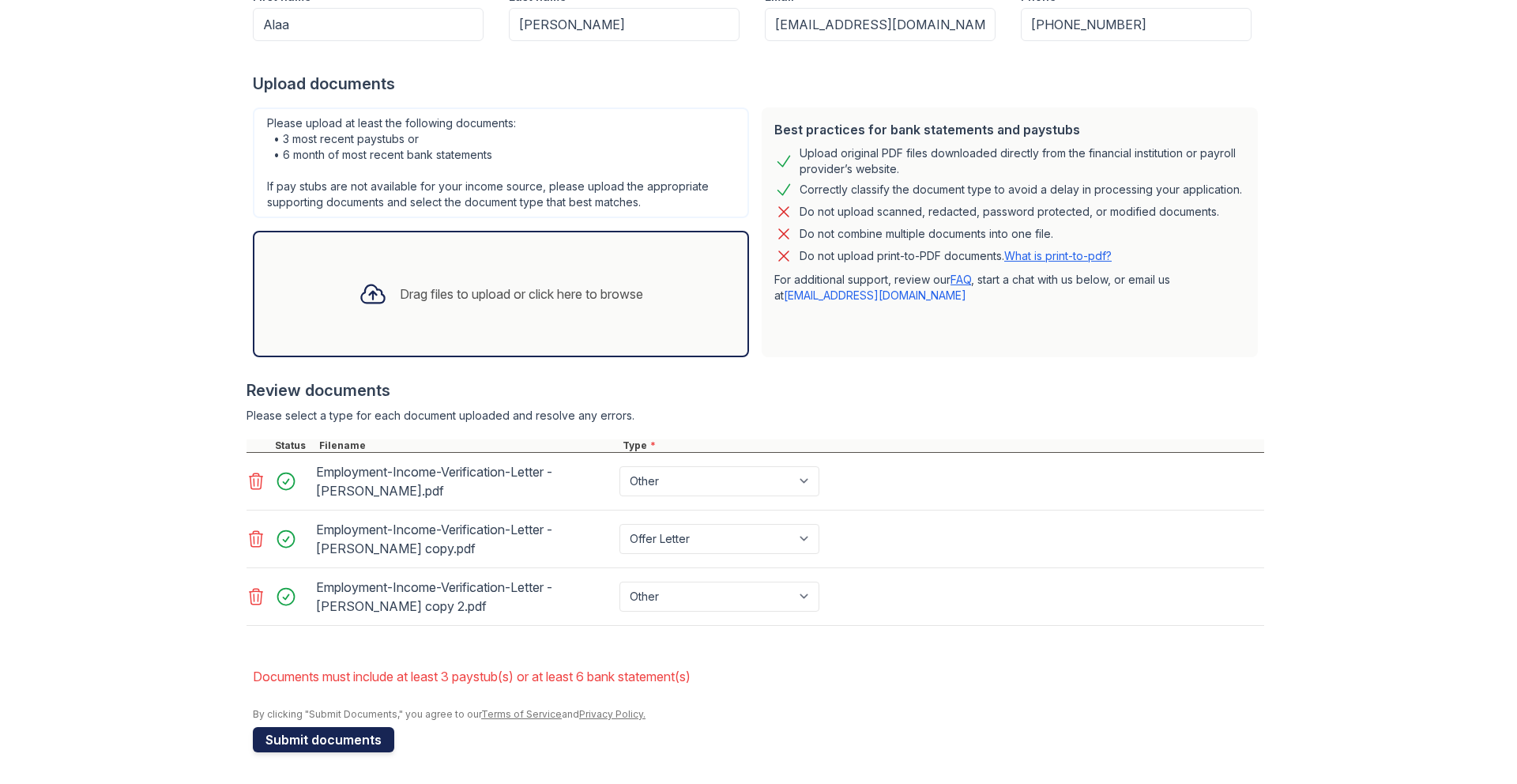
click at [370, 741] on button "Submit documents" at bounding box center [323, 740] width 142 height 25
click at [641, 485] on select "Paystub Bank Statement Offer Letter Tax Documents Benefit Award Letter Investme…" at bounding box center [719, 481] width 200 height 30
select select "offer_letter"
click at [620, 466] on select "Paystub Bank Statement Offer Letter Tax Documents Benefit Award Letter Investme…" at bounding box center [719, 481] width 200 height 30
click at [656, 592] on select "Paystub Bank Statement Offer Letter Tax Documents Benefit Award Letter Investme…" at bounding box center [719, 596] width 200 height 30
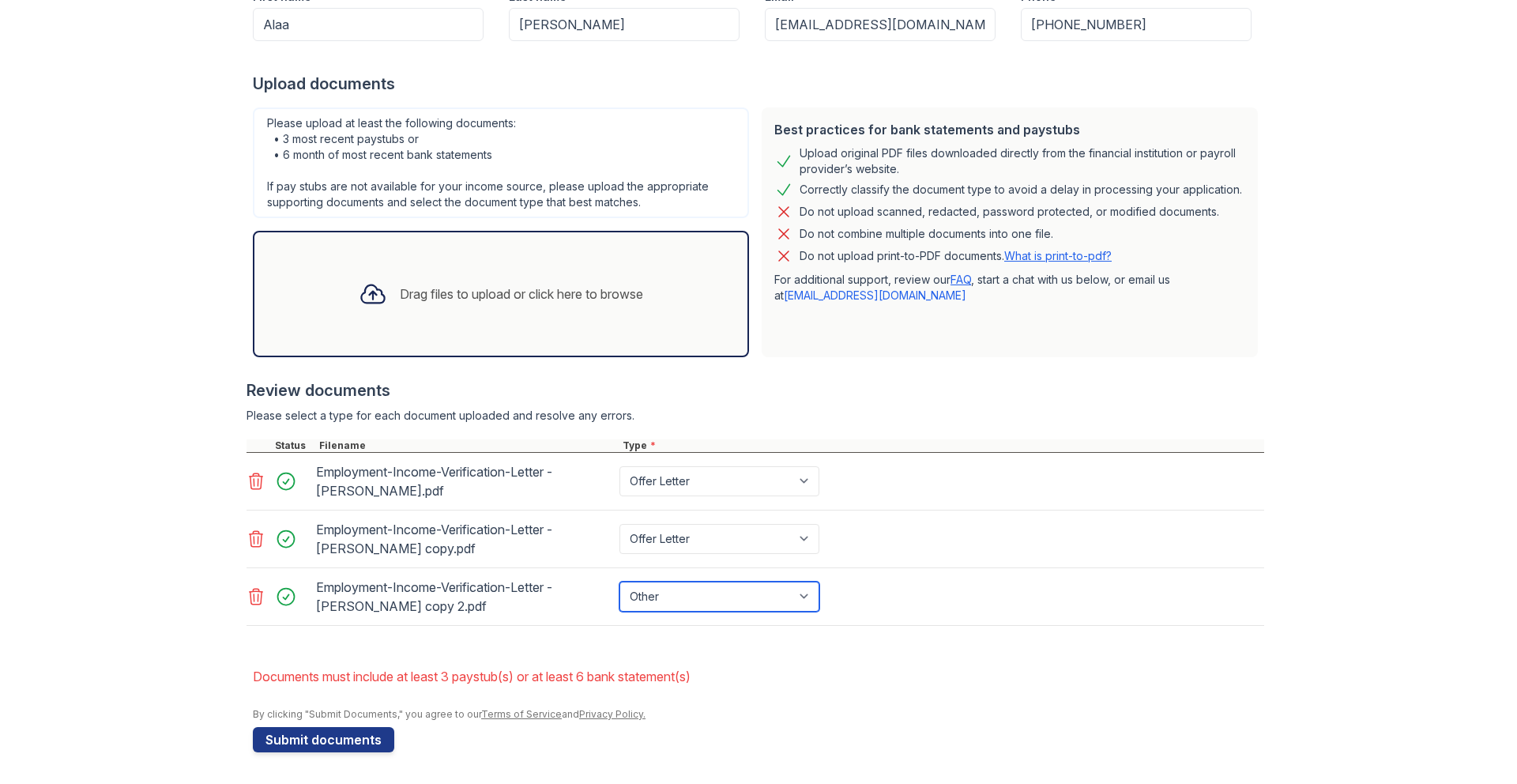
select select "offer_letter"
click at [620, 582] on select "Paystub Bank Statement Offer Letter Tax Documents Benefit Award Letter Investme…" at bounding box center [719, 596] width 200 height 30
click at [353, 734] on button "Submit documents" at bounding box center [323, 740] width 142 height 25
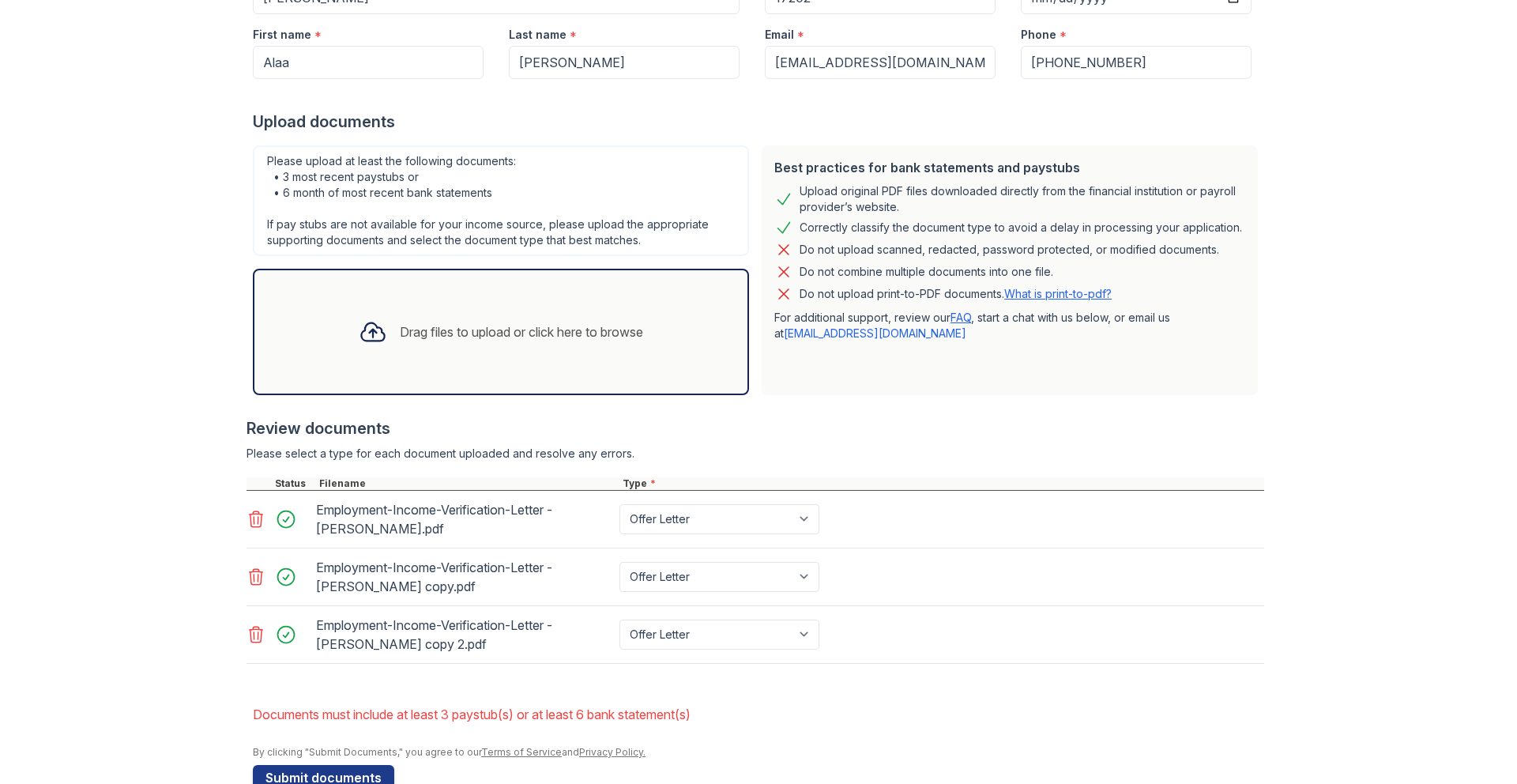
scroll to position [284, 0]
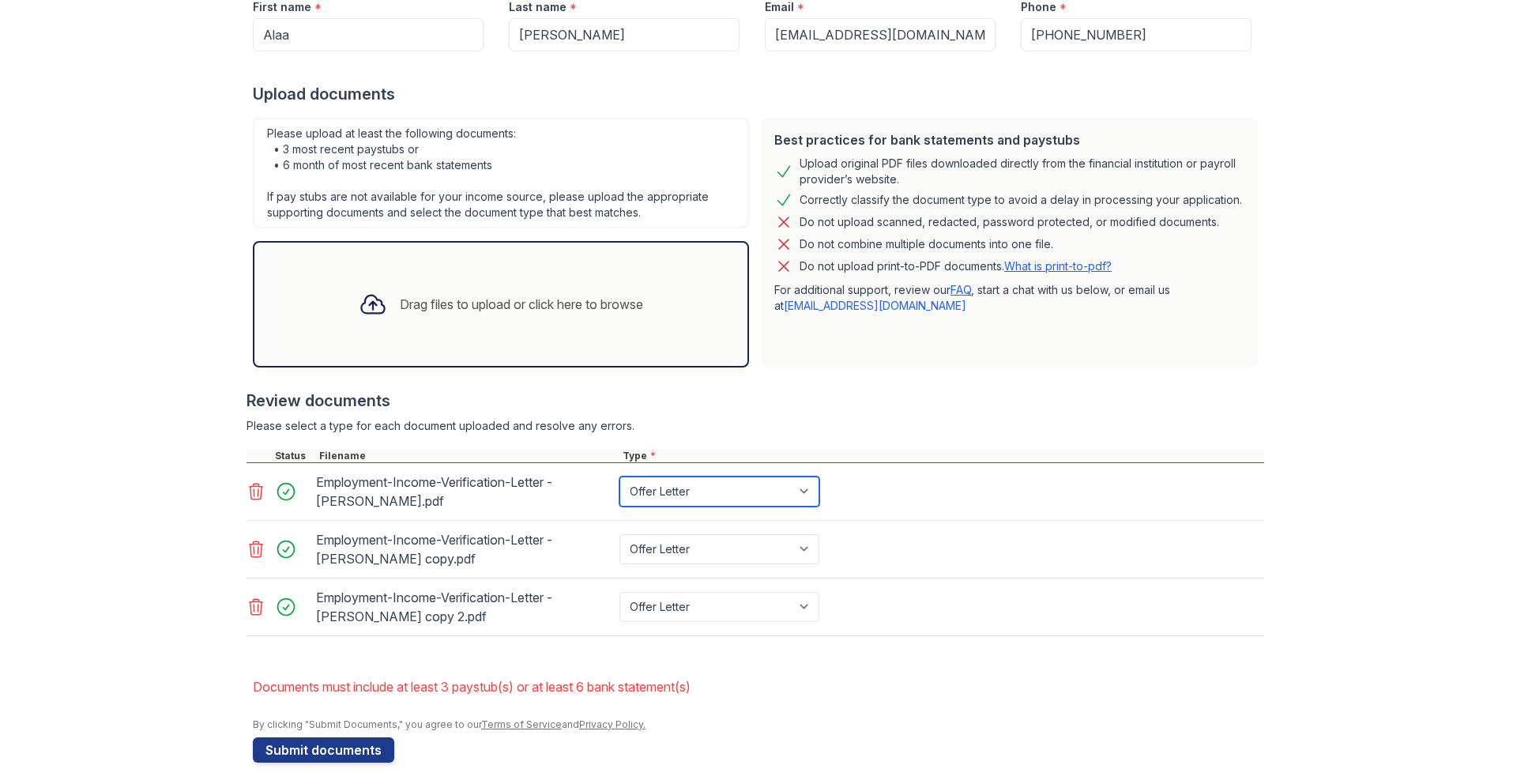
click at [652, 494] on select "Paystub Bank Statement Offer Letter Tax Documents Benefit Award Letter Investme…" at bounding box center [719, 490] width 200 height 30
select select "benefit_award_letter"
click at [620, 476] on select "Paystub Bank Statement Offer Letter Tax Documents Benefit Award Letter Investme…" at bounding box center [719, 490] width 200 height 30
click at [362, 742] on button "Submit documents" at bounding box center [323, 750] width 142 height 25
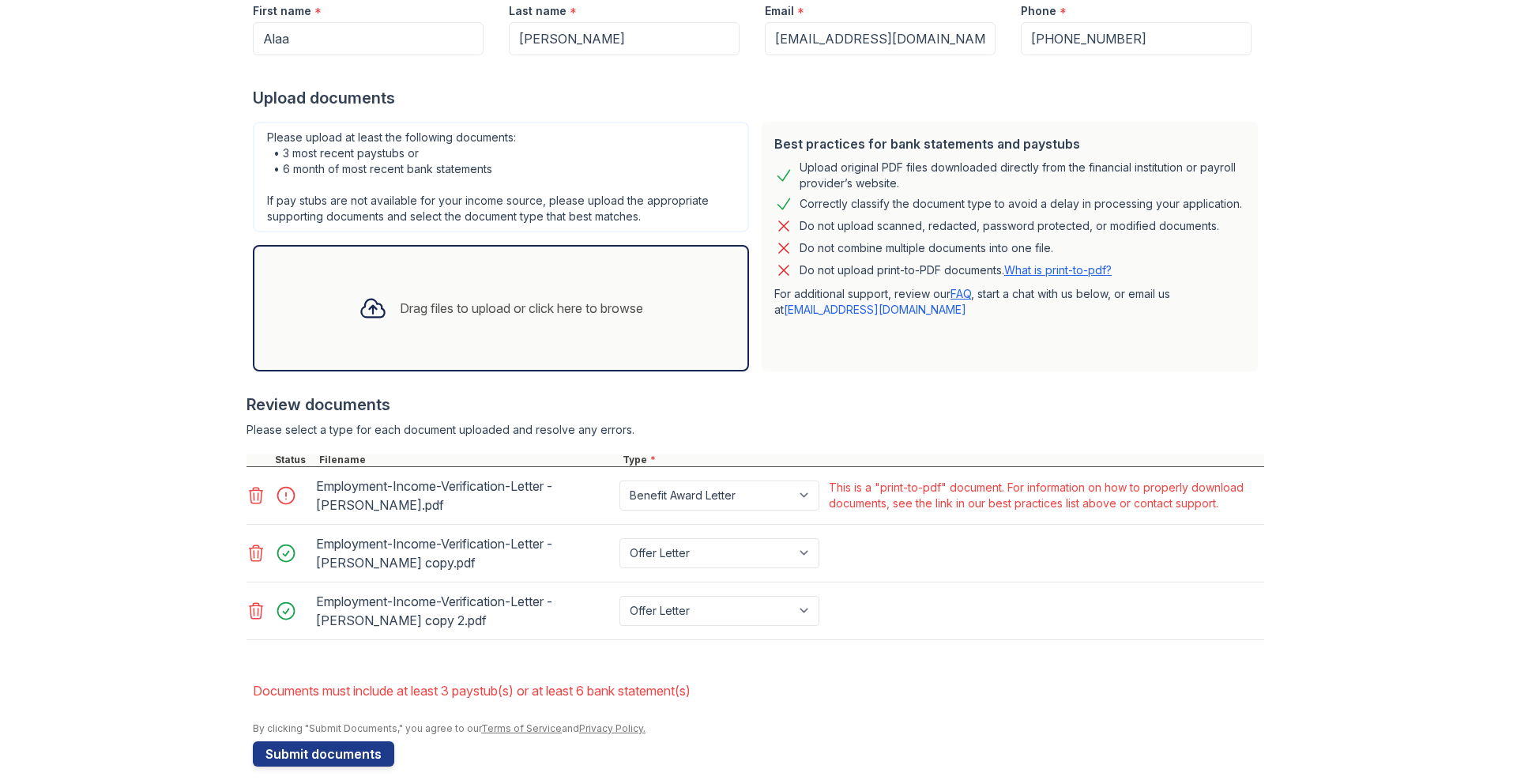
scroll to position [294, 0]
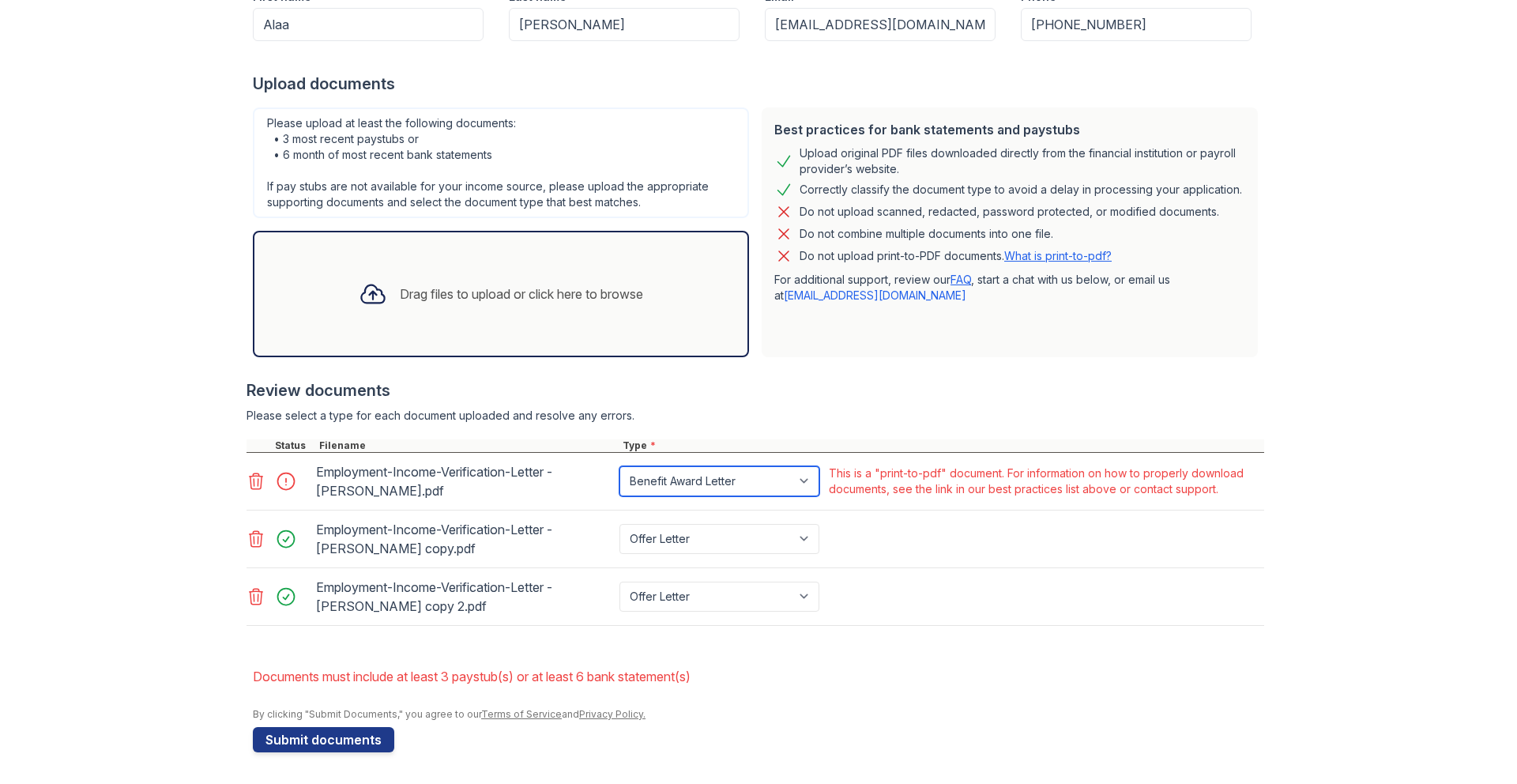
click at [732, 479] on select "Paystub Bank Statement Offer Letter Tax Documents Benefit Award Letter Investme…" at bounding box center [719, 481] width 200 height 30
click at [769, 488] on select "Paystub Bank Statement Offer Letter Tax Documents Benefit Award Letter Investme…" at bounding box center [719, 481] width 200 height 30
click at [256, 482] on icon at bounding box center [256, 481] width 19 height 19
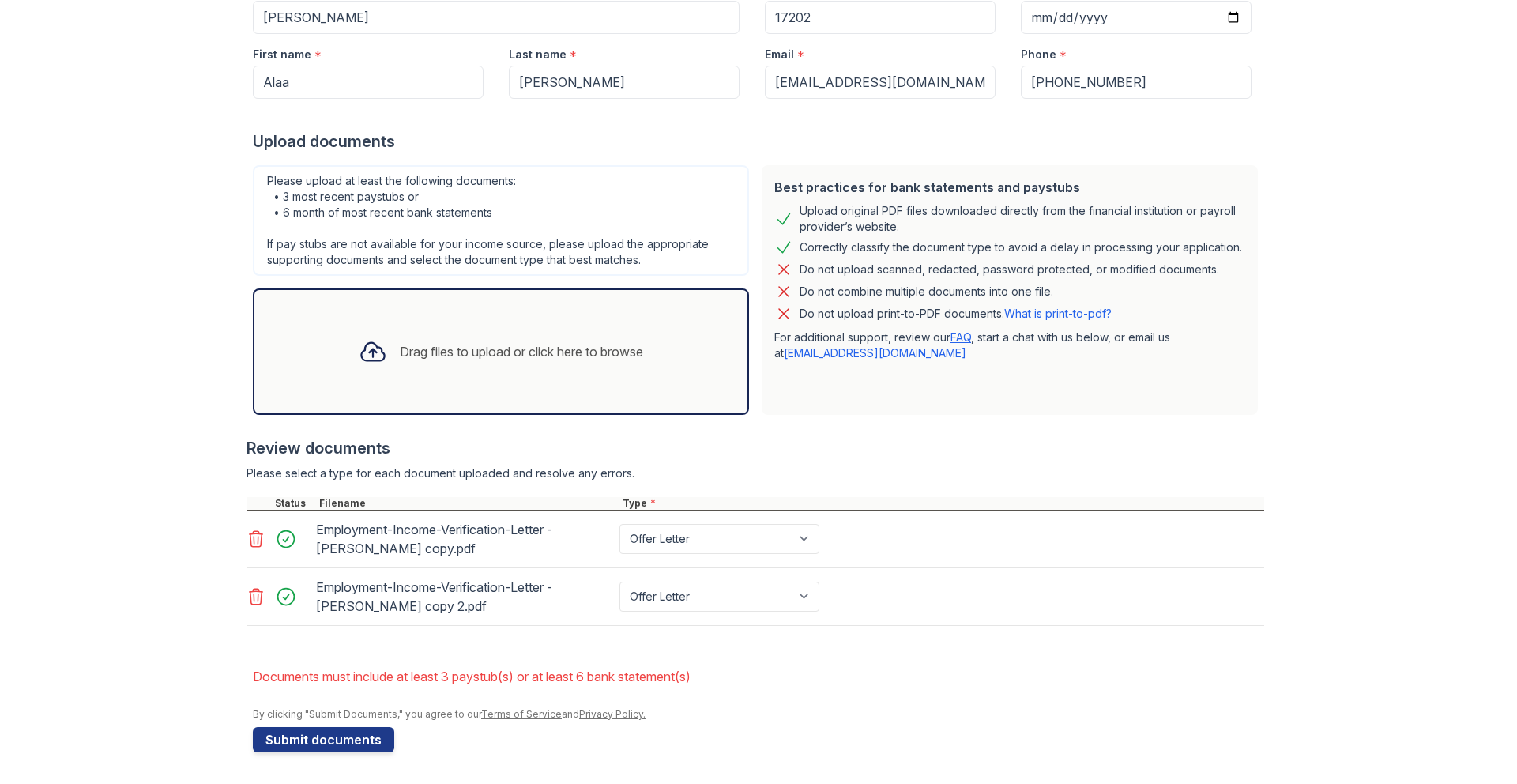
scroll to position [237, 0]
click at [252, 539] on icon at bounding box center [256, 538] width 19 height 19
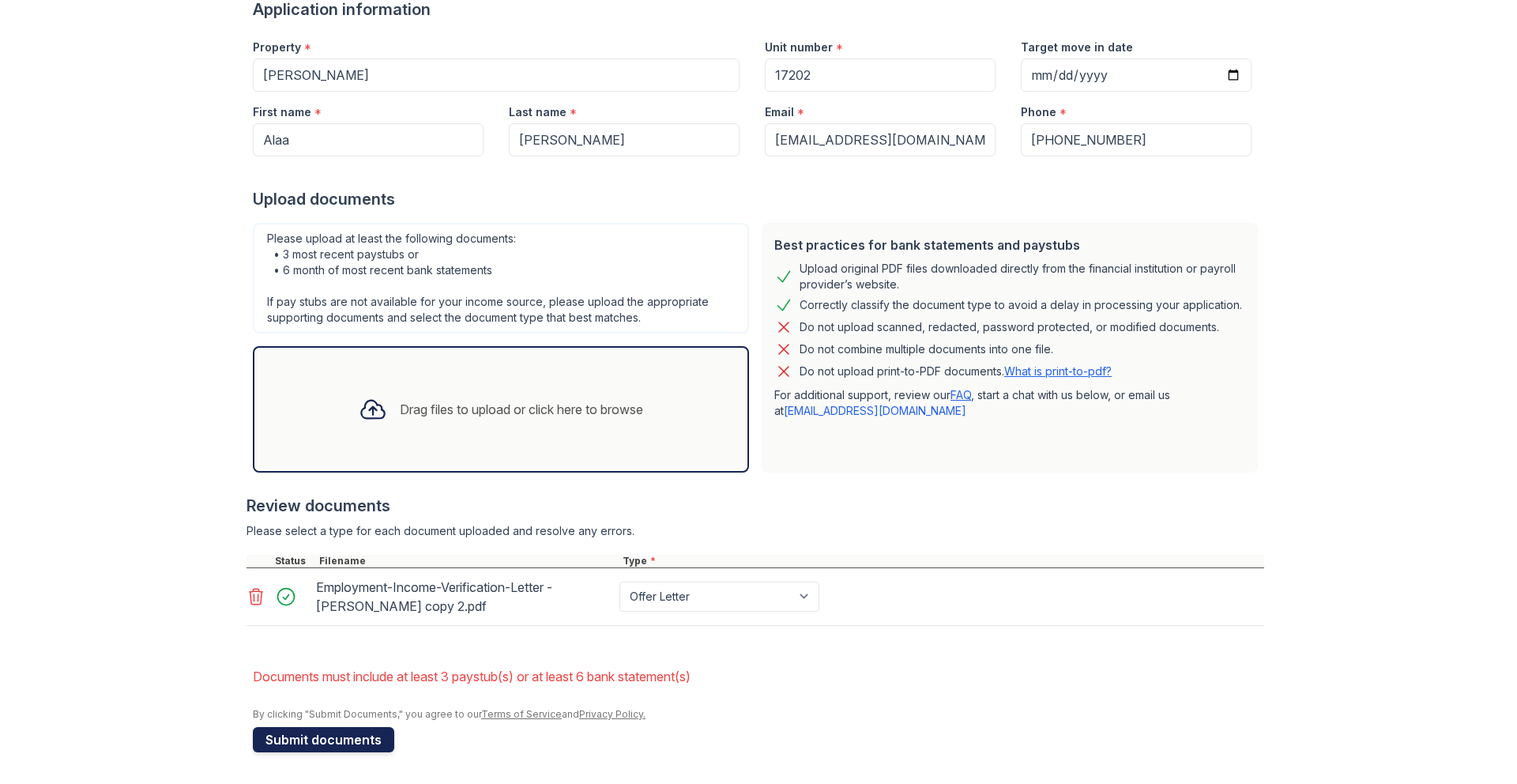
click at [356, 739] on button "Submit documents" at bounding box center [323, 740] width 142 height 25
click at [664, 595] on select "Paystub Bank Statement Offer Letter Tax Documents Benefit Award Letter Investme…" at bounding box center [719, 596] width 200 height 30
select select "benefit_award_letter"
click at [620, 582] on select "Paystub Bank Statement Offer Letter Tax Documents Benefit Award Letter Investme…" at bounding box center [719, 596] width 200 height 30
click at [345, 742] on button "Submit documents" at bounding box center [323, 740] width 142 height 25
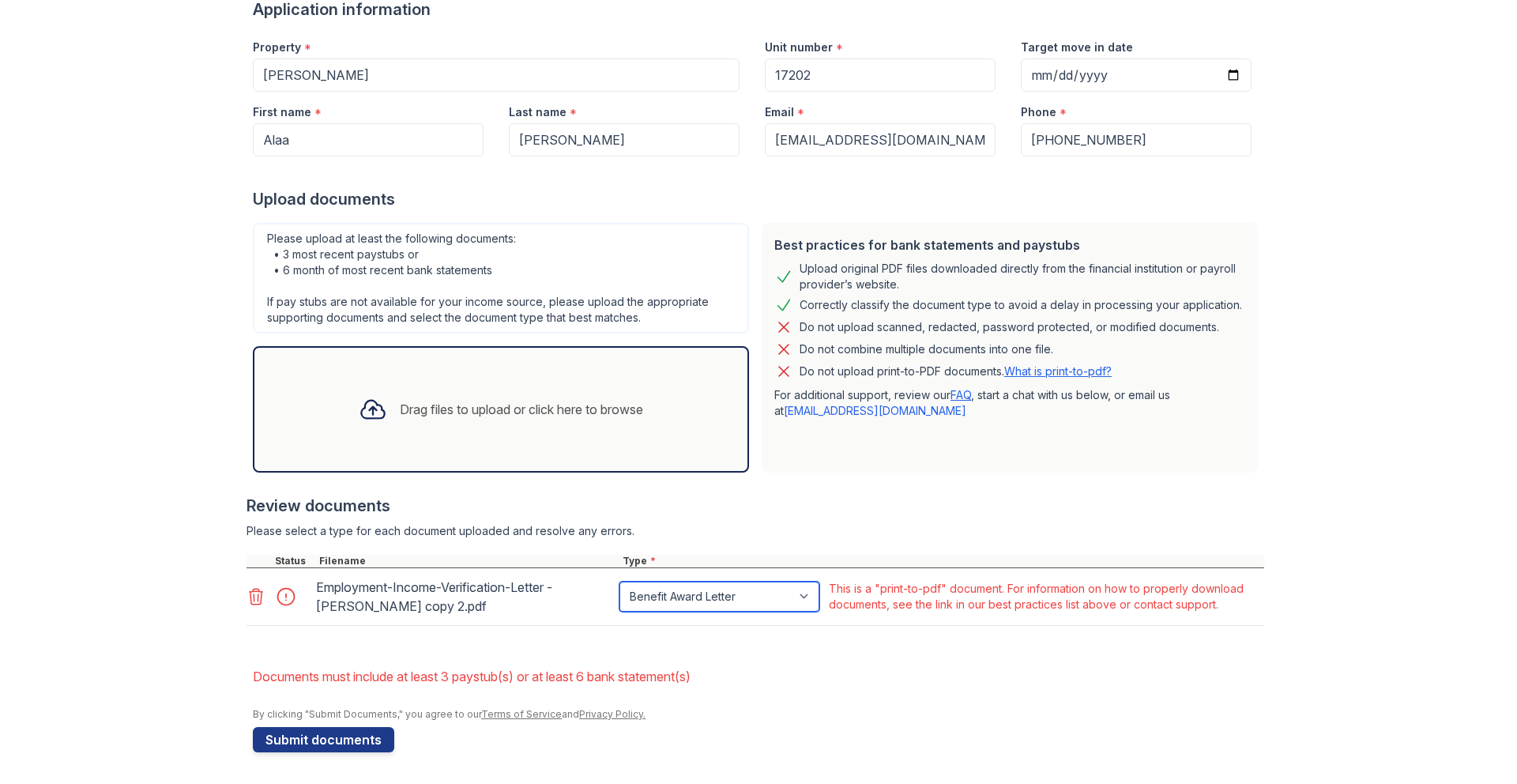
click at [731, 595] on select "Paystub Bank Statement Offer Letter Tax Documents Benefit Award Letter Investme…" at bounding box center [719, 596] width 200 height 30
click at [620, 582] on select "Paystub Bank Statement Offer Letter Tax Documents Benefit Award Letter Investme…" at bounding box center [719, 596] width 200 height 30
click at [653, 594] on select "Paystub Bank Statement Offer Letter Tax Documents Benefit Award Letter Investme…" at bounding box center [719, 596] width 200 height 30
select select "bank_statement"
click at [620, 582] on select "Paystub Bank Statement Offer Letter Tax Documents Benefit Award Letter Investme…" at bounding box center [719, 596] width 200 height 30
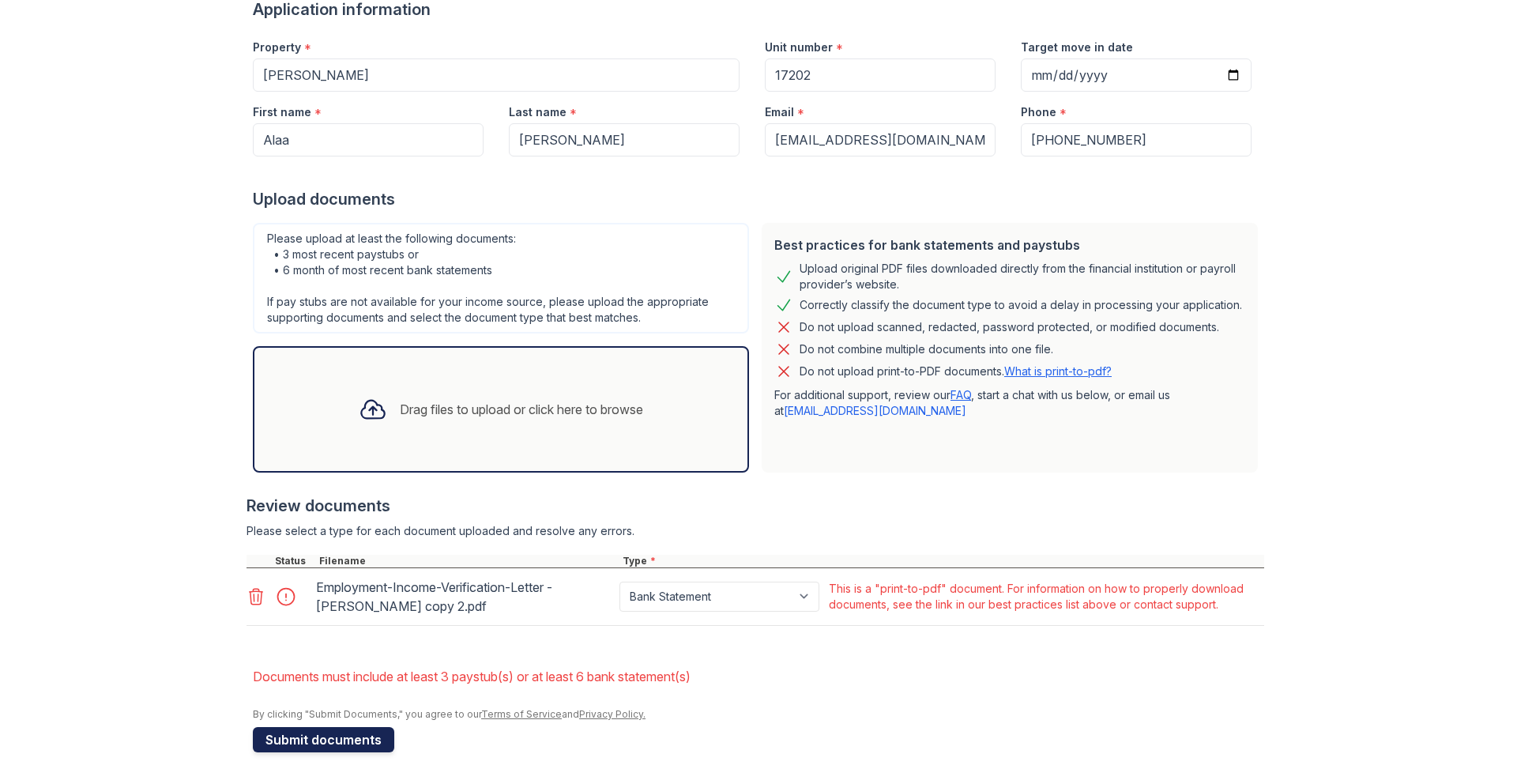
click at [335, 735] on button "Submit documents" at bounding box center [323, 740] width 142 height 25
click at [256, 603] on icon at bounding box center [256, 596] width 14 height 15
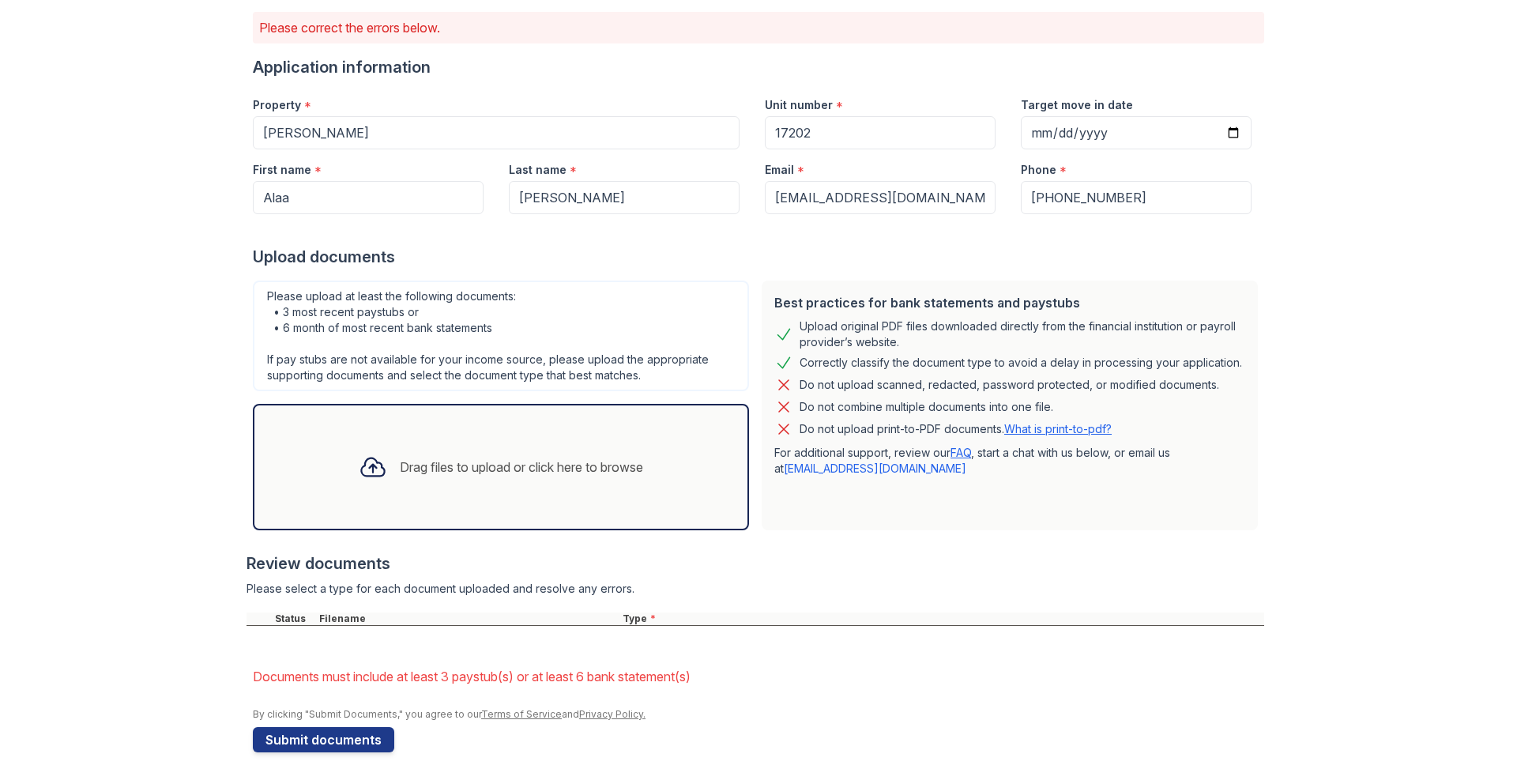
click at [390, 450] on div "Drag files to upload or click here to browse" at bounding box center [501, 466] width 310 height 53
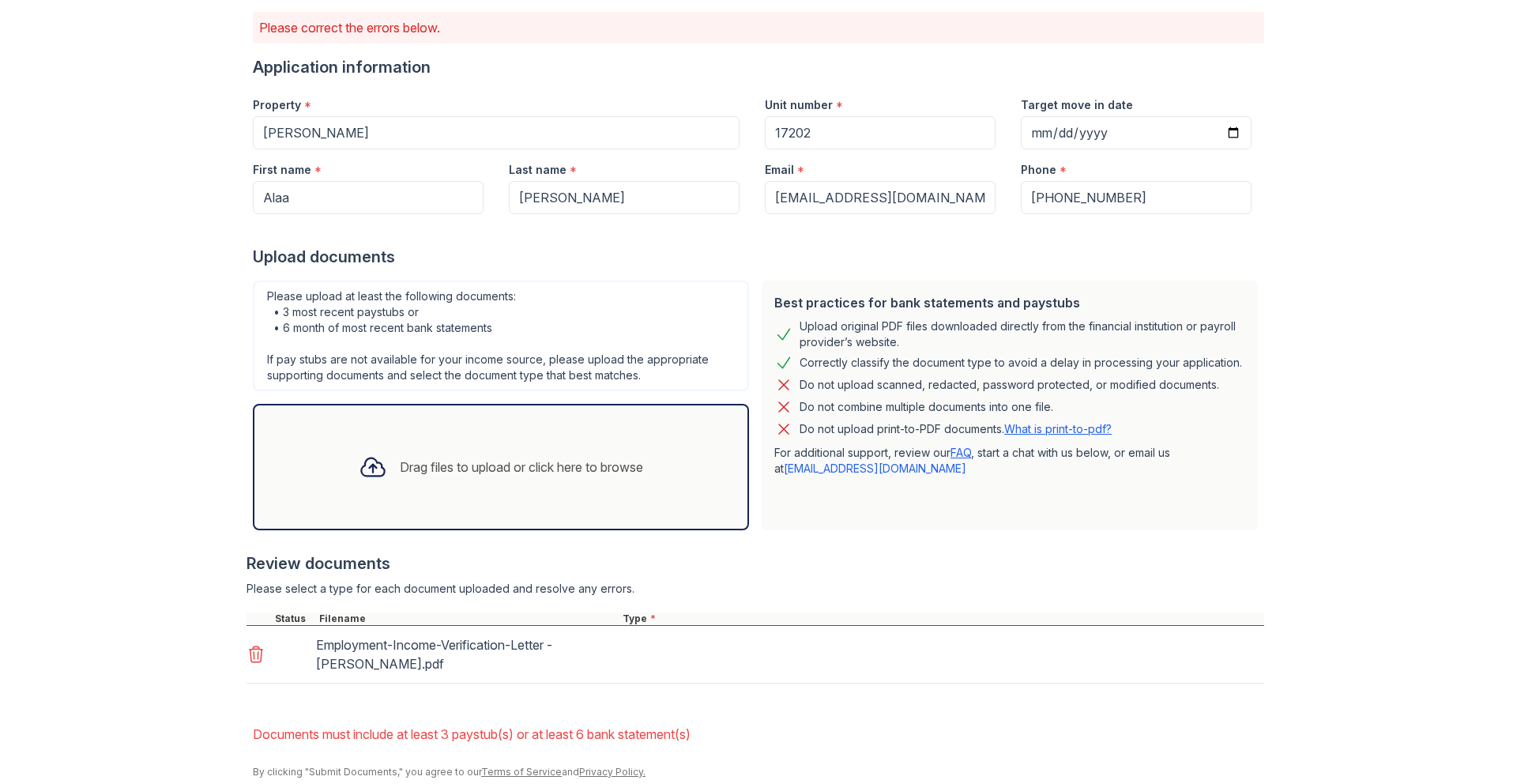
scroll to position [179, 0]
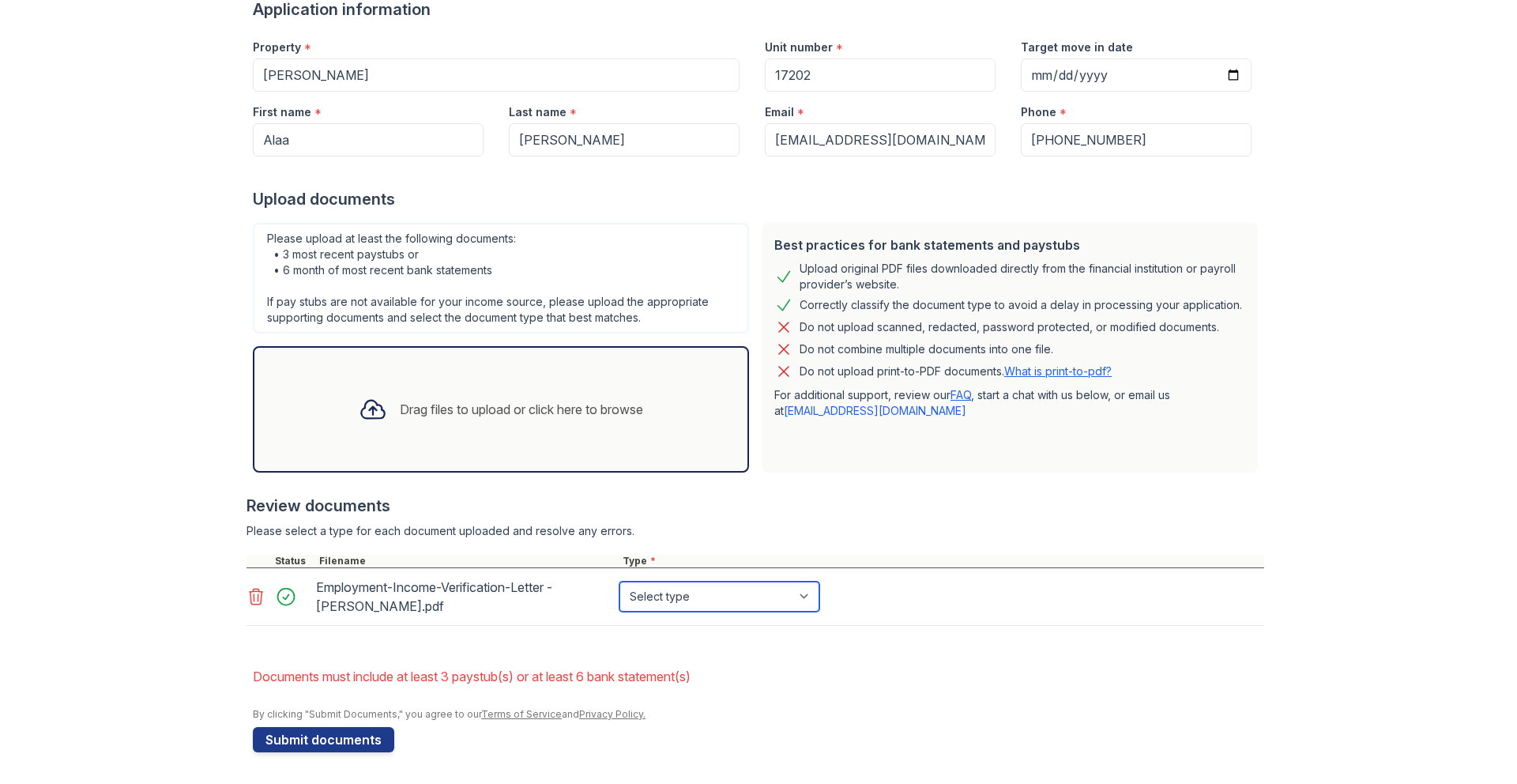
click at [708, 599] on select "Select type Paystub Bank Statement Offer Letter Tax Documents Benefit Award Let…" at bounding box center [719, 596] width 200 height 30
select select "other"
click at [620, 582] on select "Select type Paystub Bank Statement Offer Letter Tax Documents Benefit Award Let…" at bounding box center [719, 596] width 200 height 30
click at [507, 397] on div "Drag files to upload or click here to browse" at bounding box center [501, 408] width 310 height 53
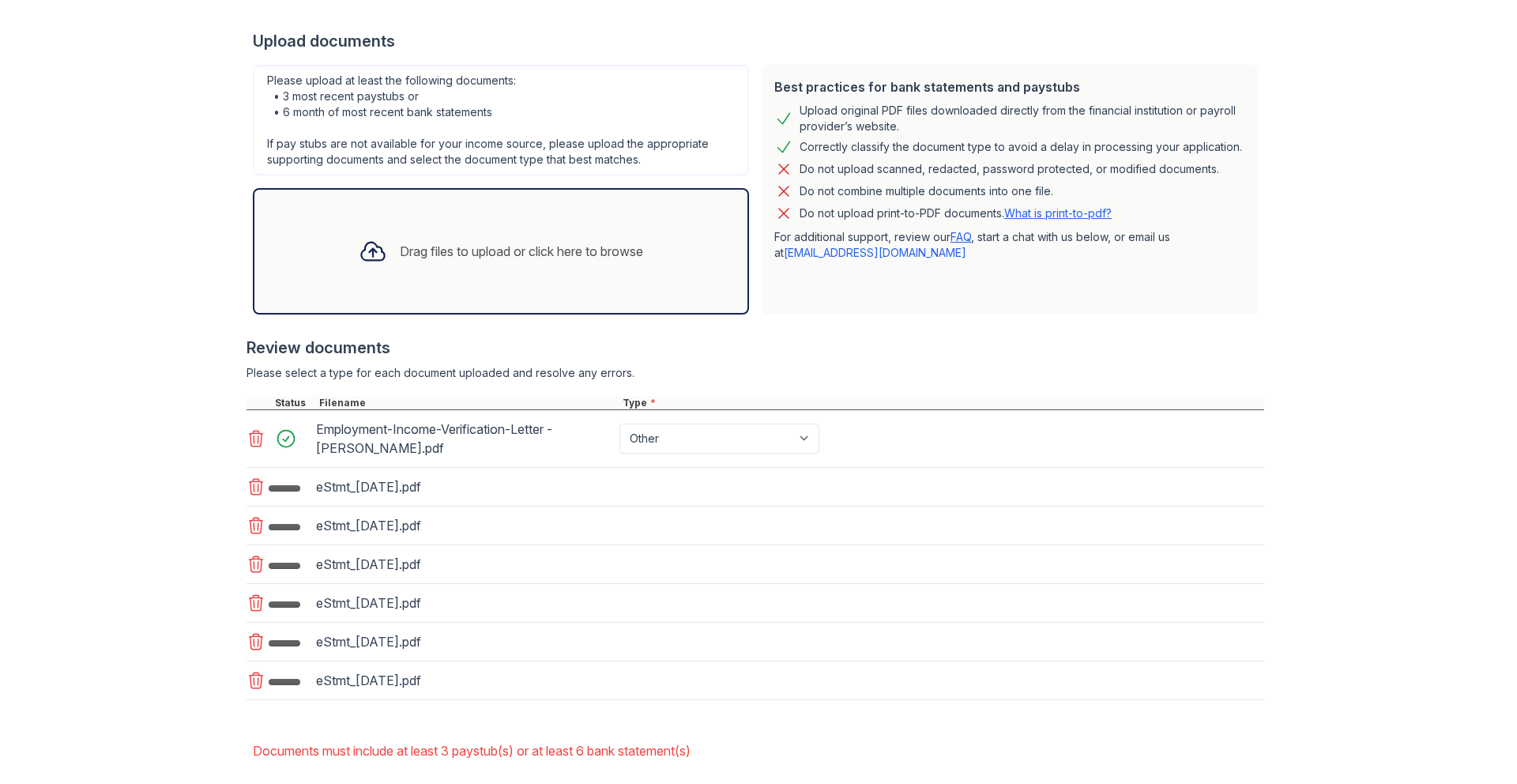
scroll to position [384, 0]
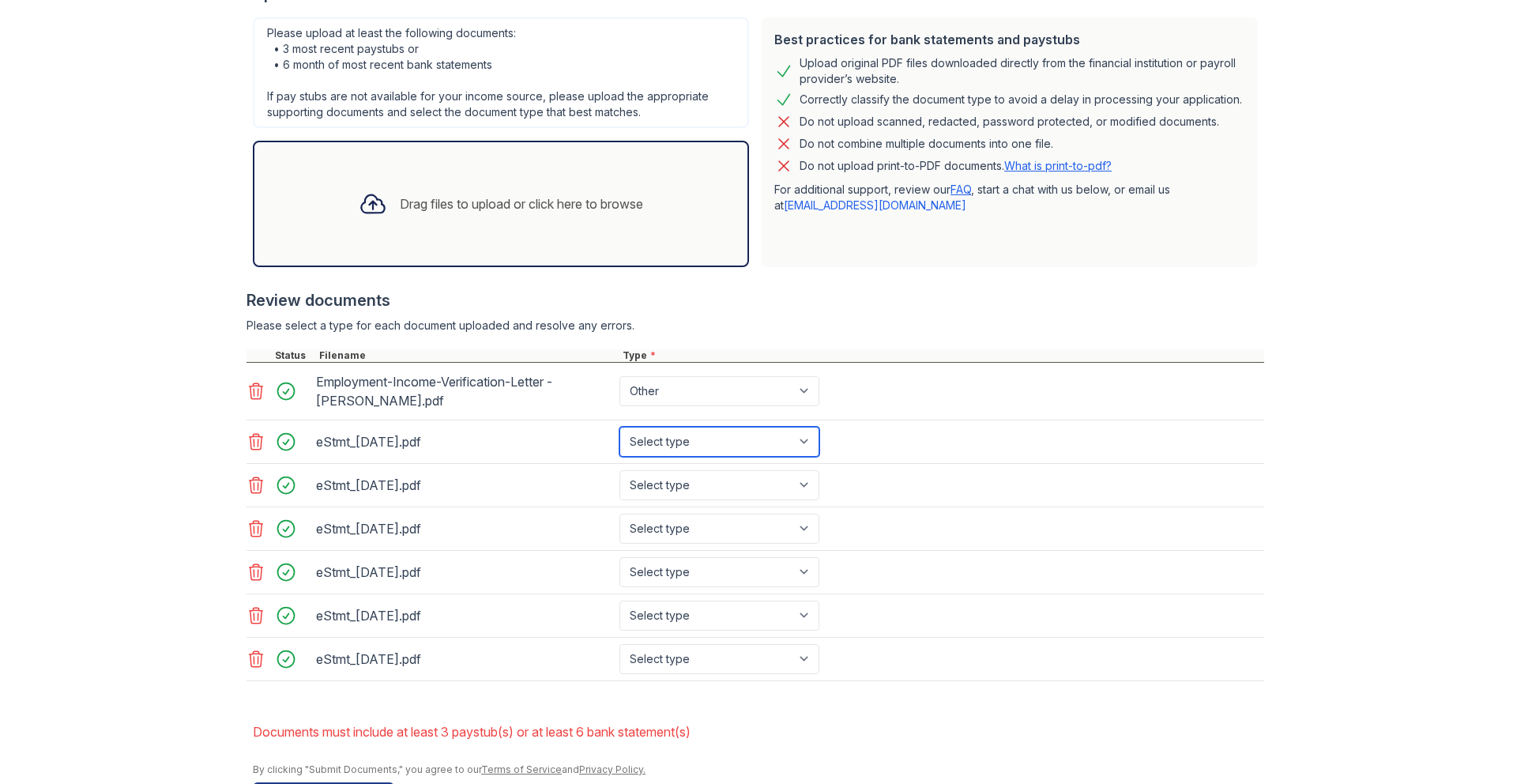
click at [697, 444] on select "Select type Paystub Bank Statement Offer Letter Tax Documents Benefit Award Let…" at bounding box center [719, 441] width 200 height 30
select select "bank_statement"
click at [620, 426] on select "Select type Paystub Bank Statement Offer Letter Tax Documents Benefit Award Let…" at bounding box center [719, 441] width 200 height 30
click at [678, 482] on select "Select type Paystub Bank Statement Offer Letter Tax Documents Benefit Award Let…" at bounding box center [719, 484] width 200 height 30
select select "bank_statement"
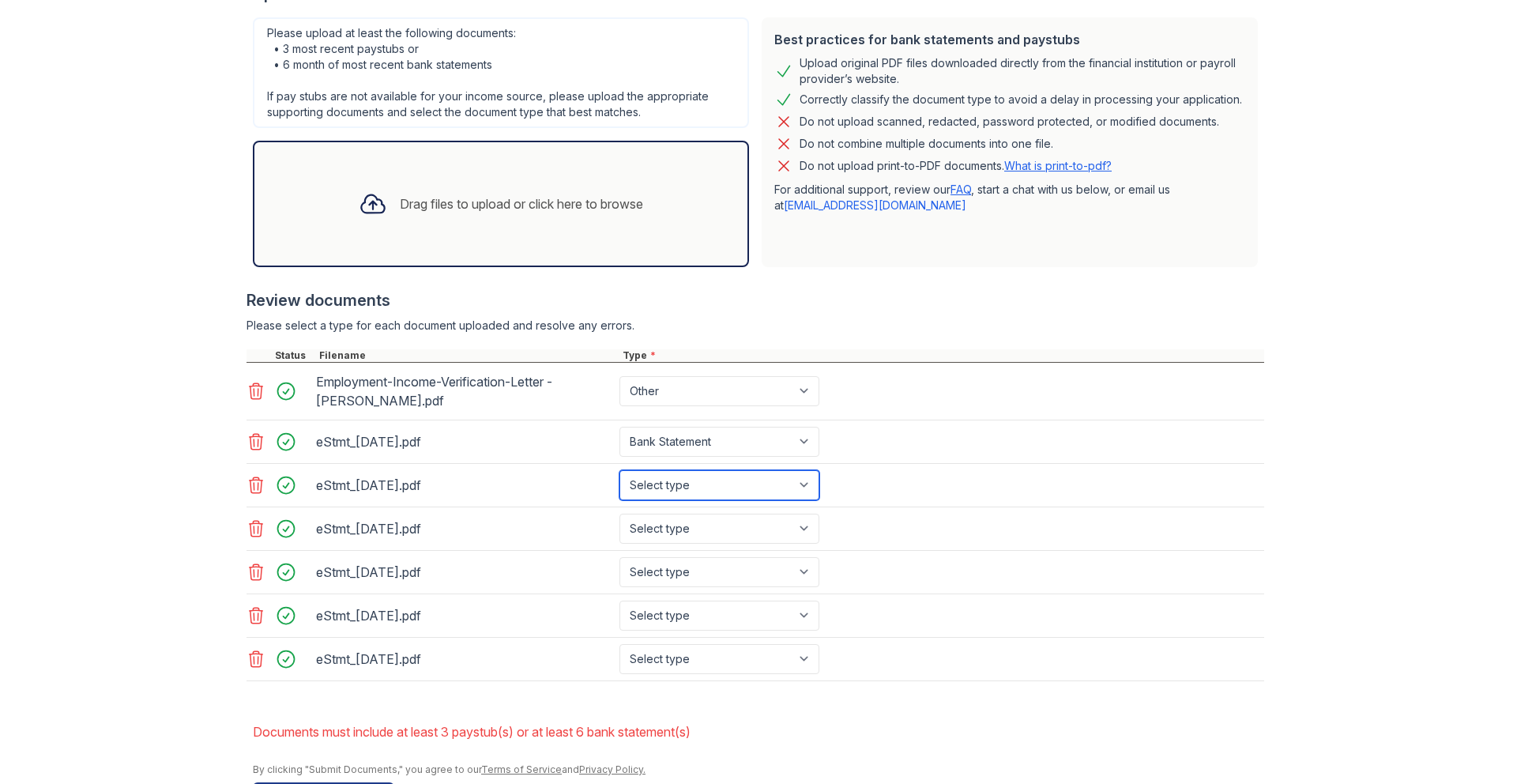
click at [620, 470] on select "Select type Paystub Bank Statement Offer Letter Tax Documents Benefit Award Let…" at bounding box center [719, 484] width 200 height 30
click at [694, 527] on select "Select type Paystub Bank Statement Offer Letter Tax Documents Benefit Award Let…" at bounding box center [719, 528] width 200 height 30
select select "bank_statement"
click at [620, 514] on select "Select type Paystub Bank Statement Offer Letter Tax Documents Benefit Award Let…" at bounding box center [719, 528] width 200 height 30
click at [712, 577] on select "Select type Paystub Bank Statement Offer Letter Tax Documents Benefit Award Let…" at bounding box center [719, 572] width 200 height 30
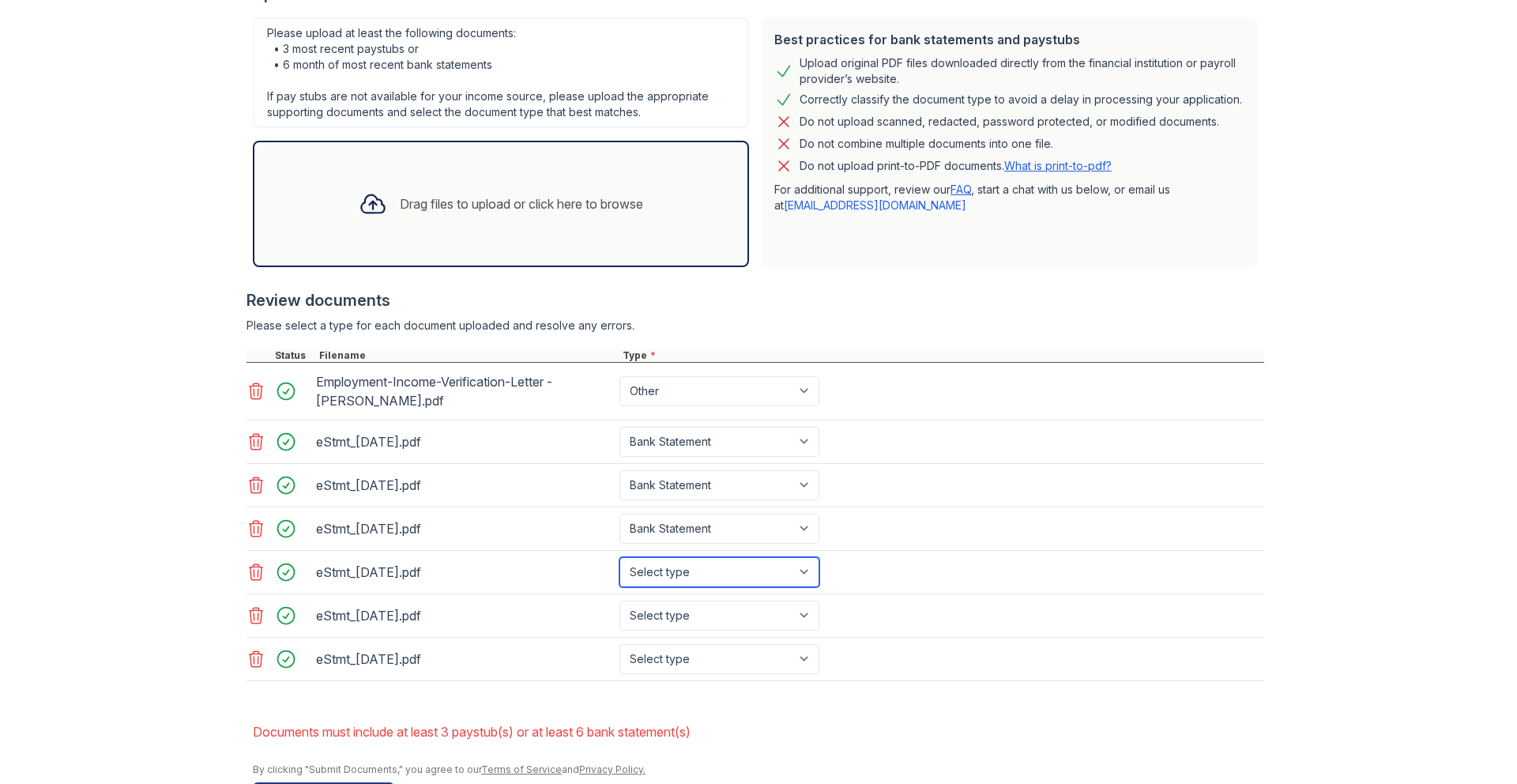
select select "bank_statement"
click at [620, 557] on select "Select type Paystub Bank Statement Offer Letter Tax Documents Benefit Award Let…" at bounding box center [719, 572] width 200 height 30
click at [719, 612] on select "Select type Paystub Bank Statement Offer Letter Tax Documents Benefit Award Let…" at bounding box center [719, 615] width 200 height 30
select select "bank_statement"
click at [620, 601] on select "Select type Paystub Bank Statement Offer Letter Tax Documents Benefit Award Let…" at bounding box center [719, 615] width 200 height 30
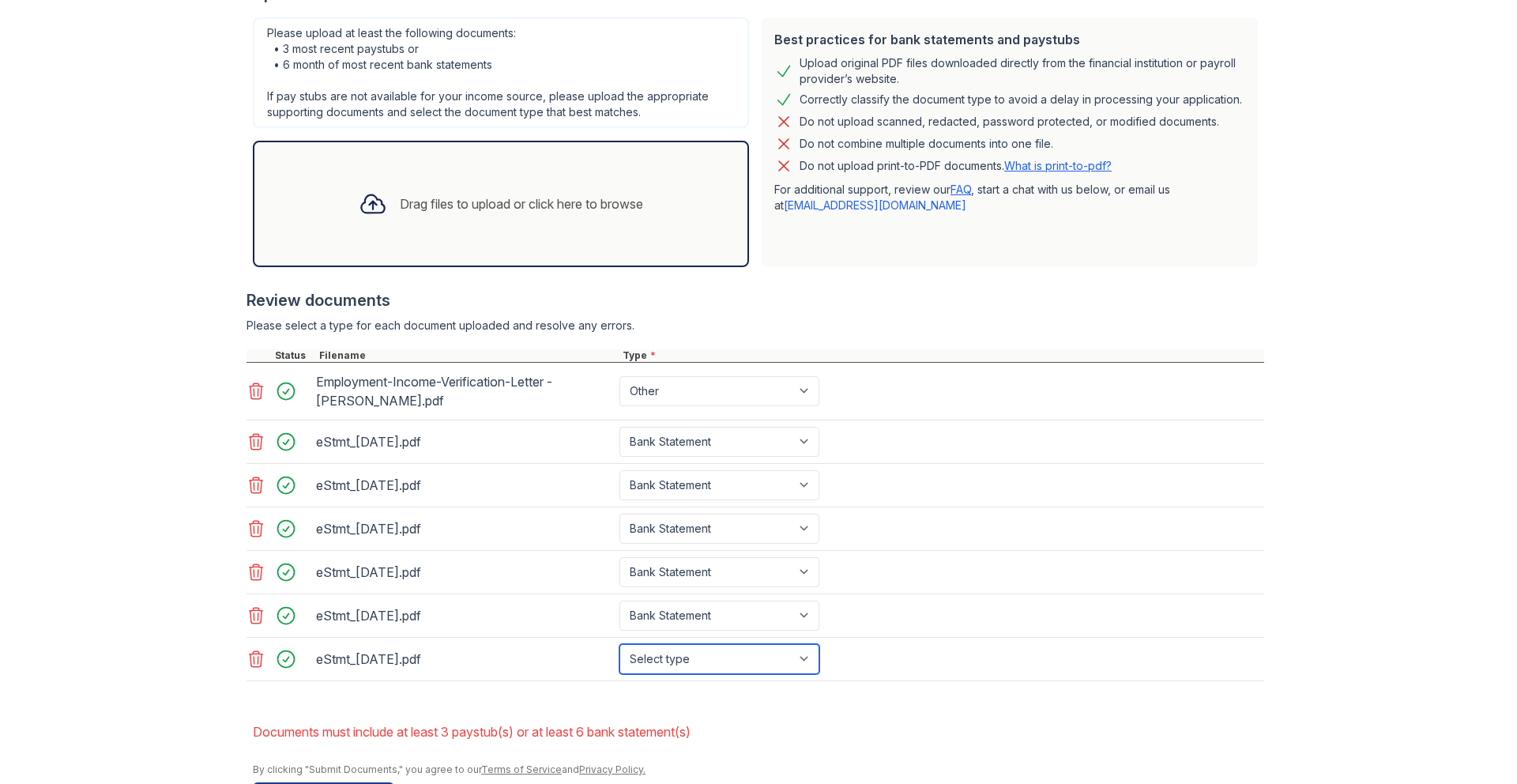
click at [719, 650] on select "Select type Paystub Bank Statement Offer Letter Tax Documents Benefit Award Let…" at bounding box center [719, 658] width 200 height 30
select select "bank_statement"
click at [620, 644] on select "Select type Paystub Bank Statement Offer Letter Tax Documents Benefit Award Let…" at bounding box center [719, 658] width 200 height 30
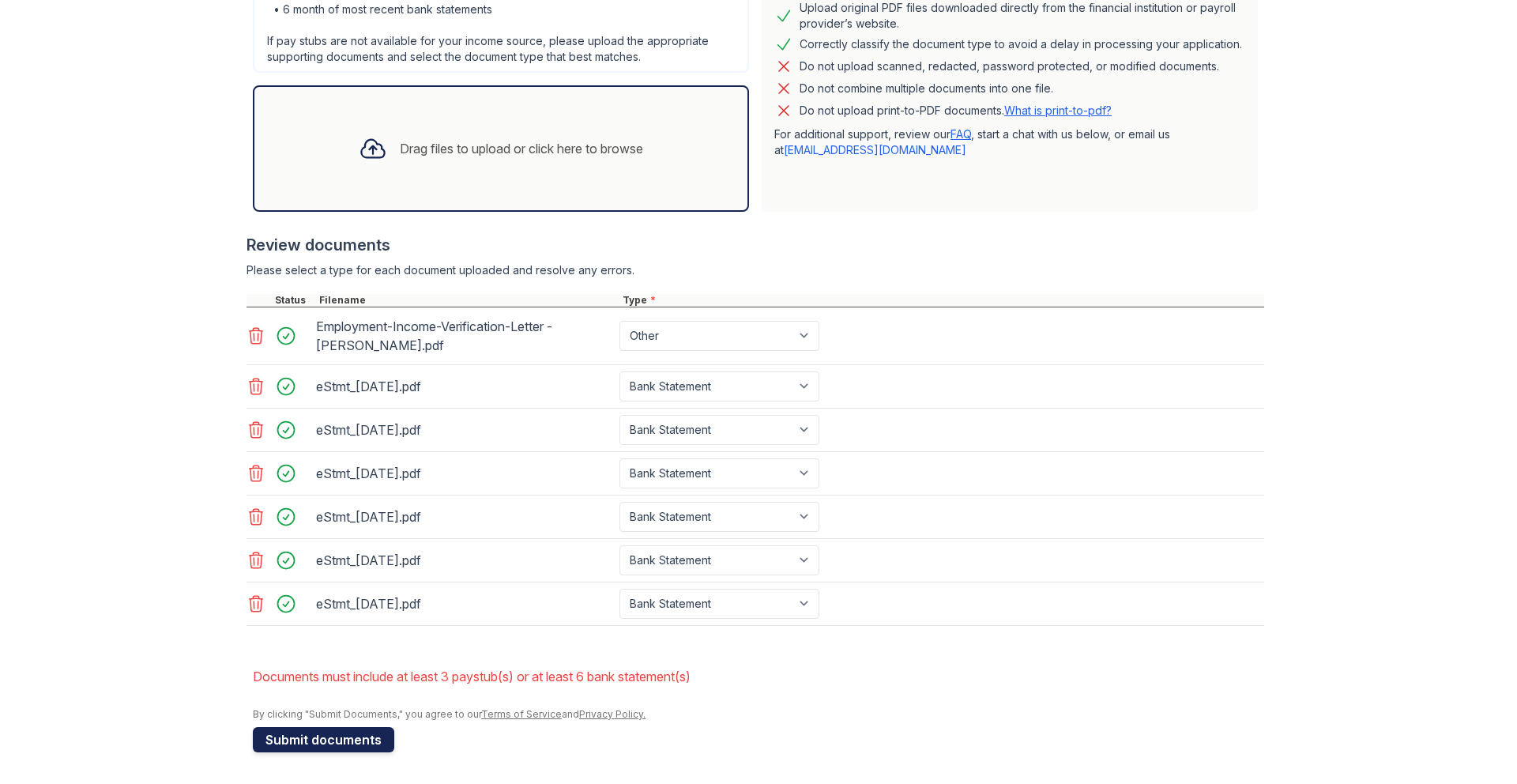
click at [348, 738] on button "Submit documents" at bounding box center [323, 740] width 142 height 25
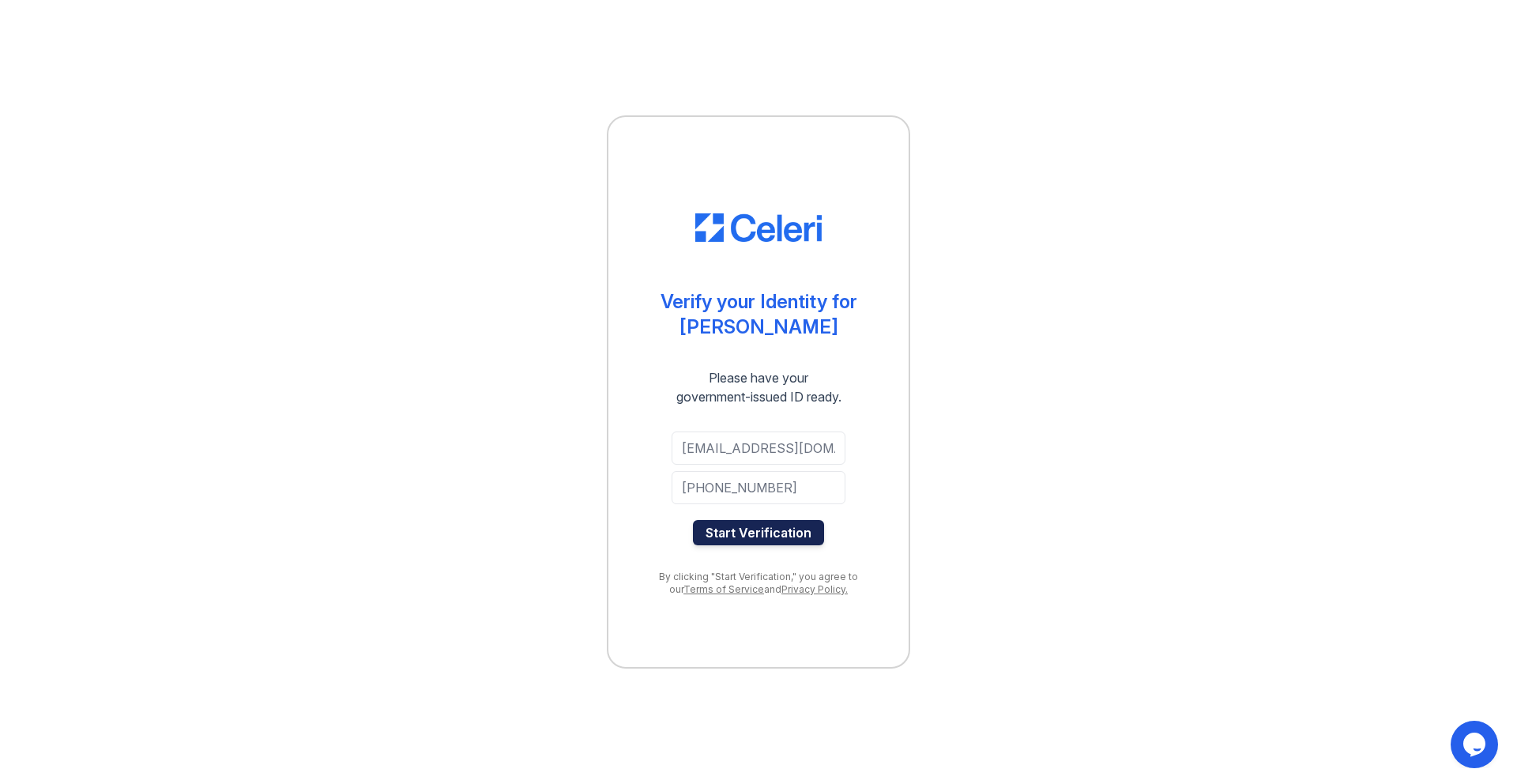
click at [779, 527] on button "Start Verification" at bounding box center [758, 533] width 131 height 25
click at [773, 533] on button "Start Verification" at bounding box center [758, 533] width 131 height 25
